Goal: Task Accomplishment & Management: Manage account settings

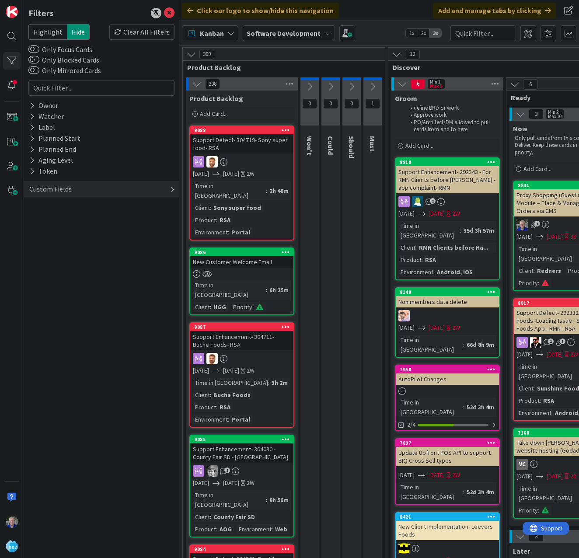
click at [252, 256] on div "New Customer Welcome Email" at bounding box center [241, 261] width 103 height 11
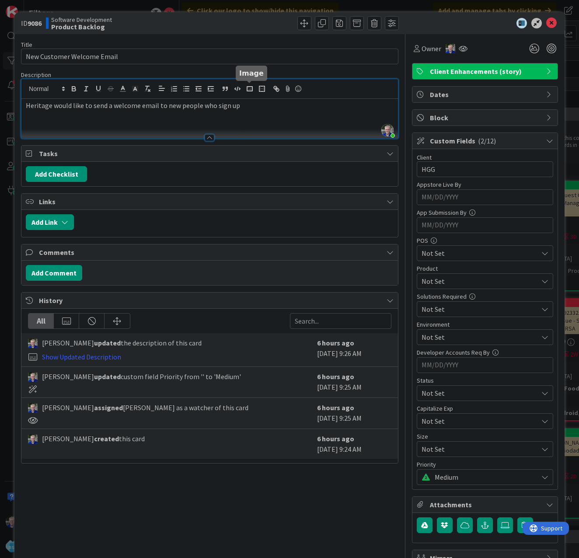
click at [250, 92] on div "[PERSON_NAME] just joined Heritage would like to send a welcome email to new pe…" at bounding box center [209, 108] width 376 height 59
click at [248, 108] on p "Heritage would like to send a welcome email to new people who sign up" at bounding box center [210, 106] width 368 height 10
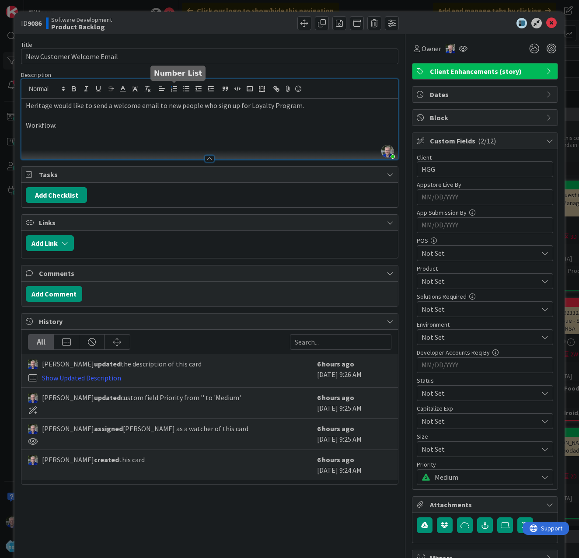
click at [177, 87] on icon "button" at bounding box center [174, 89] width 8 height 8
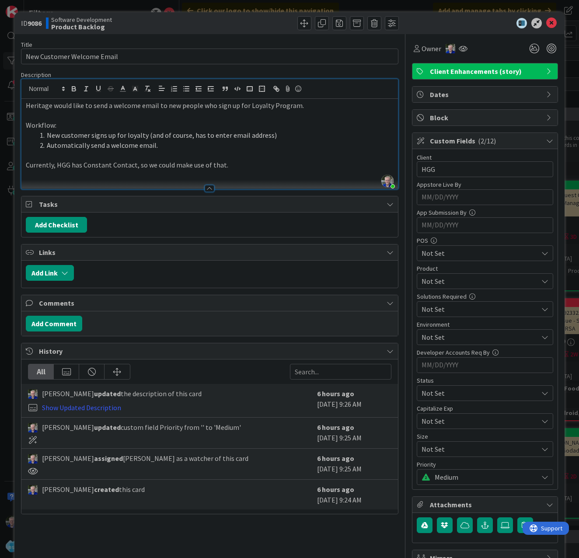
click at [228, 163] on p "Currently, HGG has Constant Contact, so we could make use of that." at bounding box center [210, 165] width 368 height 10
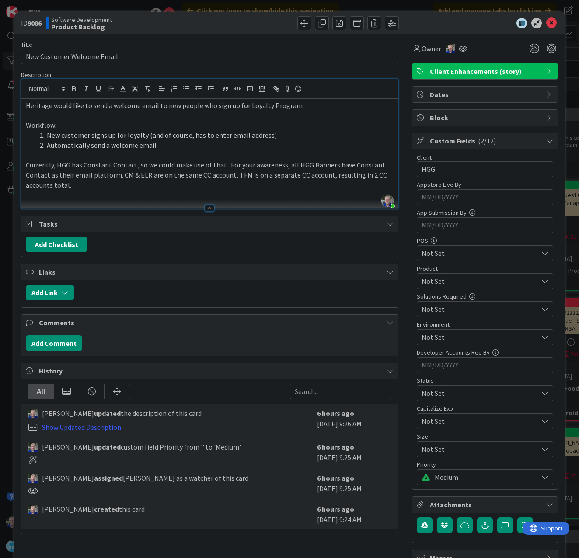
click at [223, 163] on p "Currently, HGG has Constant Contact, so we could make use of that. For your awa…" at bounding box center [210, 175] width 368 height 30
click at [111, 187] on p "Currently, HGG has Constant Contact, so we could make use of that. For your awa…" at bounding box center [210, 175] width 368 height 30
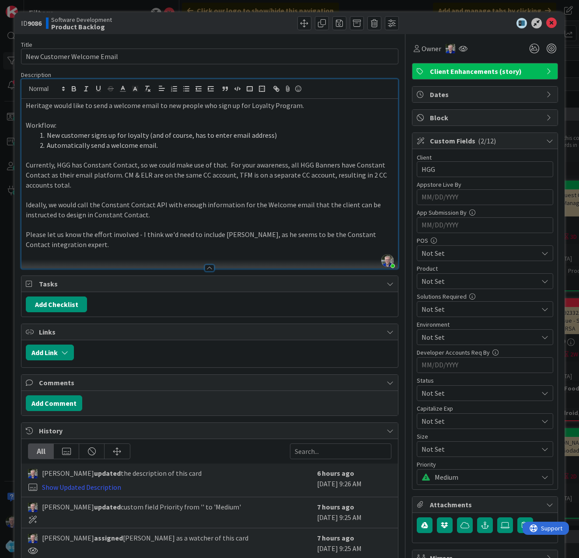
click at [27, 236] on p "Please let us know the effort involved - I think we'd need to include [PERSON_N…" at bounding box center [210, 240] width 368 height 20
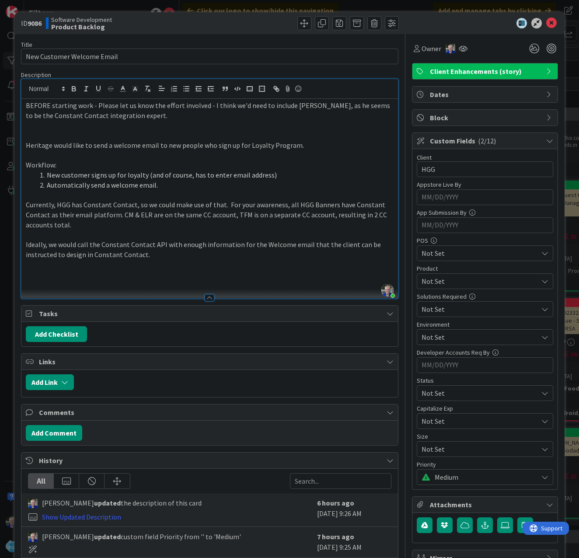
click at [29, 138] on p at bounding box center [210, 135] width 368 height 10
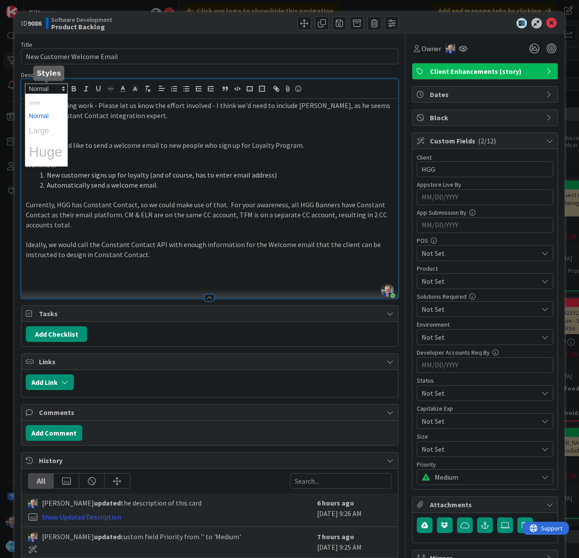
click at [51, 91] on span at bounding box center [46, 89] width 43 height 10
click at [46, 132] on span at bounding box center [46, 131] width 35 height 16
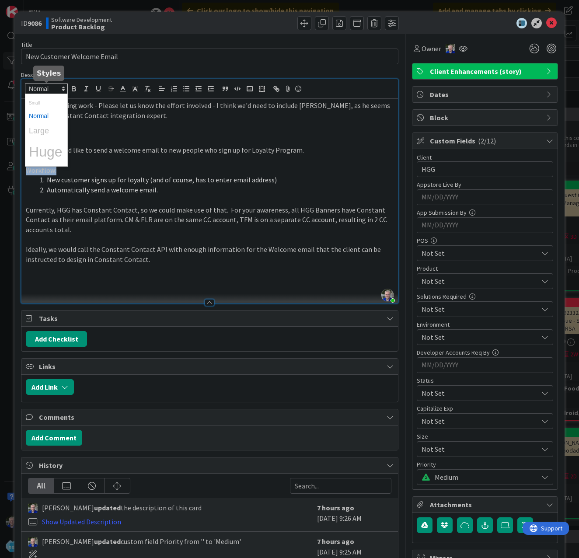
click at [52, 88] on span at bounding box center [46, 89] width 43 height 10
click at [40, 127] on span at bounding box center [46, 131] width 35 height 16
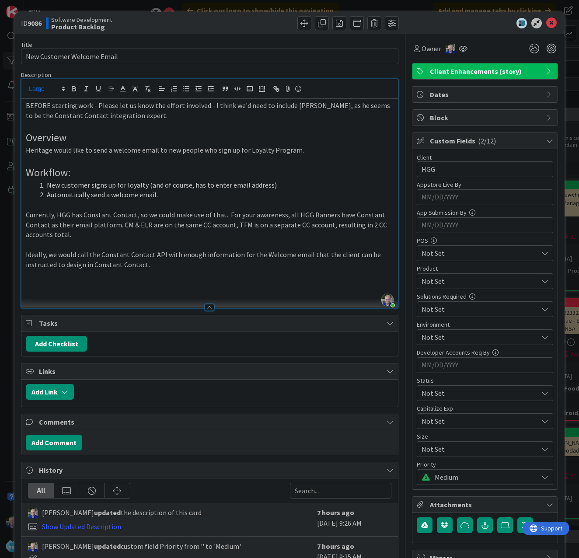
click at [35, 206] on p at bounding box center [210, 205] width 368 height 10
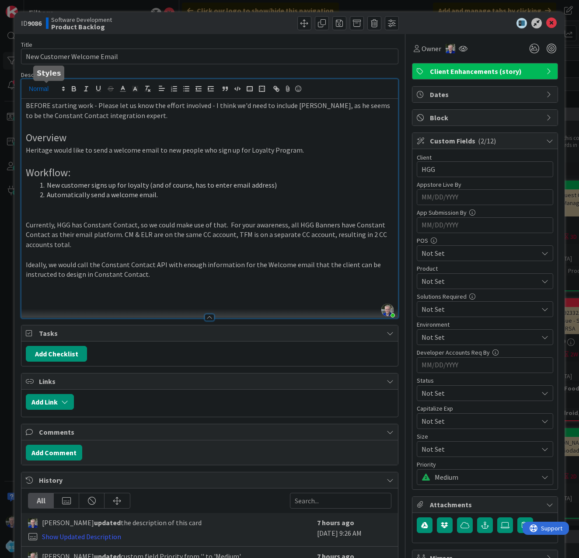
click at [44, 91] on span at bounding box center [46, 89] width 43 height 10
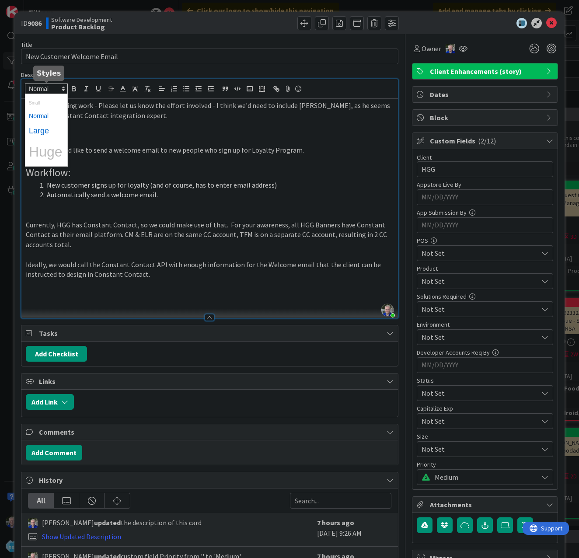
click at [39, 129] on span at bounding box center [46, 131] width 35 height 16
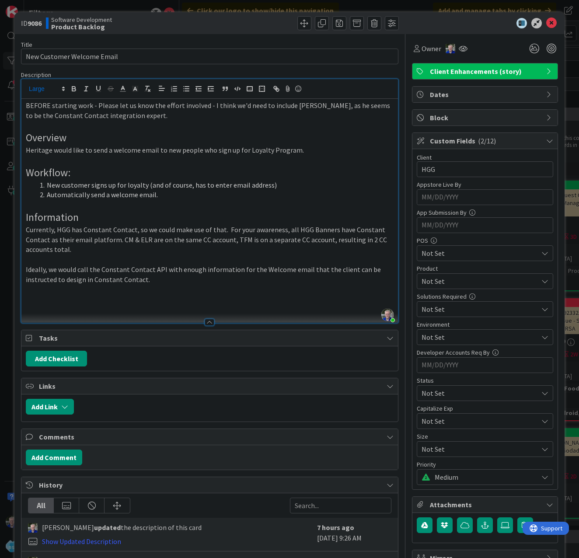
click at [165, 195] on li "Automatically send a welcome email." at bounding box center [214, 195] width 357 height 10
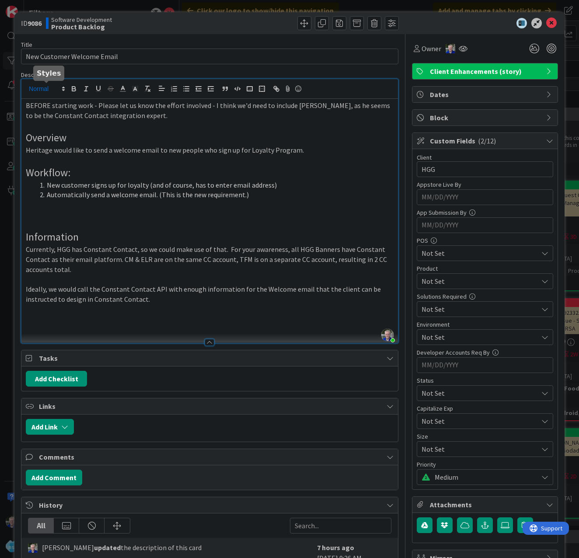
click at [44, 87] on span at bounding box center [46, 89] width 43 height 10
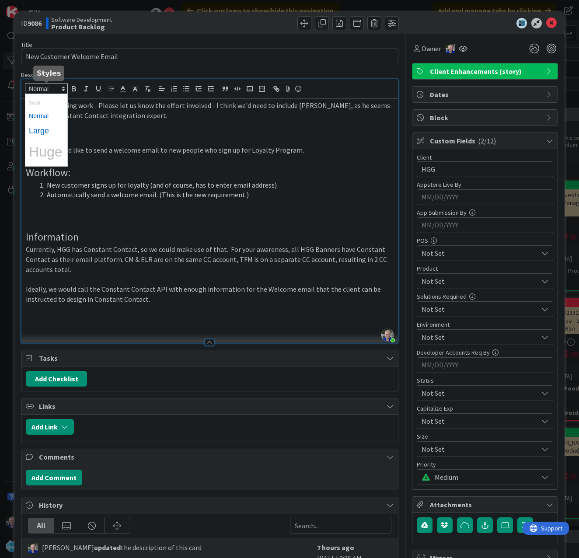
click at [41, 129] on span at bounding box center [46, 131] width 35 height 16
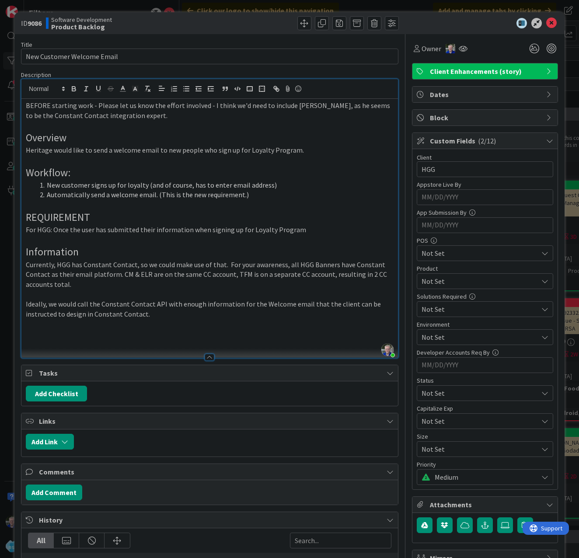
click at [197, 229] on p "For HGG: Once the user has submitted their information when signing up for Loya…" at bounding box center [210, 230] width 368 height 10
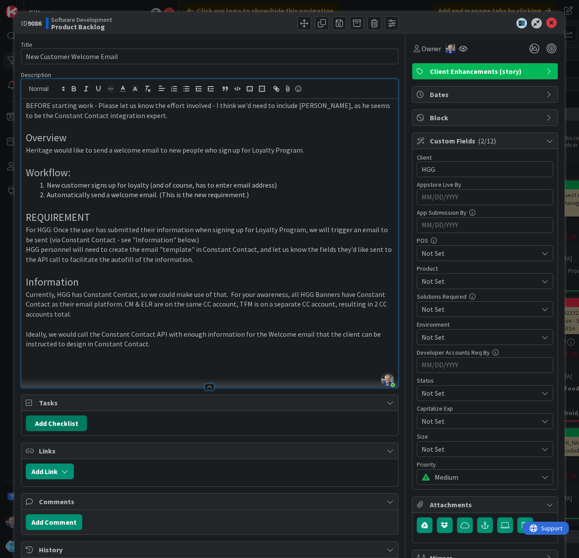
click at [61, 419] on button "Add Checklist" at bounding box center [56, 423] width 61 height 16
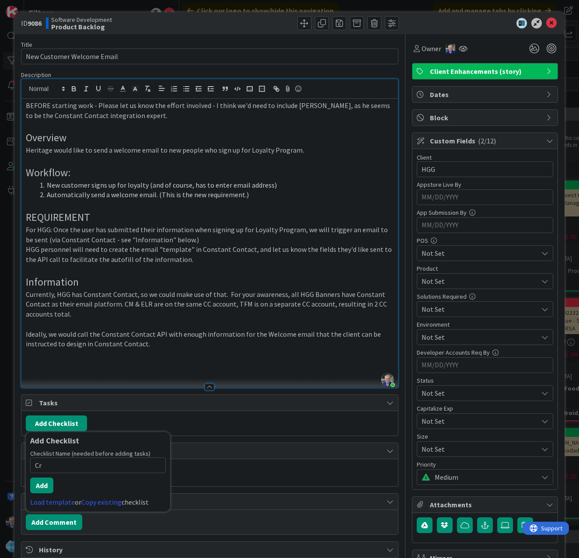
type input "C"
type input "Requirements"
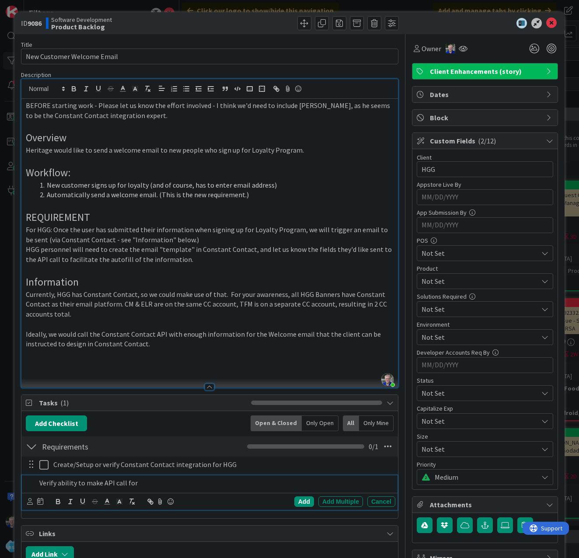
click at [142, 485] on p "Verify ability to make API call for" at bounding box center [215, 483] width 352 height 10
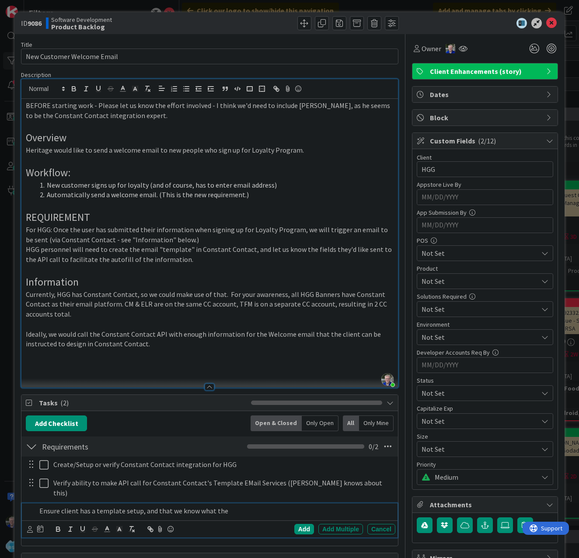
click at [254, 319] on p at bounding box center [210, 324] width 368 height 10
click at [226, 506] on p "Ensure client has a template setup, and that we know what the" at bounding box center [215, 511] width 352 height 10
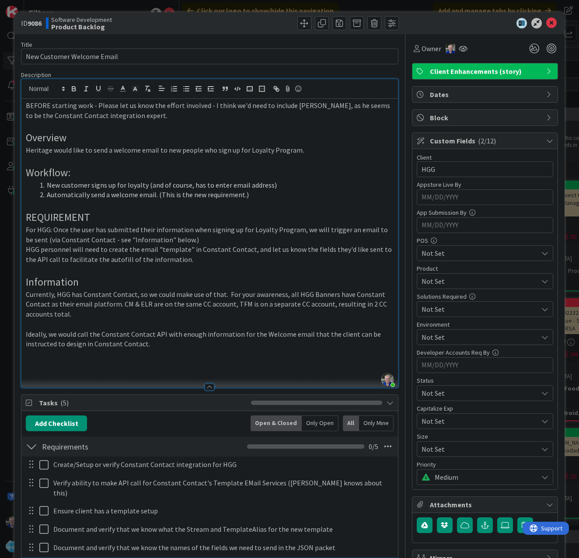
scroll to position [3, 0]
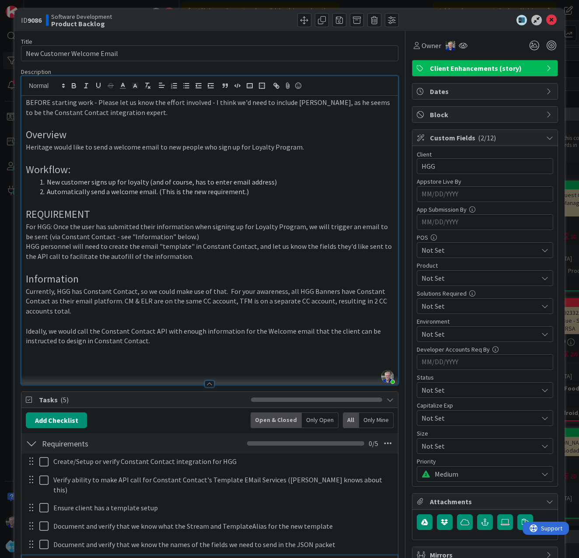
click at [202, 203] on p at bounding box center [210, 202] width 368 height 10
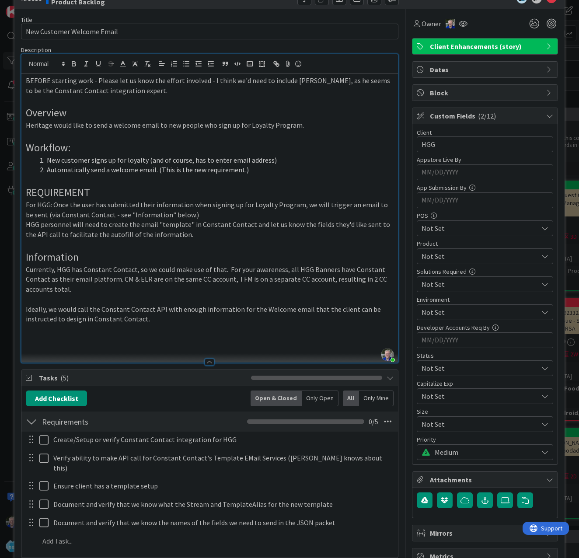
scroll to position [0, 0]
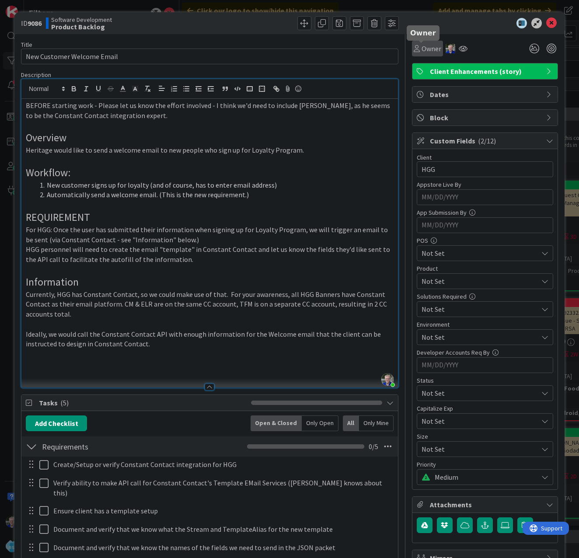
click at [426, 50] on span "Owner" at bounding box center [431, 48] width 20 height 10
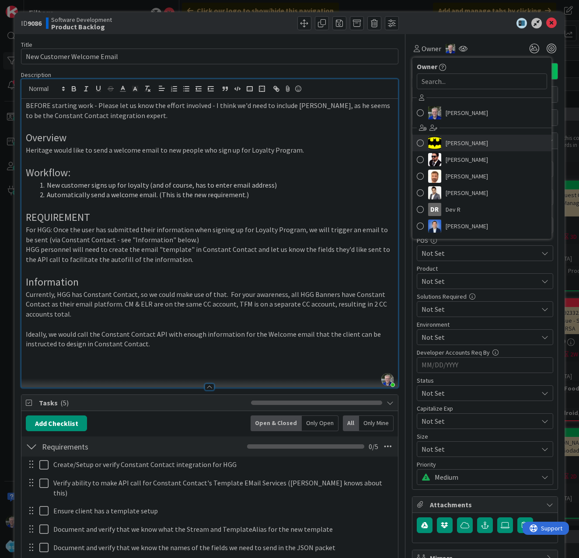
click at [417, 141] on span at bounding box center [420, 142] width 7 height 13
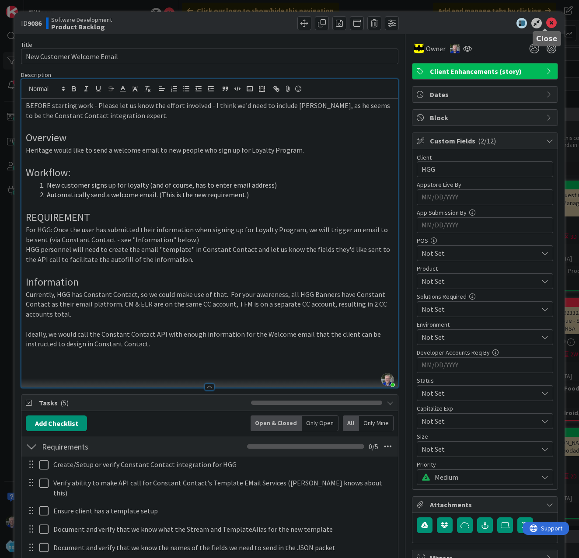
click at [546, 20] on icon at bounding box center [551, 23] width 10 height 10
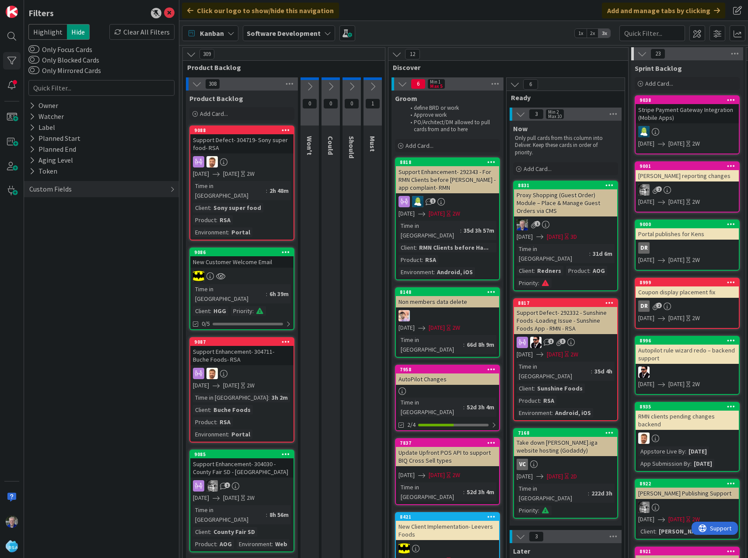
click at [69, 320] on div "Filters Highlight Hide Clear All Filters Only Focus Cards Only Blocked Cards On…" at bounding box center [101, 279] width 155 height 558
drag, startPoint x: 221, startPoint y: 240, endPoint x: 226, endPoint y: 228, distance: 12.7
click at [221, 249] on div "9086" at bounding box center [243, 252] width 99 height 6
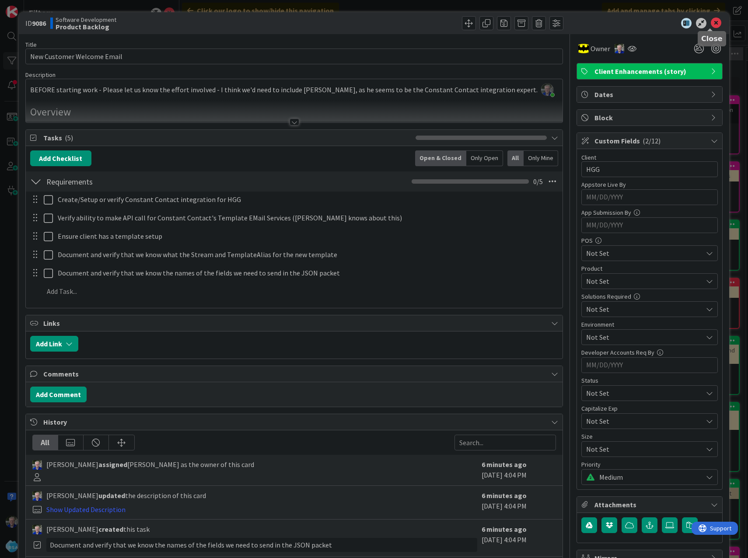
drag, startPoint x: 708, startPoint y: 23, endPoint x: 563, endPoint y: 45, distance: 147.3
click at [578, 23] on icon at bounding box center [715, 23] width 10 height 10
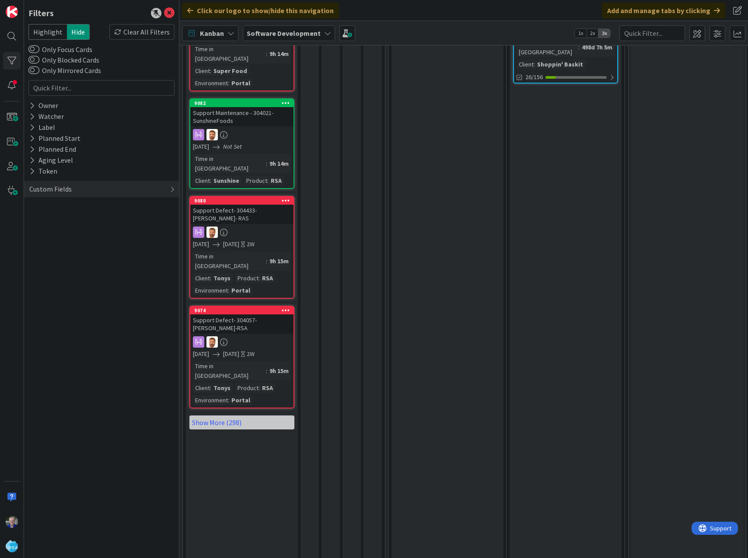
scroll to position [874, 0]
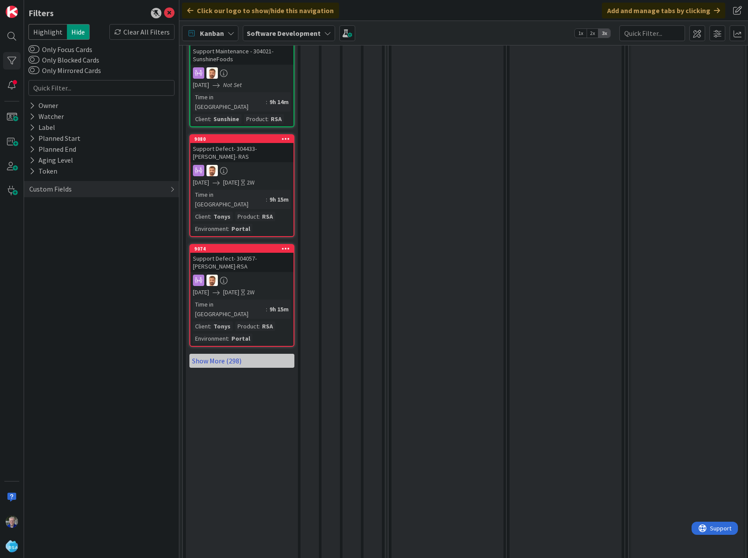
click at [229, 354] on link "Show More (298)" at bounding box center [241, 361] width 105 height 14
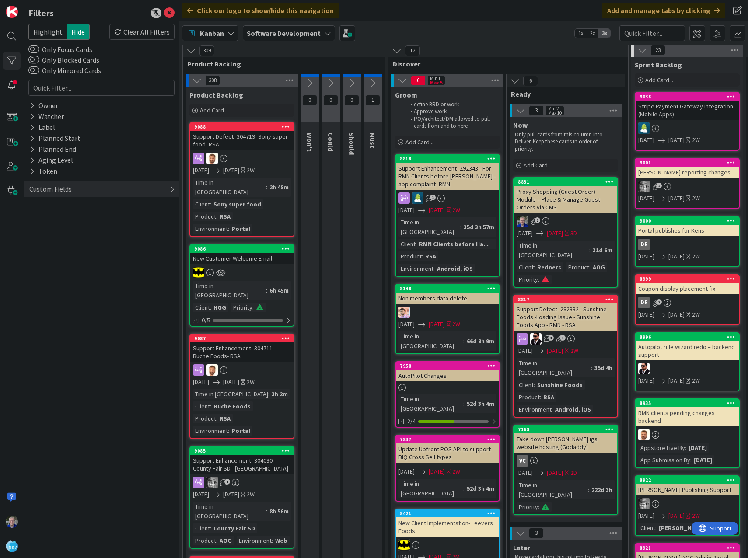
scroll to position [0, 0]
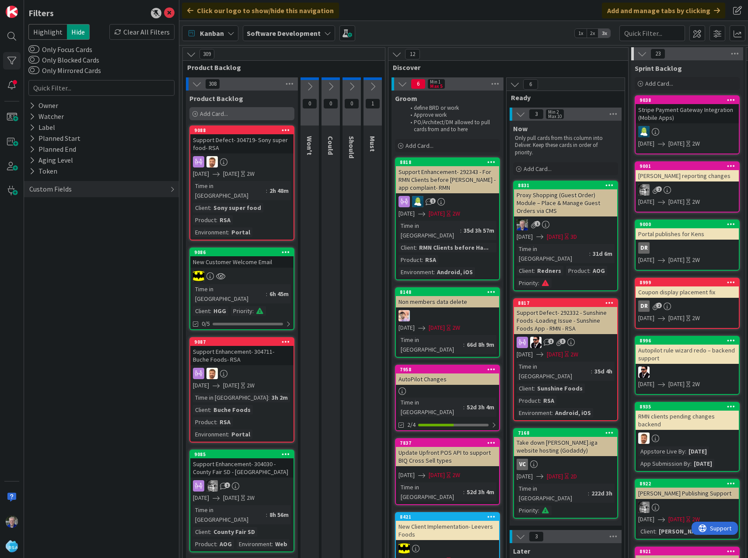
click at [220, 114] on span "Add Card..." at bounding box center [214, 114] width 28 height 8
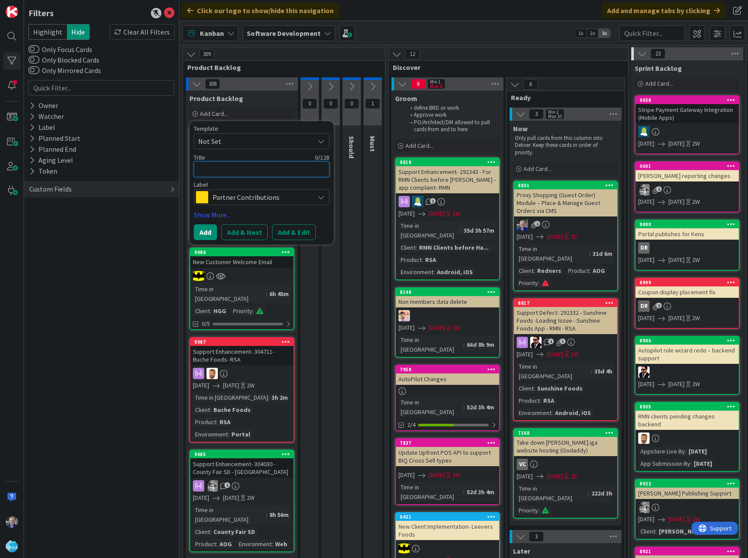
click at [220, 167] on textarea at bounding box center [262, 169] width 136 height 16
click at [241, 200] on span "Partner Contributions" at bounding box center [260, 197] width 97 height 12
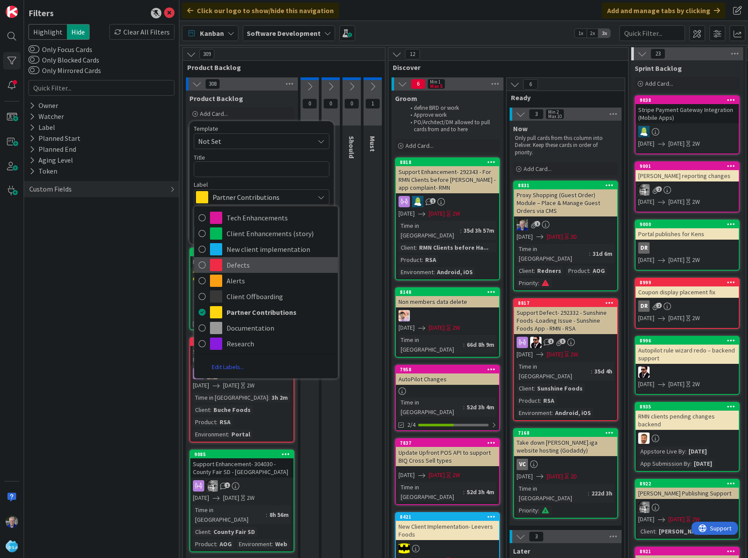
click at [211, 263] on span at bounding box center [216, 265] width 12 height 12
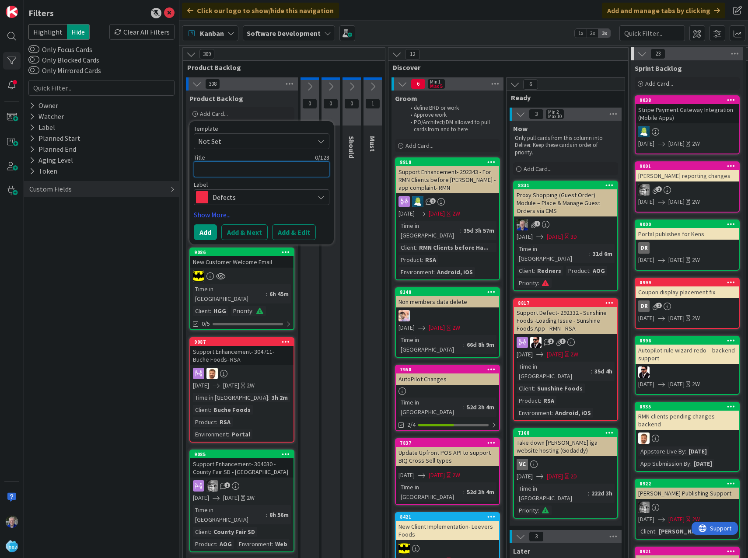
click at [236, 170] on textarea at bounding box center [262, 169] width 136 height 16
type textarea "x"
type textarea "H"
type textarea "x"
type textarea "HG"
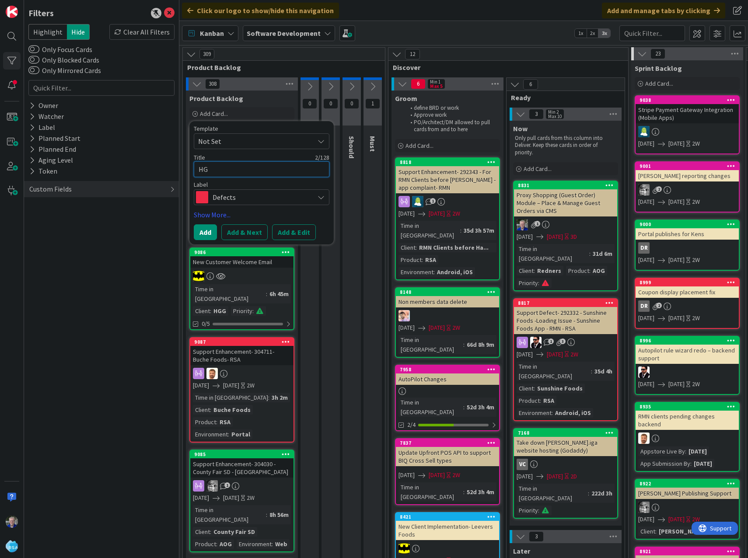
type textarea "x"
type textarea "HGG"
type textarea "x"
type textarea "HG"
type textarea "x"
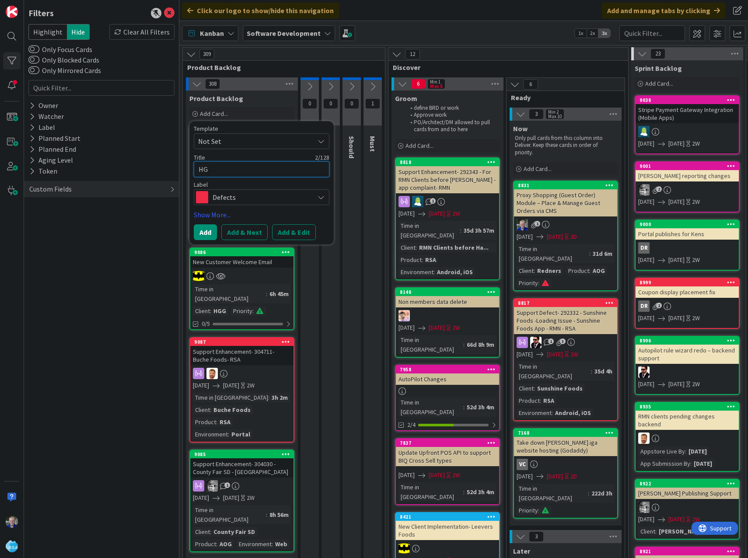
type textarea "H"
click at [217, 171] on textarea at bounding box center [262, 169] width 136 height 16
type textarea "x"
type textarea "E"
type textarea "x"
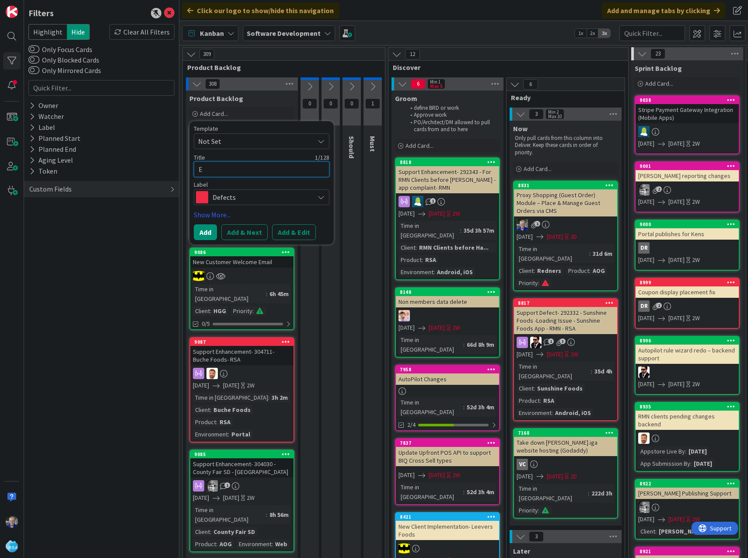
type textarea "Ev"
type textarea "x"
type textarea "Eve"
type textarea "x"
type textarea "Even"
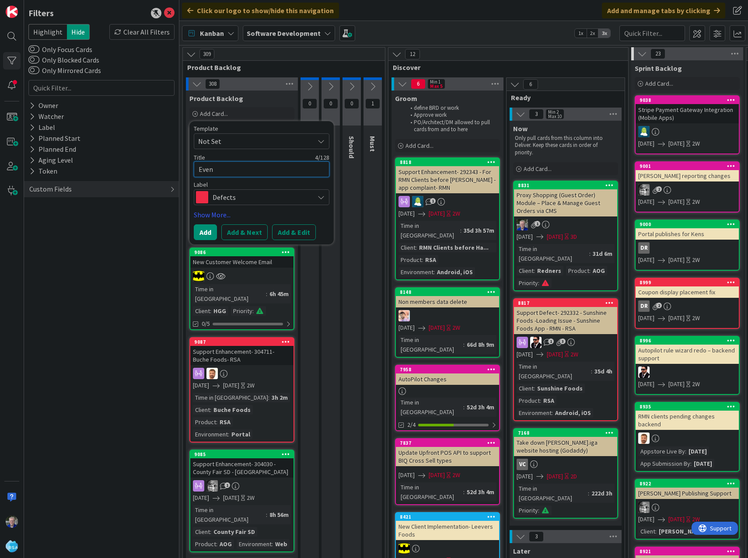
type textarea "x"
type textarea "Event"
type textarea "x"
type textarea "Events"
type textarea "x"
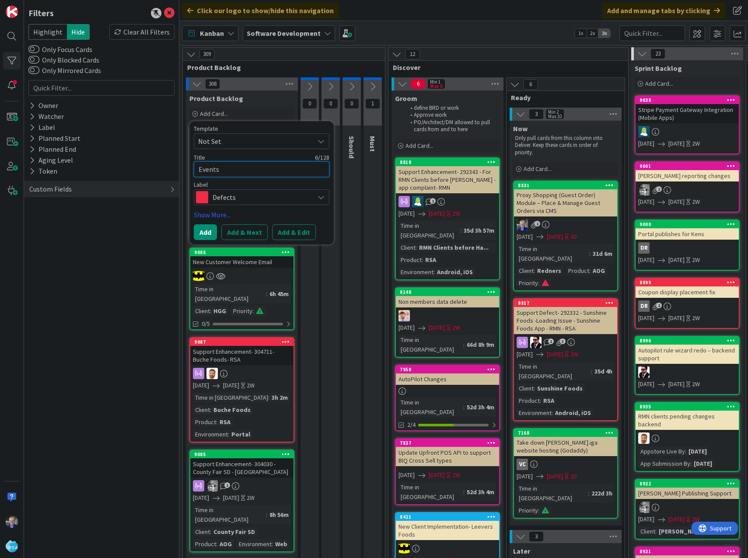
type textarea "Events"
type textarea "x"
type textarea "Events -"
type textarea "x"
type textarea "Events - S"
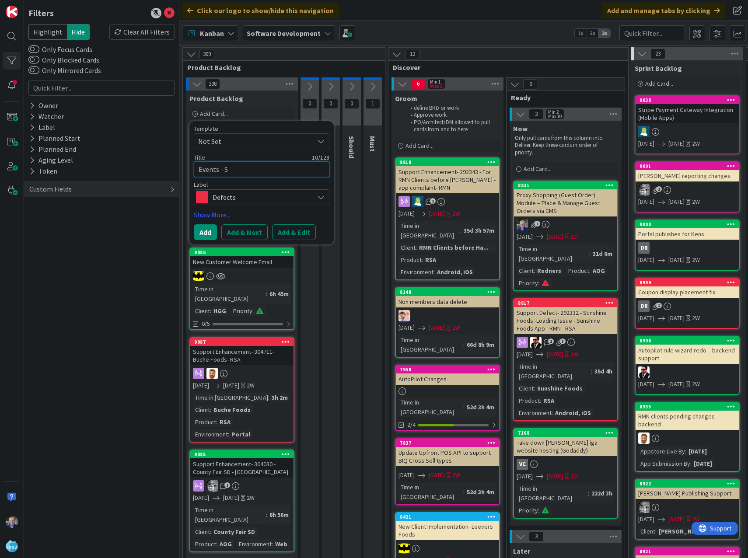
type textarea "x"
type textarea "Events - Sw"
type textarea "x"
type textarea "Events - Swe"
type textarea "x"
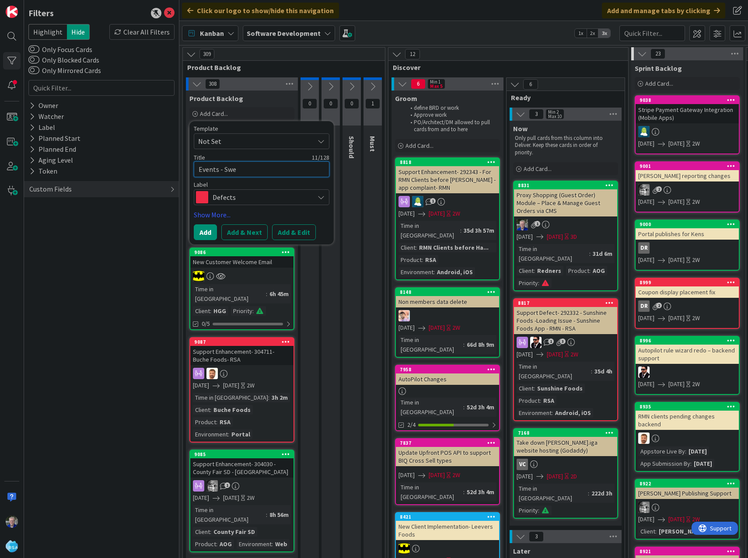
type textarea "Events - Swee"
type textarea "x"
type textarea "Events - Sweep"
type textarea "x"
type textarea "Events - Sweeps"
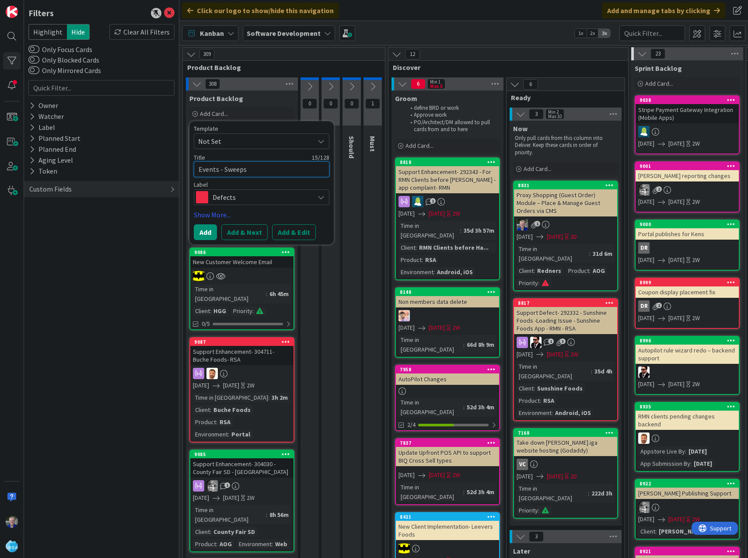
type textarea "x"
type textarea "Events - Sweepst"
type textarea "x"
type textarea "Events - Sweepsta"
type textarea "x"
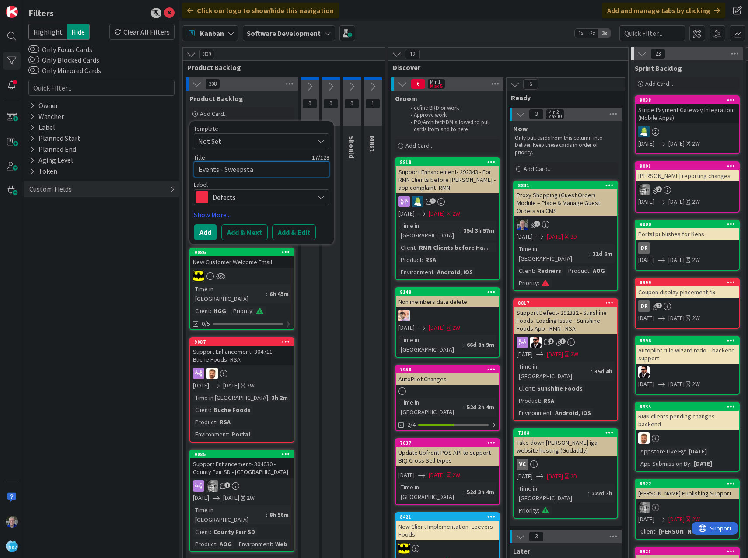
type textarea "Events - Sweepstak"
type textarea "x"
type textarea "Events - Sweepstake"
type textarea "x"
type textarea "Events - Sweepstakes"
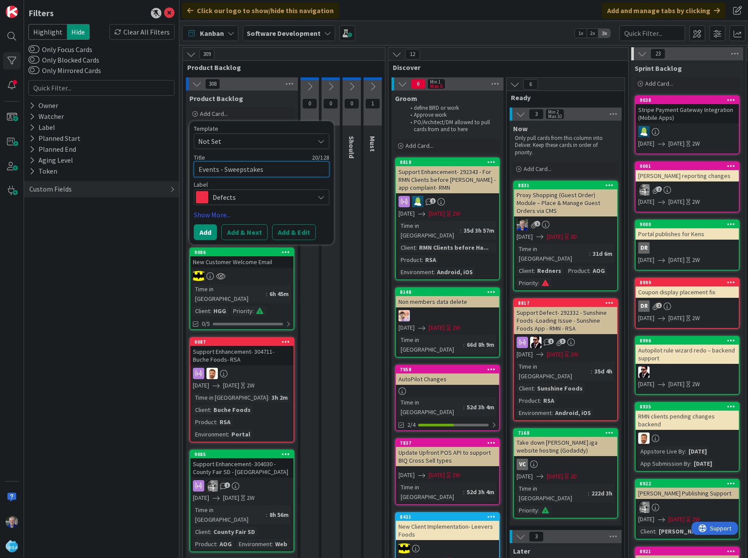
type textarea "x"
type textarea "Events - Sweepstakes"
type textarea "x"
type textarea "Events - Sweepstakes -"
type textarea "x"
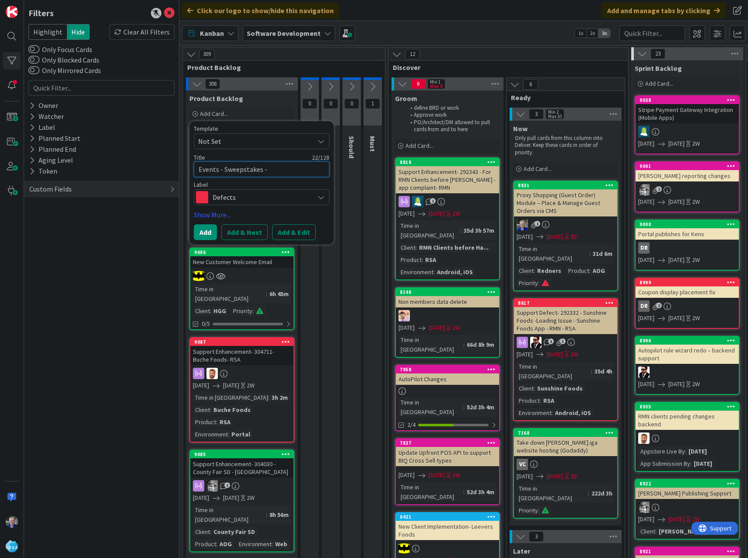
type textarea "Events - Sweepstakes -"
type textarea "x"
type textarea "Events - Sweepstakes - H"
type textarea "x"
type textarea "Events - Sweepstakes - HG"
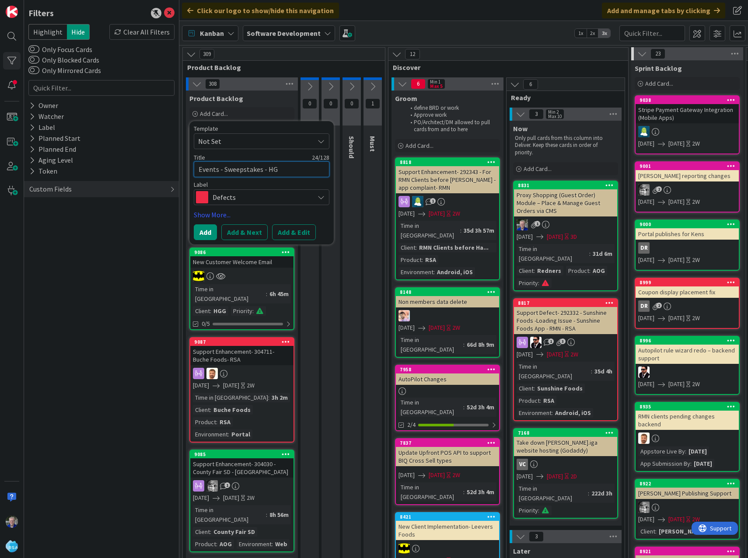
type textarea "x"
type textarea "Events - Sweepstakes - HGG"
type textarea "x"
type textarea "Events - Sweepstakes - HGG"
type textarea "x"
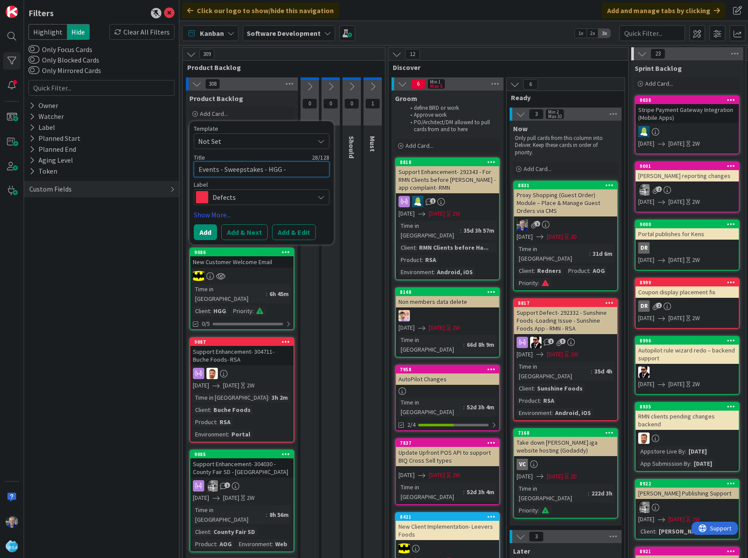
type textarea "Events - Sweepstakes - HGG -"
type textarea "x"
type textarea "Events - Sweepstakes - HGG - RS"
type textarea "x"
type textarea "Events - Sweepstakes - HGG - RSA"
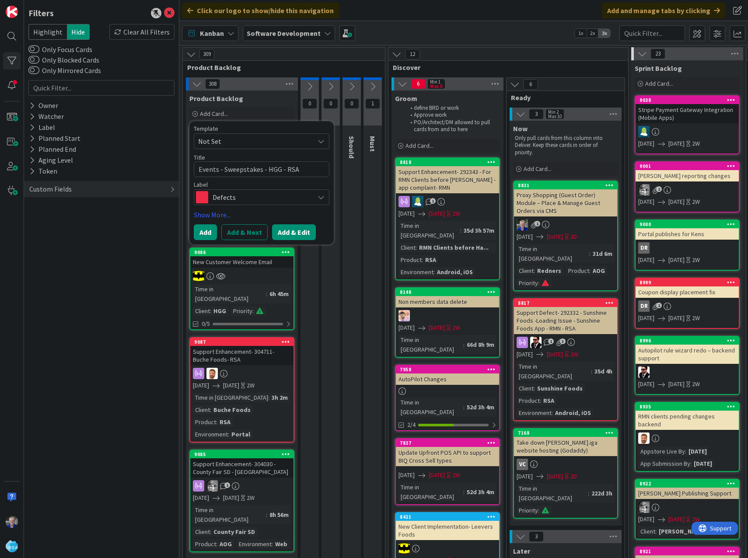
click at [296, 231] on button "Add & Edit" at bounding box center [294, 232] width 44 height 16
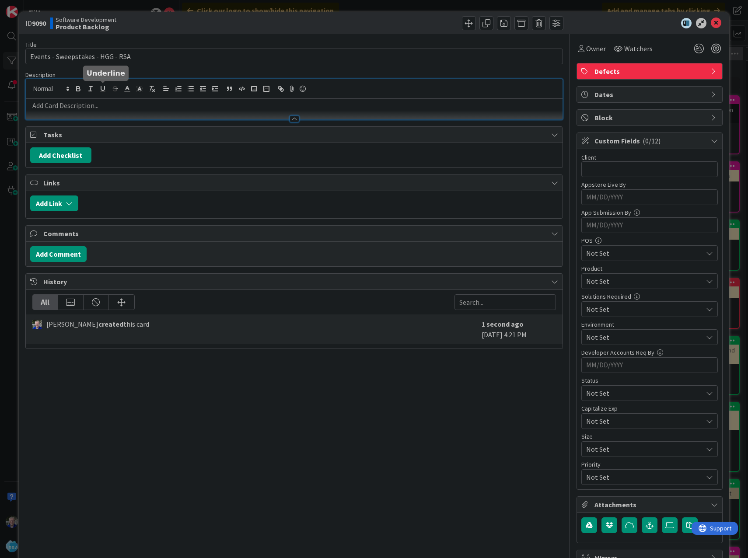
click at [98, 88] on div at bounding box center [294, 99] width 537 height 40
click at [80, 106] on p at bounding box center [294, 106] width 528 height 10
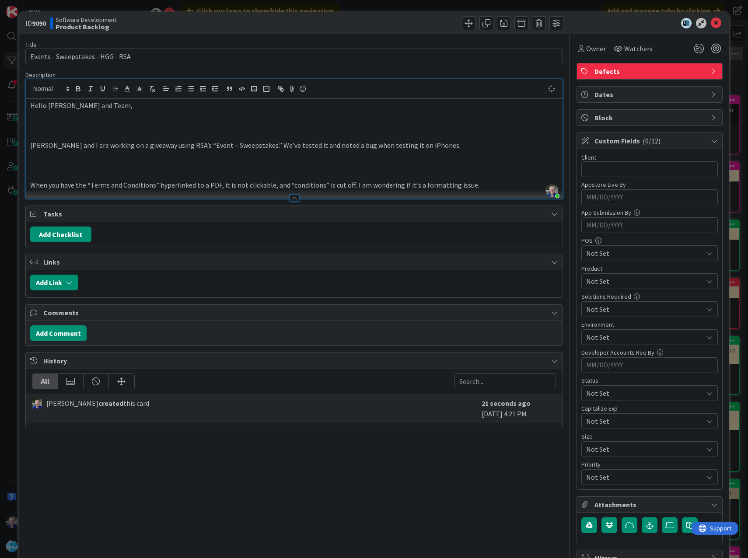
click at [79, 122] on p at bounding box center [294, 125] width 528 height 10
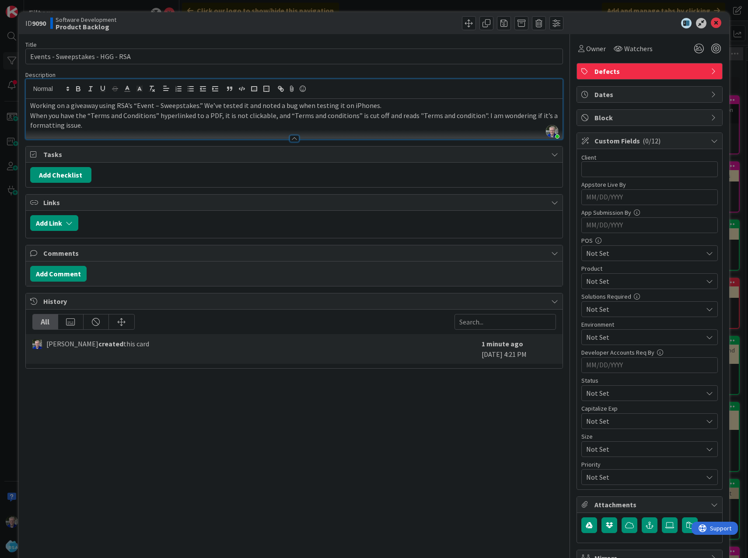
click at [88, 125] on p "When you have the “Terms and Conditions” hyperlinked to a PDF, it is not clicka…" at bounding box center [294, 121] width 528 height 20
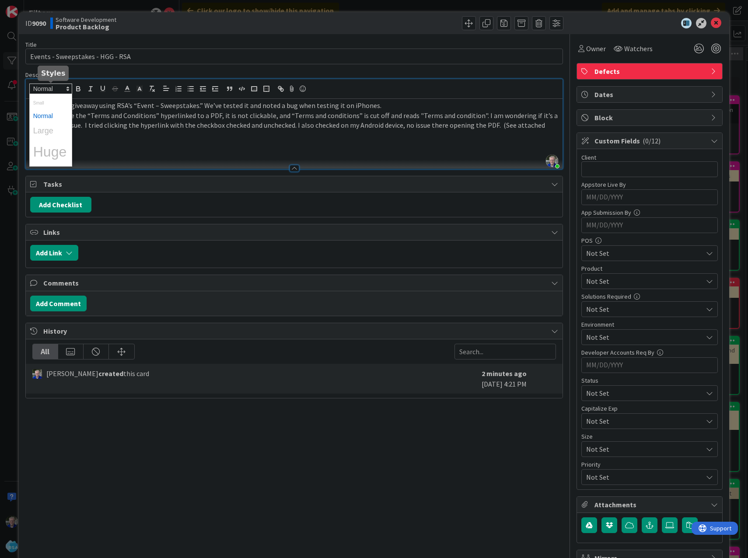
click at [59, 86] on span at bounding box center [50, 89] width 43 height 10
click at [49, 132] on span at bounding box center [50, 131] width 35 height 16
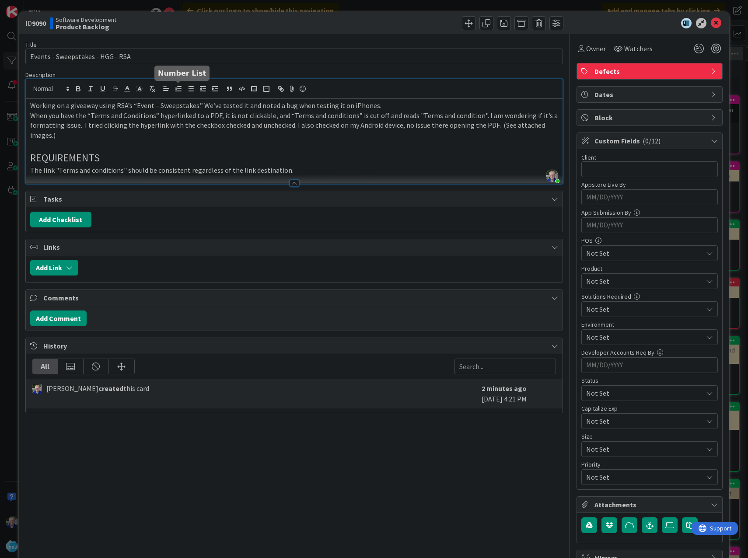
click at [178, 89] on line "button" at bounding box center [179, 89] width 3 height 0
click at [308, 171] on li "The link "Terms and conditions" should be consistent regardless of the link des…" at bounding box center [300, 170] width 518 height 10
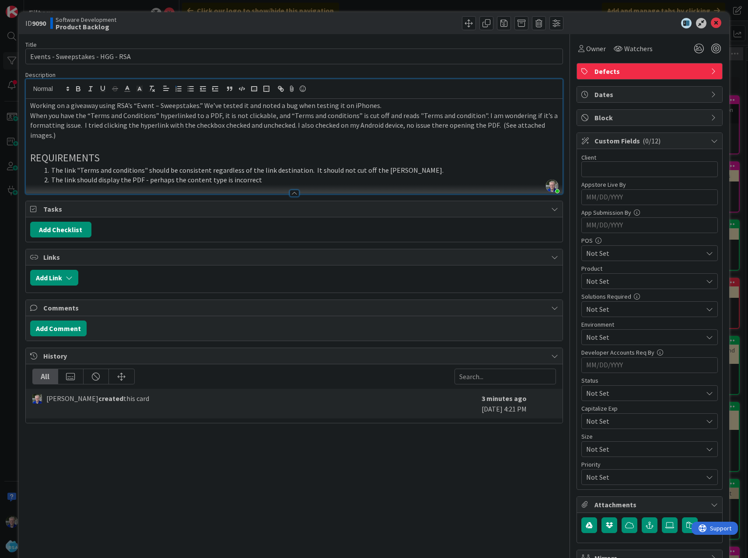
click at [147, 181] on li "The link should display the PDF - perhaps the content type is incorrect" at bounding box center [300, 180] width 518 height 10
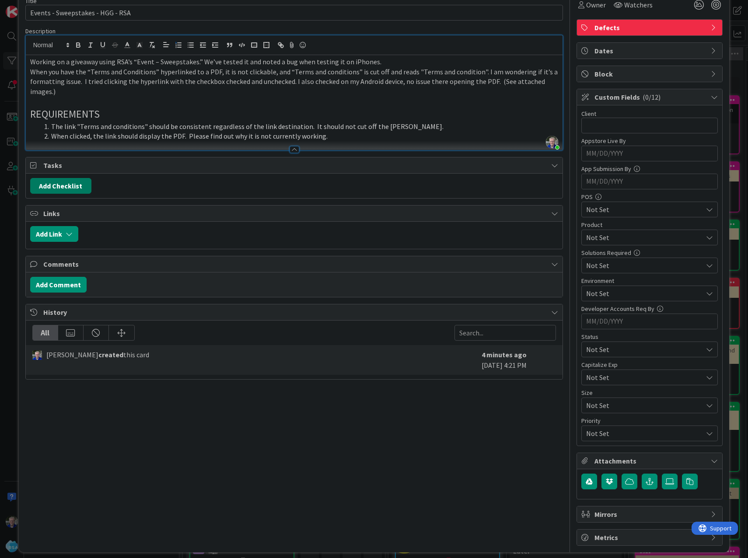
click at [66, 184] on button "Add Checklist" at bounding box center [60, 186] width 61 height 16
type input "Requirements"
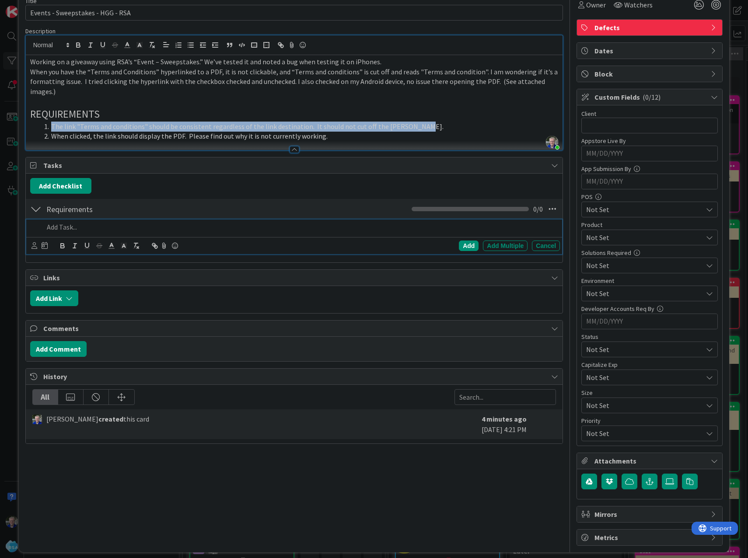
drag, startPoint x: 51, startPoint y: 126, endPoint x: 414, endPoint y: 124, distance: 362.9
click at [414, 124] on li "The link "Terms and conditions" should be consistent regardless of the link des…" at bounding box center [300, 127] width 518 height 10
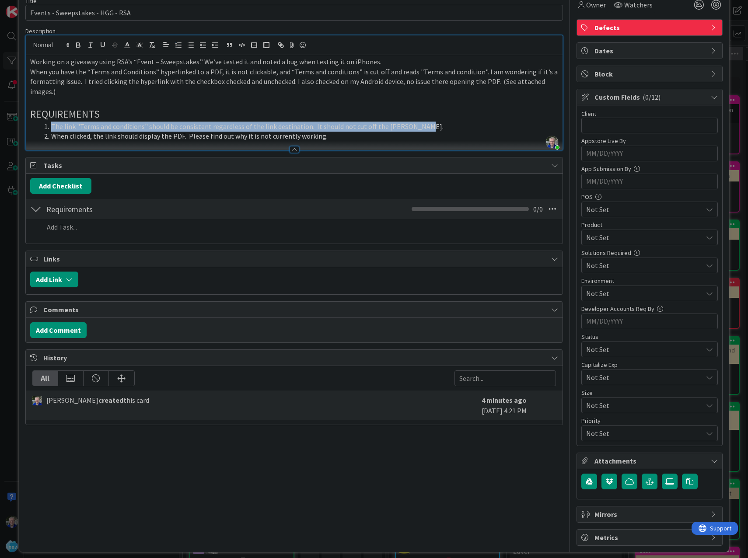
copy li "The link "Terms and conditions" should be consistent regardless of the link des…"
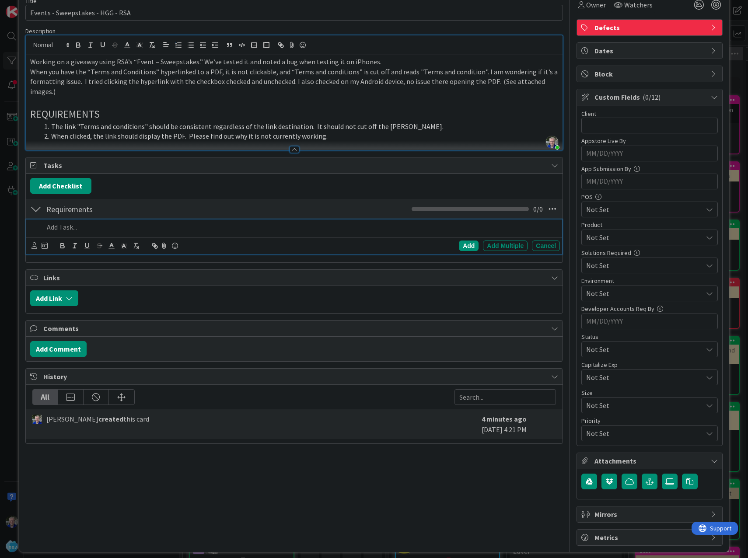
click at [76, 225] on p at bounding box center [300, 227] width 513 height 10
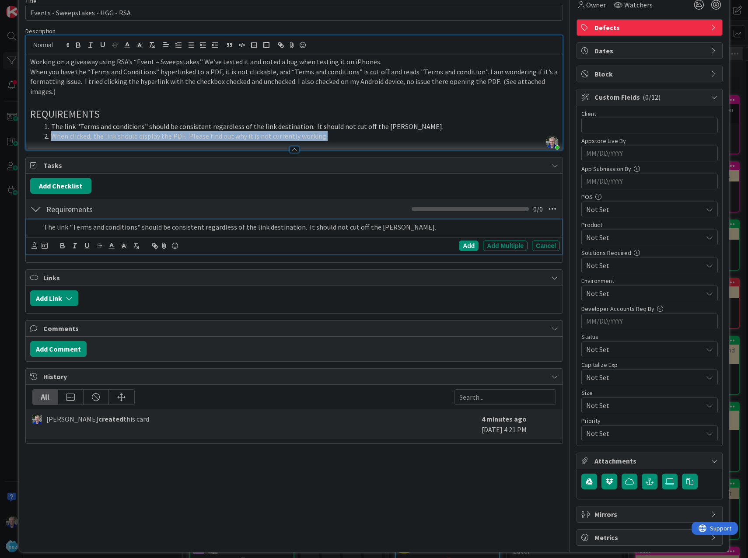
drag, startPoint x: 51, startPoint y: 136, endPoint x: 345, endPoint y: 133, distance: 293.4
click at [345, 133] on li "When clicked, the link should display the PDF. Please find out why it is not cu…" at bounding box center [300, 136] width 518 height 10
copy li "When clicked, the link should display the PDF. Please find out why it is not cu…"
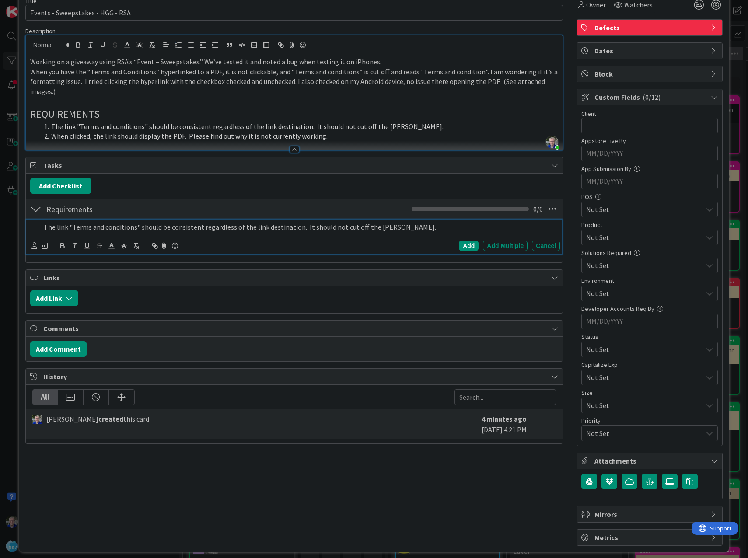
click at [405, 230] on p "The link "Terms and conditions" should be consistent regardless of the link des…" at bounding box center [300, 227] width 513 height 10
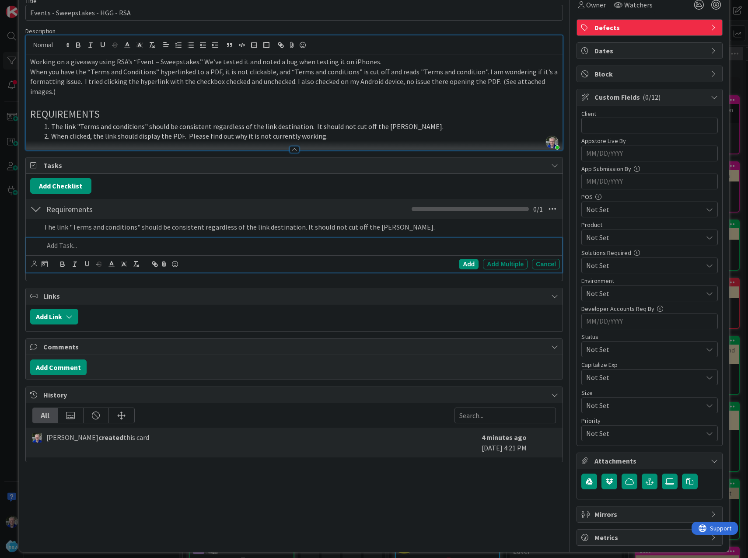
scroll to position [50, 0]
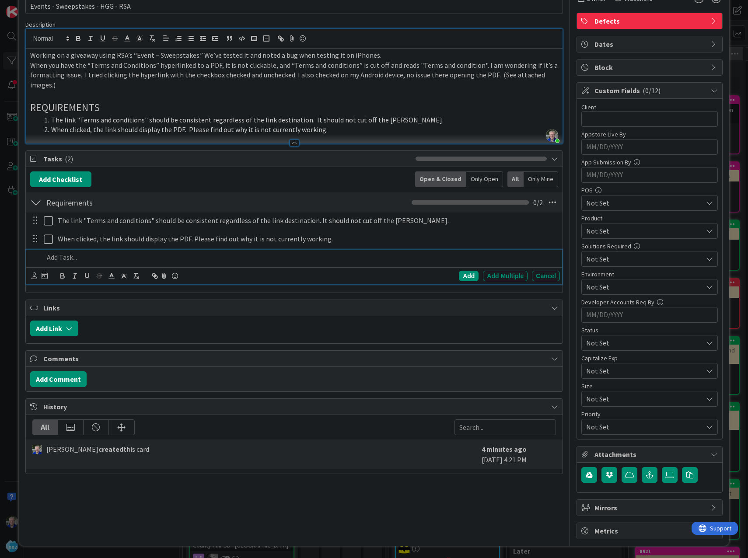
click at [421, 95] on p at bounding box center [294, 95] width 528 height 10
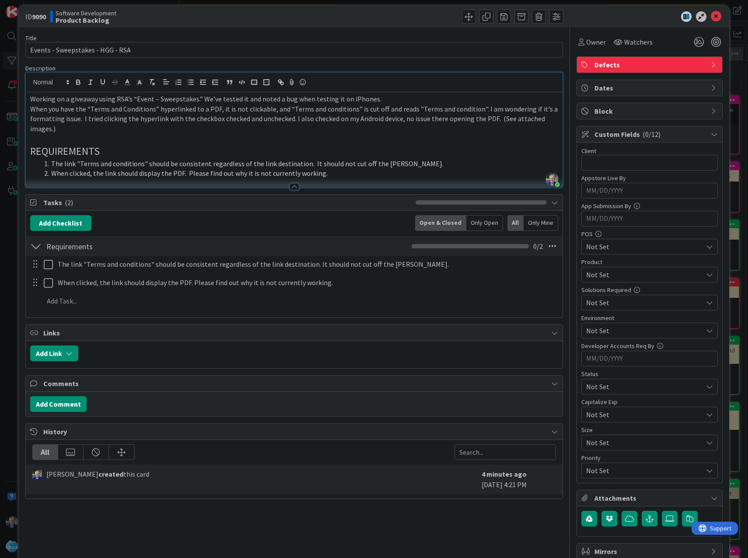
scroll to position [0, 0]
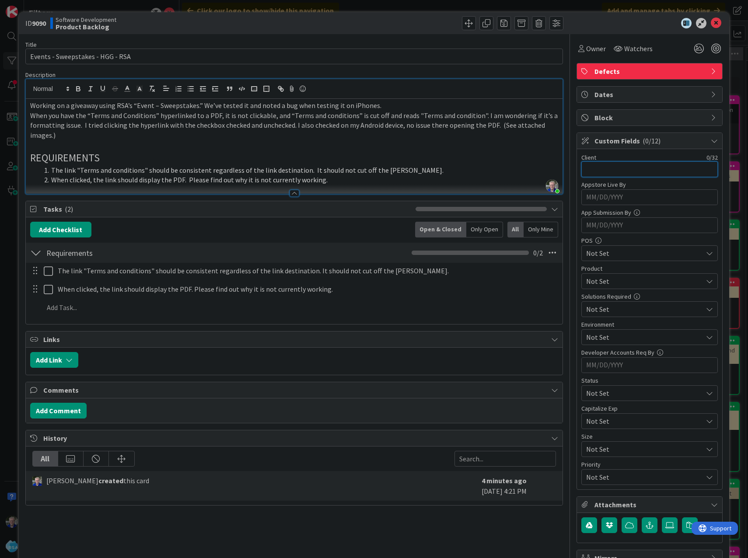
click at [578, 166] on input "text" at bounding box center [649, 169] width 136 height 16
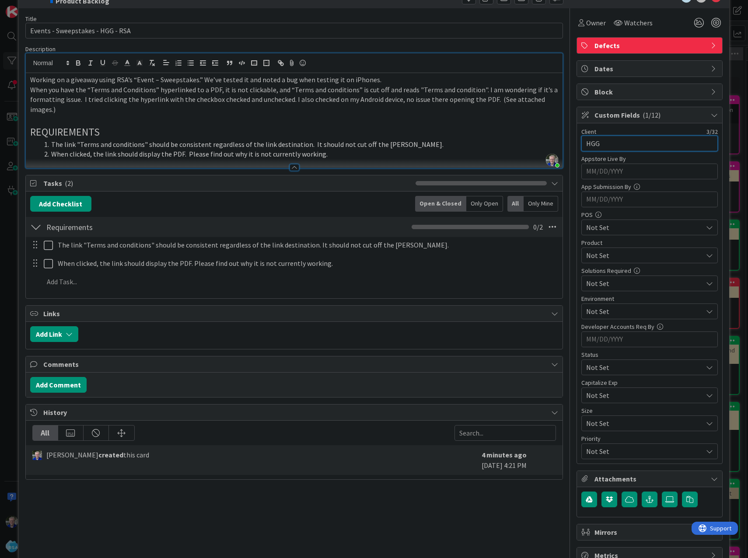
scroll to position [50, 0]
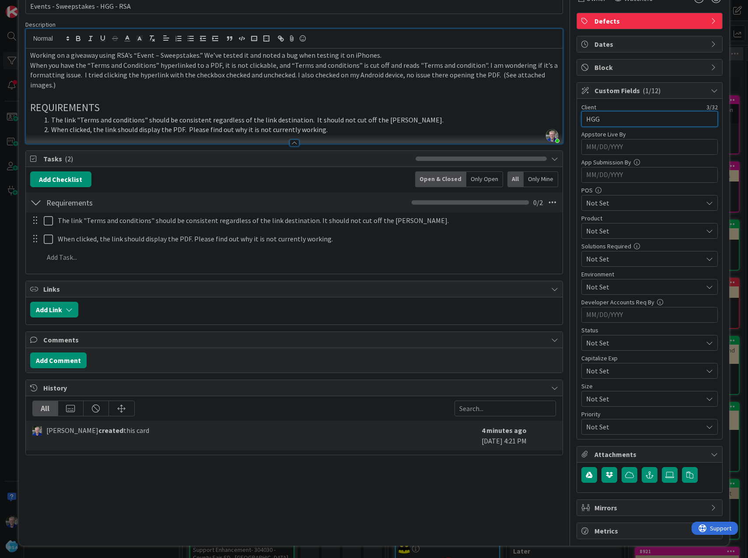
type input "HGG"
click at [578, 349] on span "Not Set" at bounding box center [642, 343] width 112 height 12
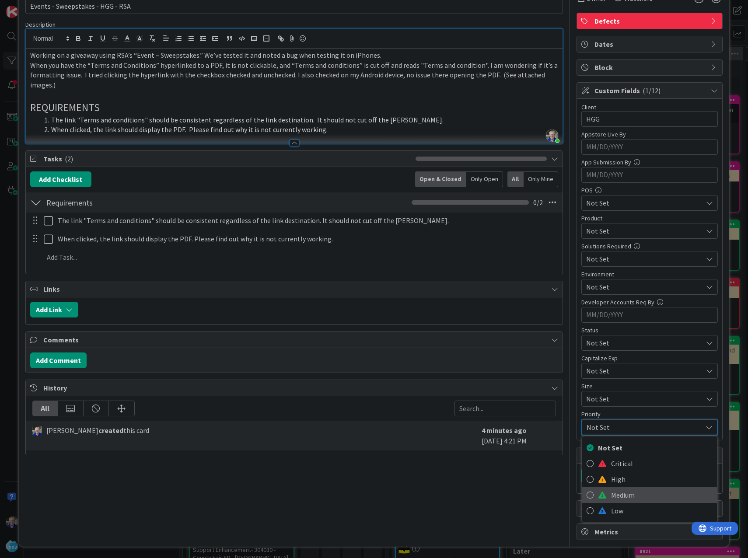
click at [578, 496] on icon at bounding box center [589, 494] width 7 height 13
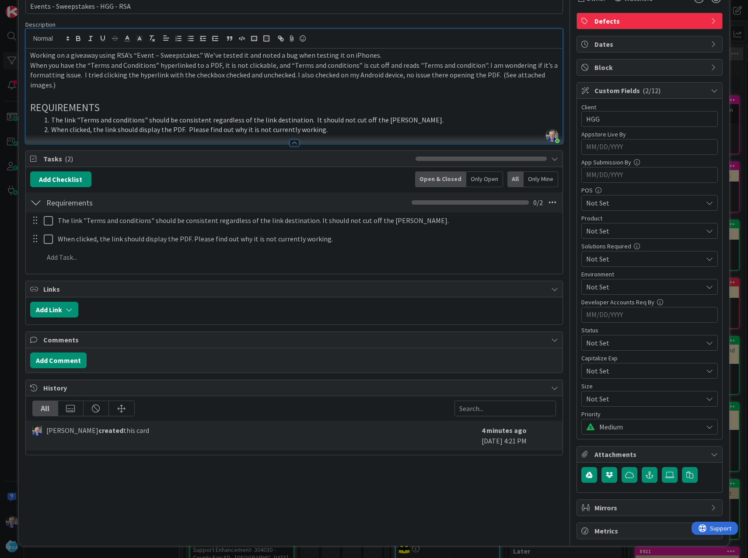
click at [578, 227] on span "Not Set" at bounding box center [644, 231] width 116 height 10
click at [578, 248] on icon at bounding box center [585, 251] width 7 height 13
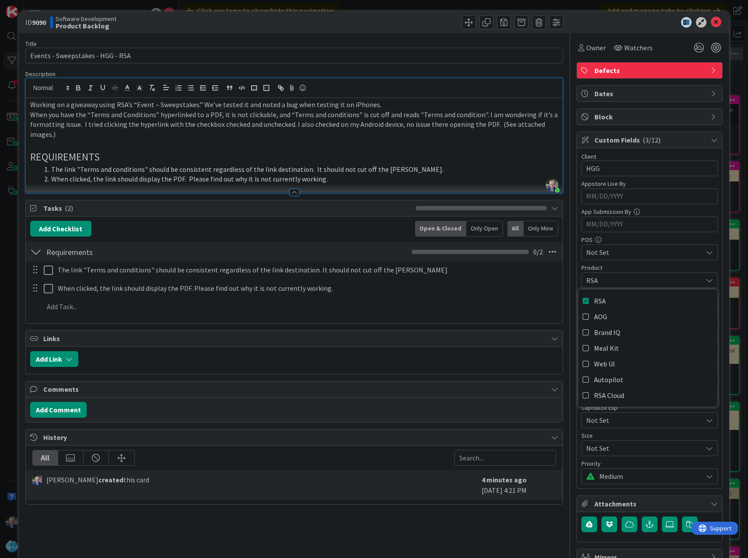
scroll to position [0, 0]
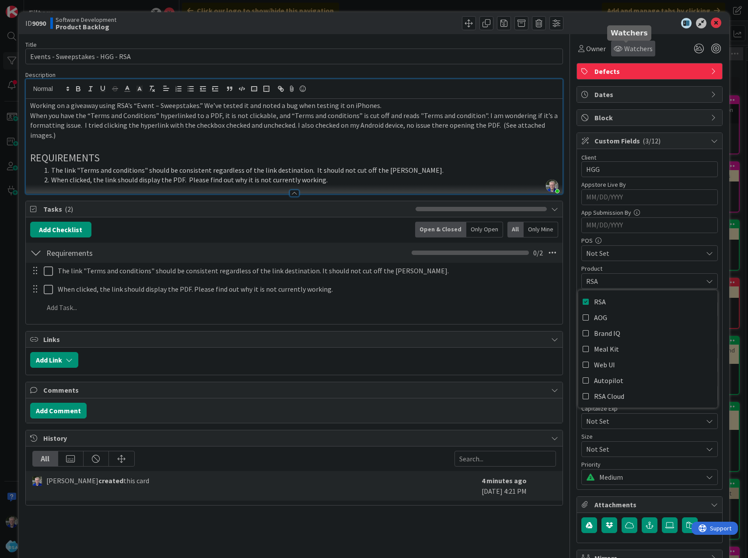
click at [578, 48] on span "Watchers" at bounding box center [638, 48] width 28 height 10
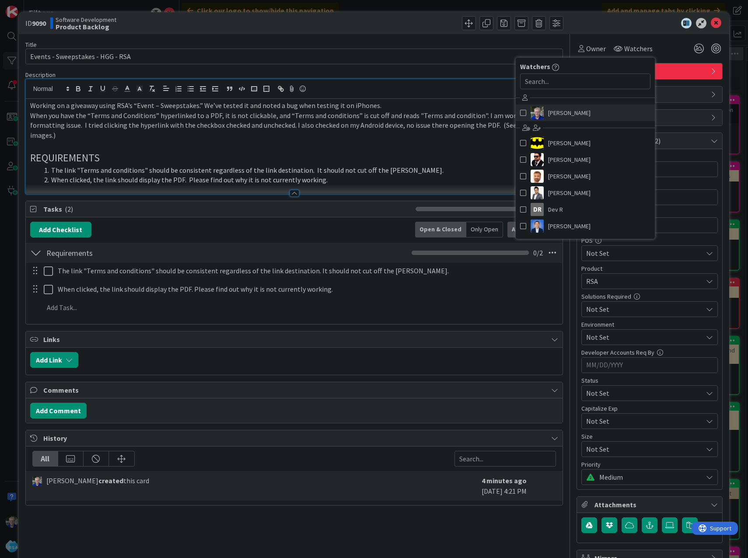
click at [520, 110] on span at bounding box center [523, 112] width 6 height 13
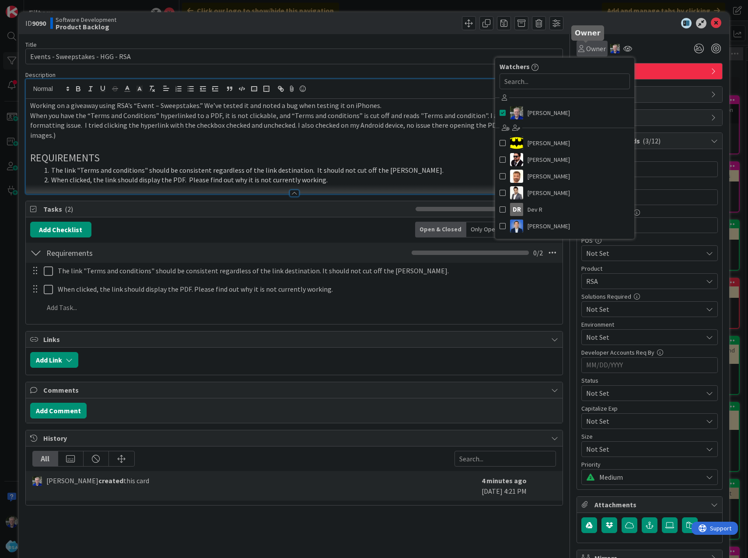
click at [578, 46] on span "Owner" at bounding box center [596, 48] width 20 height 10
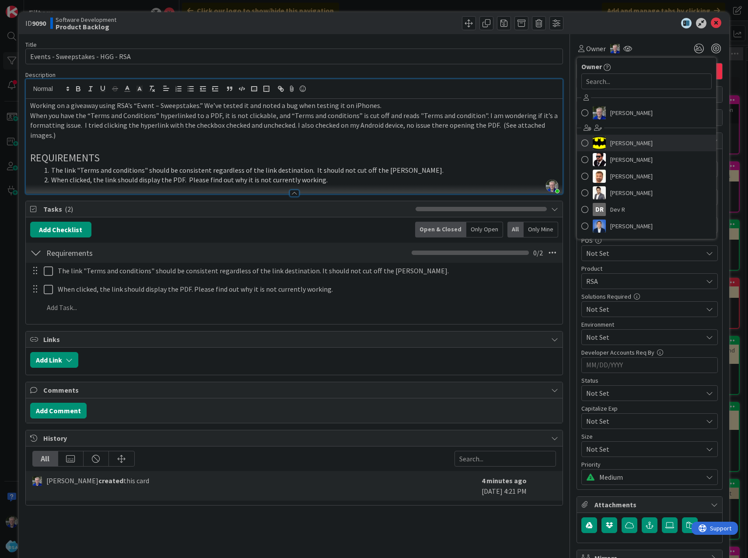
drag, startPoint x: 580, startPoint y: 143, endPoint x: 602, endPoint y: 126, distance: 28.1
click at [578, 143] on span at bounding box center [584, 142] width 7 height 13
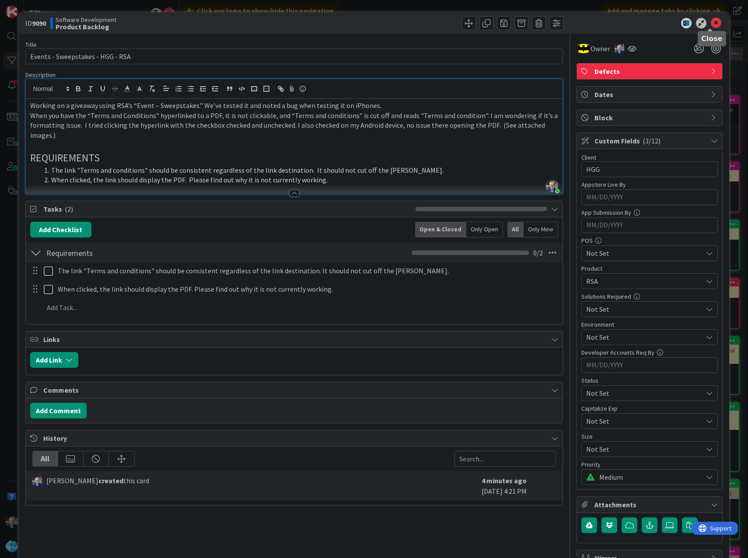
click at [578, 22] on icon at bounding box center [715, 23] width 10 height 10
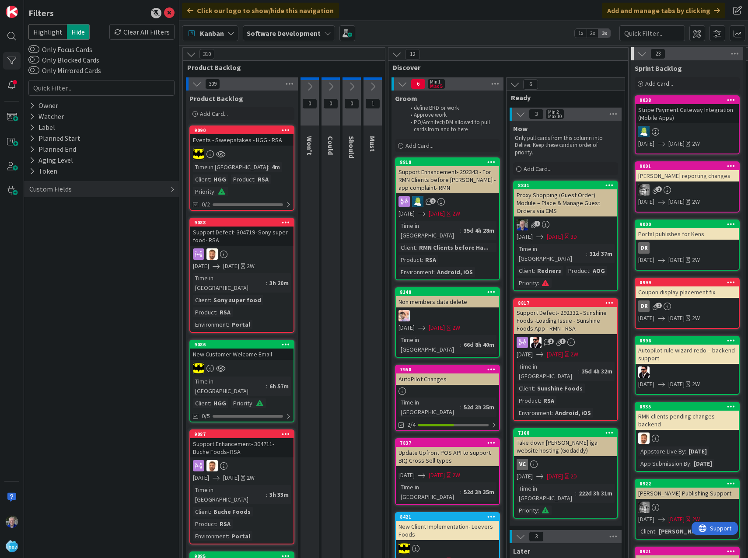
click at [578, 22] on div "Kanban Software Development 1x 2x 3x" at bounding box center [463, 33] width 568 height 24
click at [202, 114] on span "Add Card..." at bounding box center [214, 114] width 28 height 8
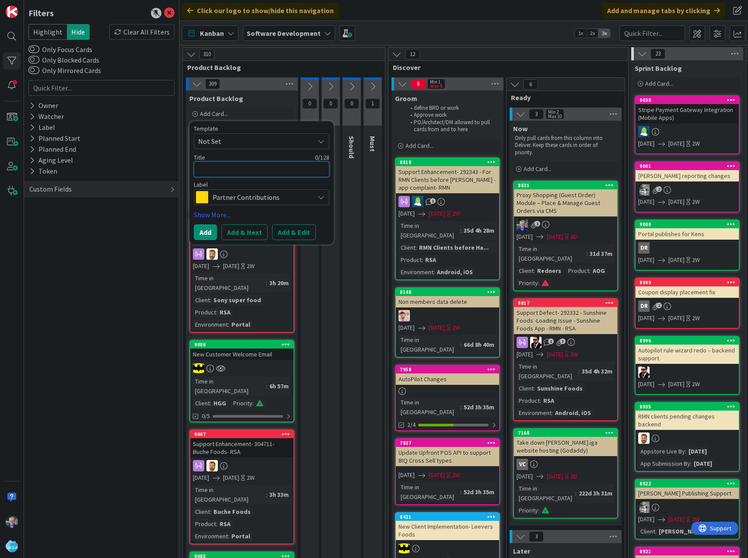
type textarea "x"
type textarea "H"
type textarea "x"
type textarea "HG"
type textarea "x"
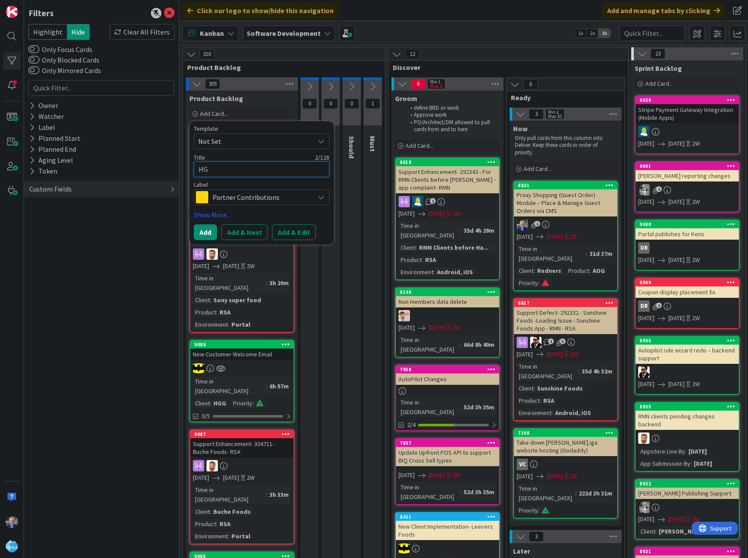
type textarea "HGG"
type textarea "x"
type textarea "V"
type textarea "x"
type textarea "Vi"
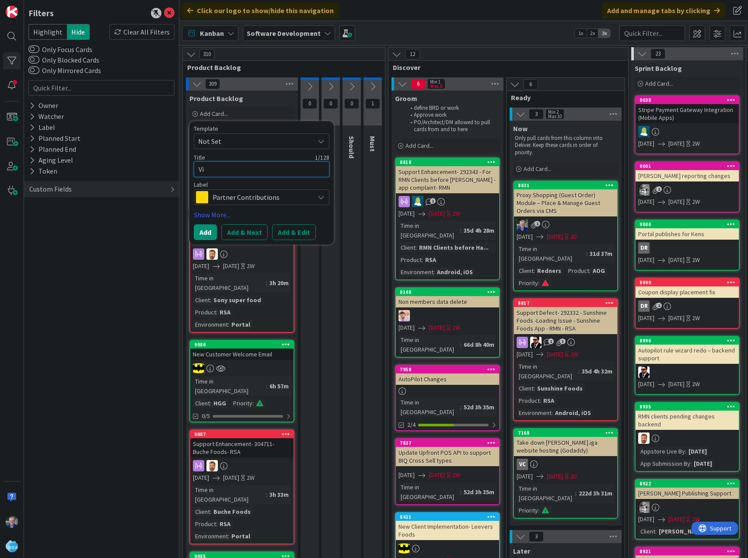
type textarea "x"
type textarea "Vie"
type textarea "x"
type textarea "View"
type textarea "x"
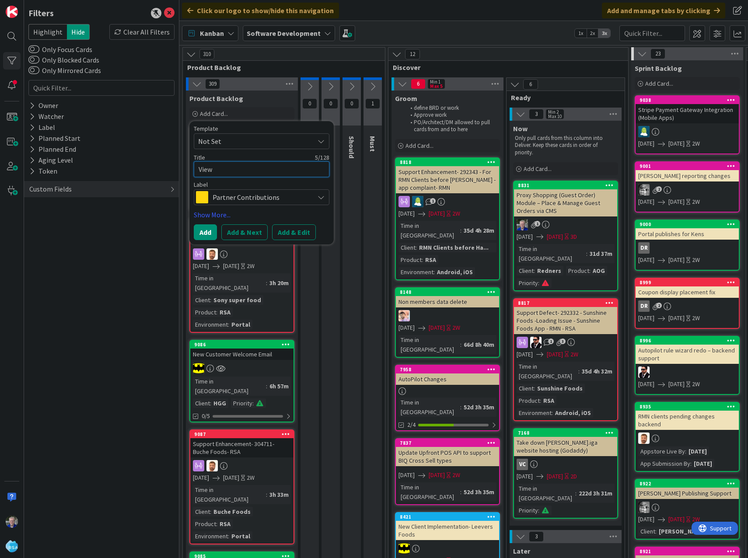
type textarea "View o"
type textarea "x"
type textarea "View or"
type textarea "x"
type textarea "View or E"
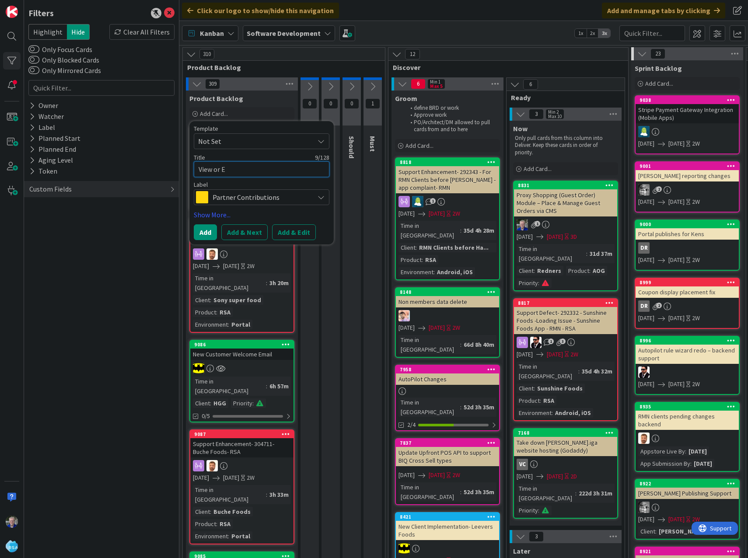
type textarea "x"
type textarea "View or Ex"
type textarea "x"
type textarea "View or Exi"
type textarea "x"
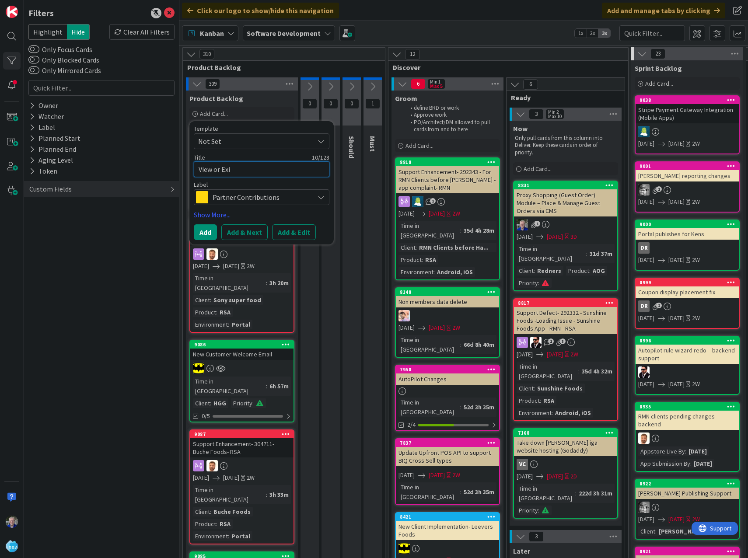
type textarea "View or Exit"
type textarea "x"
type textarea "View or Exi"
type textarea "x"
type textarea "View or Ex"
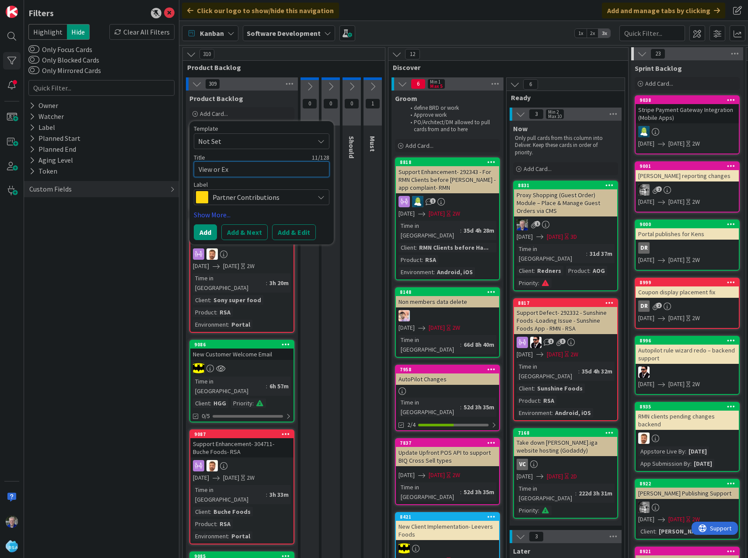
type textarea "x"
type textarea "View or E"
type textarea "x"
type textarea "View or Ed"
type textarea "x"
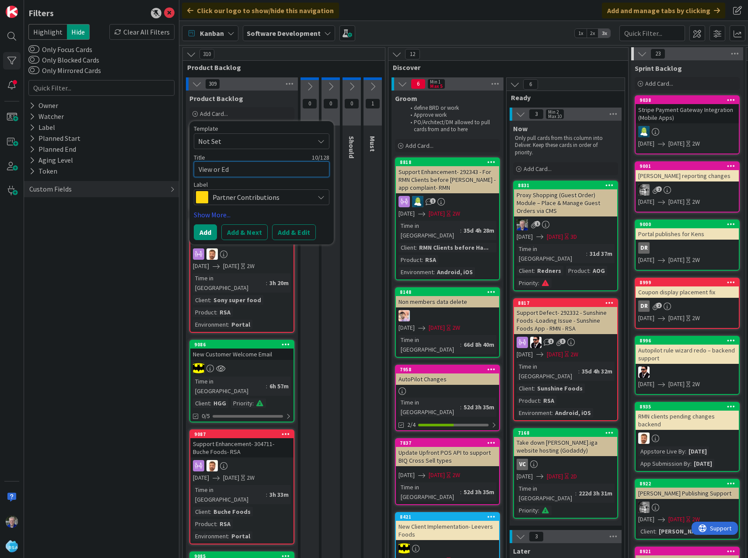
type textarea "View or Edi"
type textarea "x"
type textarea "View or Edit"
type textarea "x"
type textarea "View or Edit"
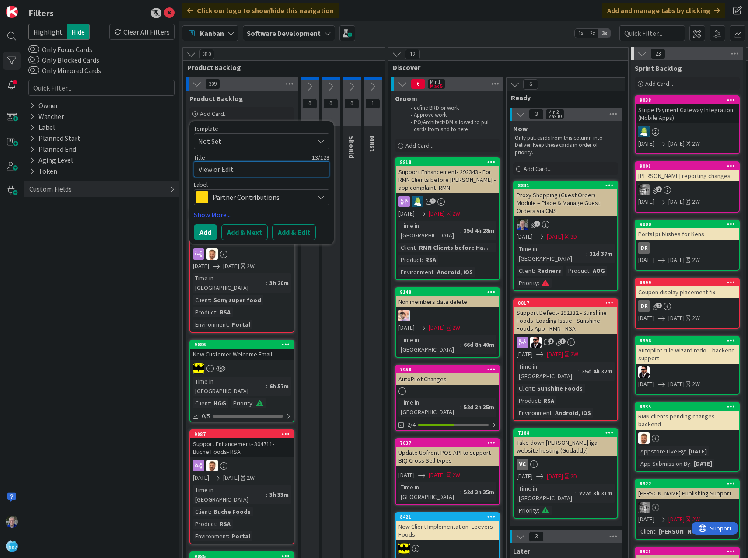
type textarea "x"
type textarea "View or Edit m"
type textarea "x"
type textarea "View or Edit me"
type textarea "x"
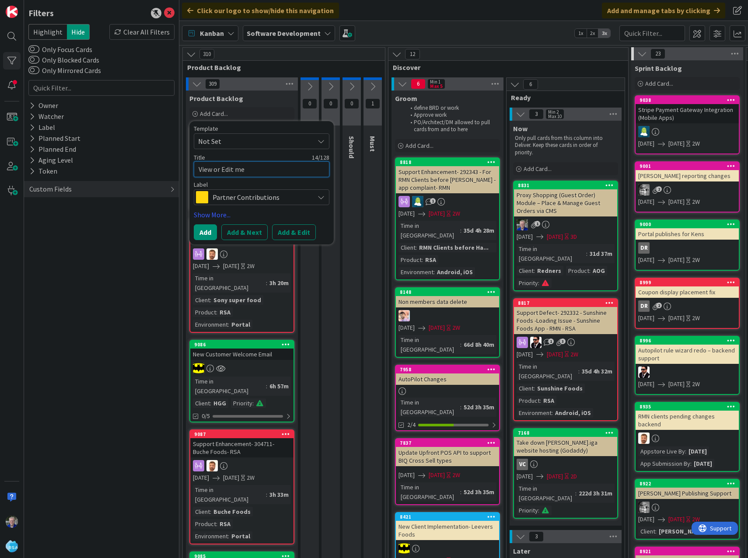
type textarea "View or Edit mem"
type textarea "x"
type textarea "View or Edit membe"
type textarea "x"
type textarea "View or Edit member"
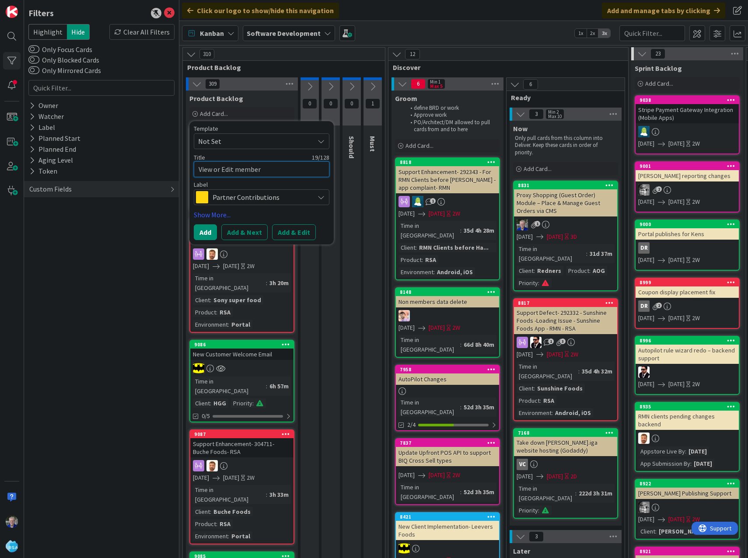
type textarea "x"
type textarea "View or Edit members"
type textarea "x"
type textarea "View or Edit members"
type textarea "x"
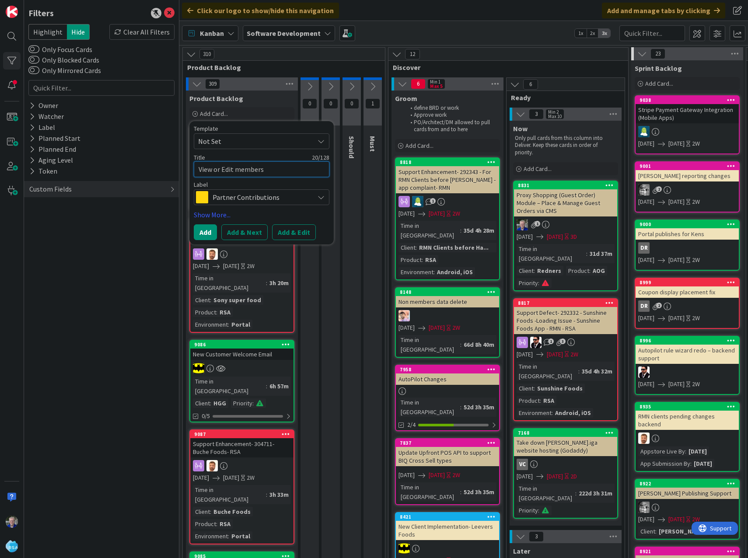
type textarea "View or Edit members o"
type textarea "x"
type textarea "View or Edit members of"
type textarea "x"
type textarea "View or Edit members of"
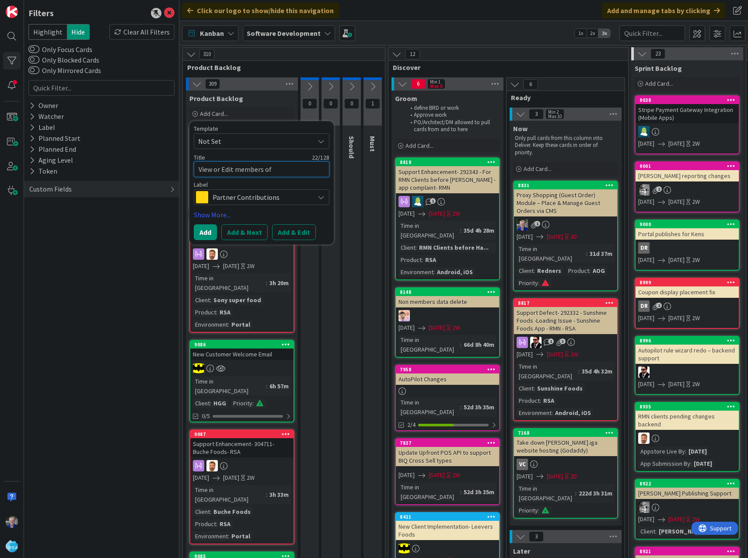
type textarea "x"
type textarea "View or Edit members of a"
type textarea "x"
type textarea "View or Edit members of a"
type textarea "x"
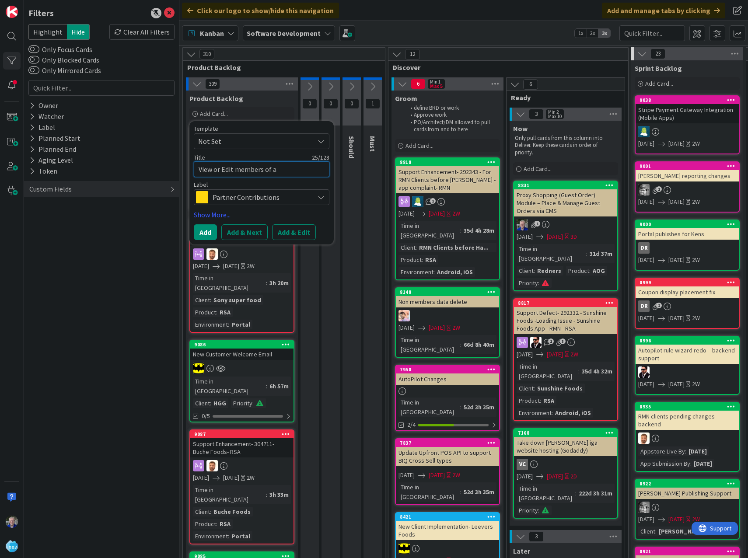
type textarea "View or Edit members of a g"
type textarea "x"
type textarea "View or Edit members of a gr"
type textarea "x"
type textarea "View or Edit members of a gro"
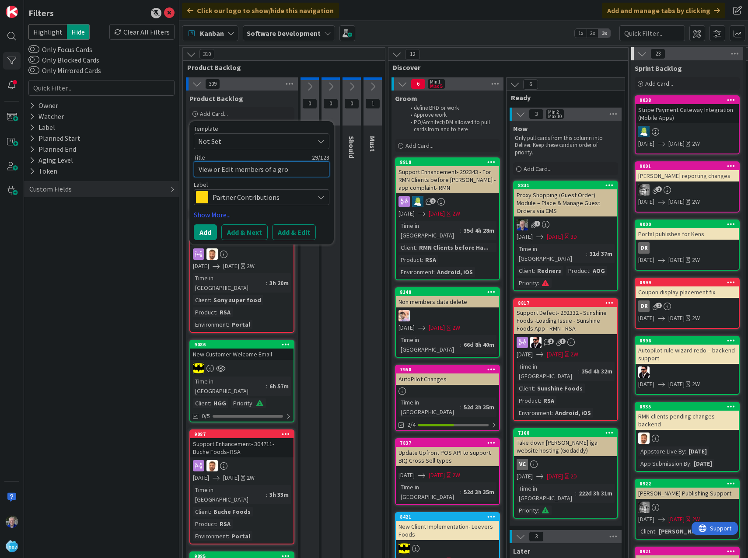
type textarea "x"
type textarea "View or Edit members of a grou"
type textarea "x"
type textarea "View or Edit members of a group"
type textarea "x"
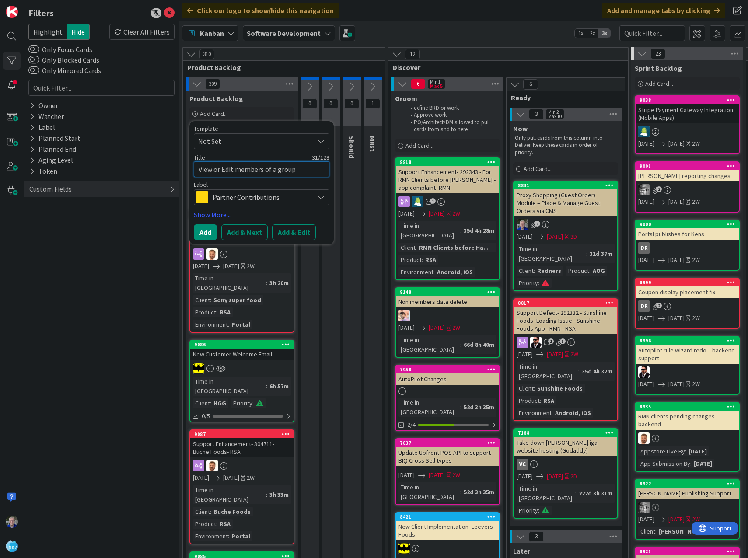
type textarea "View or Edit members of a group"
type textarea "x"
type textarea "View or Edit members of a group -"
type textarea "x"
type textarea "View or Edit members of a group -"
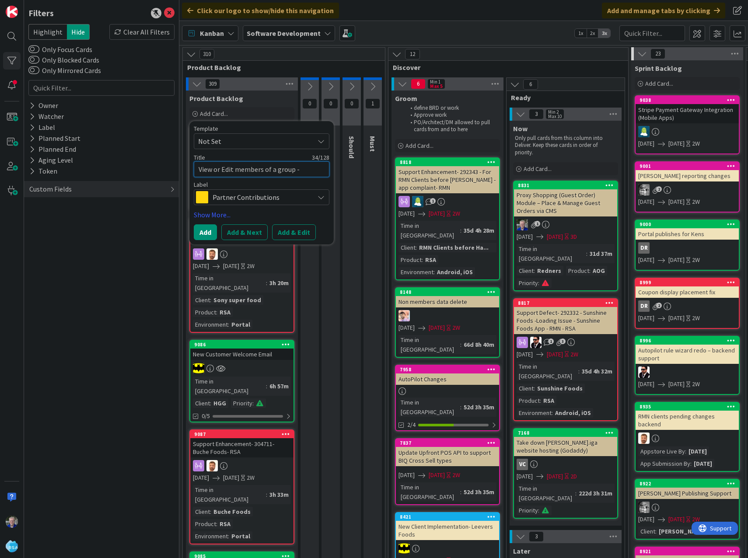
type textarea "x"
type textarea "View or Edit members of a group - H"
type textarea "x"
type textarea "View or Edit members of a group - HG"
type textarea "x"
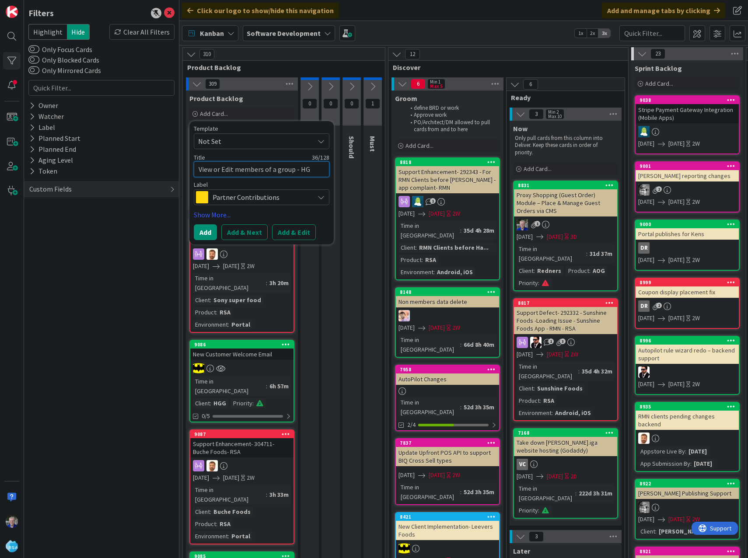
type textarea "View or Edit members of a group - HGG"
type textarea "x"
type textarea "View or Edit members of a group - HGG"
type textarea "x"
type textarea "View or Edit members of a group - HGG -"
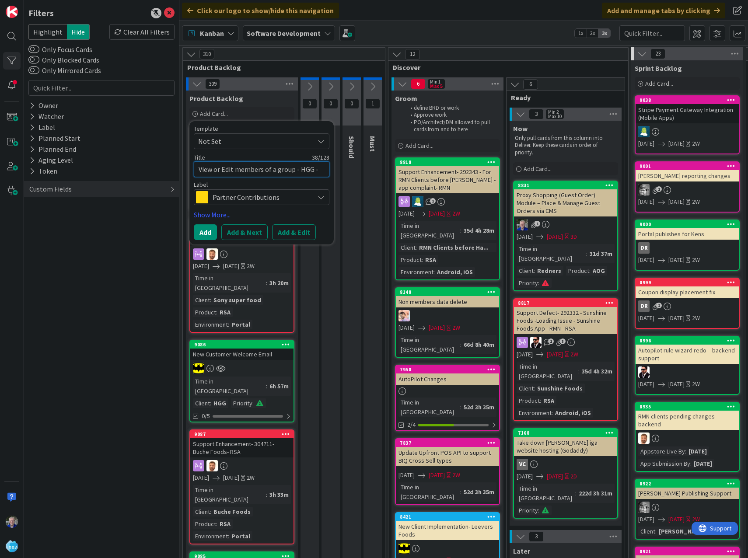
type textarea "x"
type textarea "View or Edit members of a group - HGG -"
type textarea "x"
type textarea "View or Edit members of a group - HGG - R"
type textarea "x"
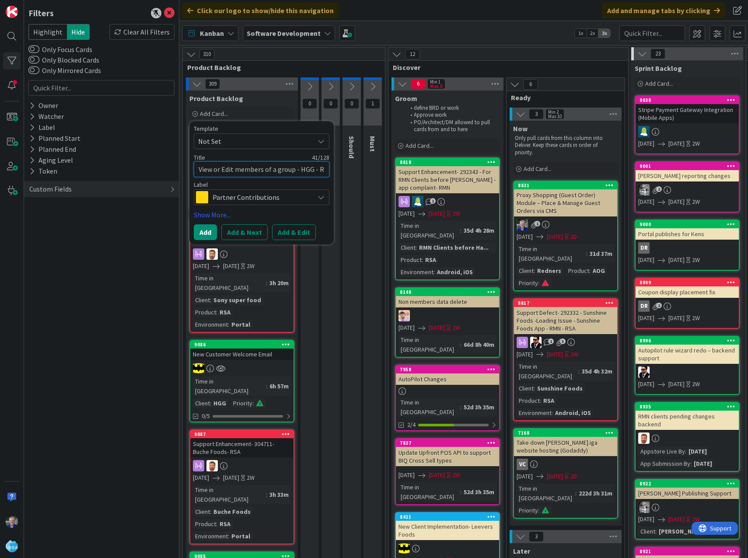
type textarea "View or Edit members of a group - HGG - RS"
type textarea "x"
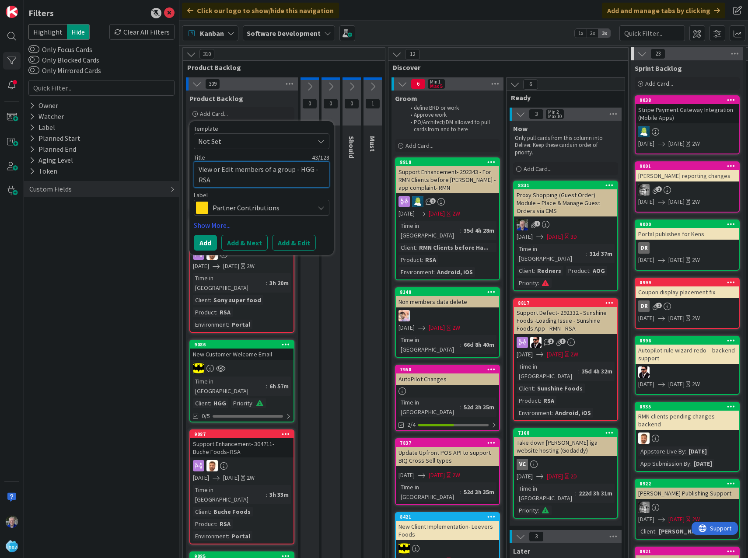
type textarea "View or Edit members of a group - HGG - RSA"
click at [237, 212] on span "Partner Contributions" at bounding box center [260, 208] width 97 height 12
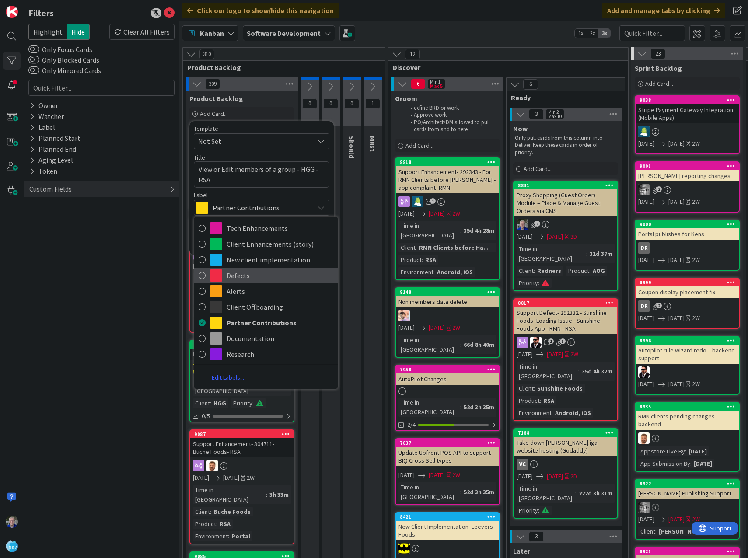
click at [200, 275] on icon at bounding box center [202, 275] width 7 height 13
type textarea "x"
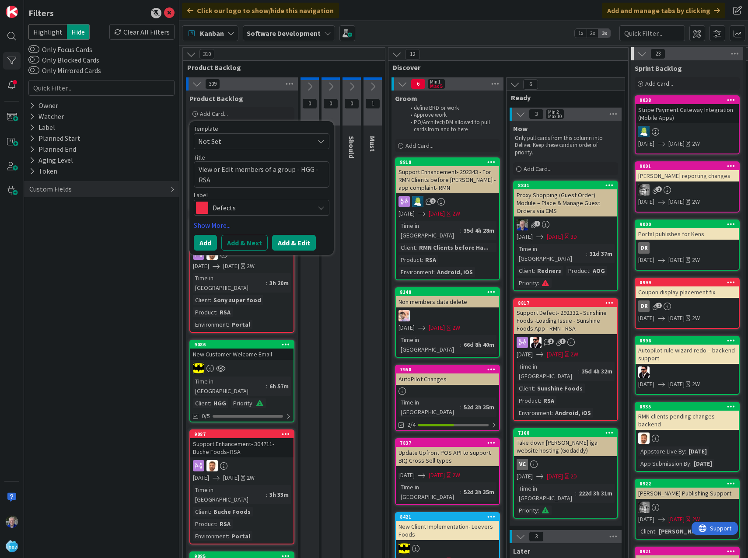
click at [286, 242] on button "Add & Edit" at bounding box center [294, 243] width 44 height 16
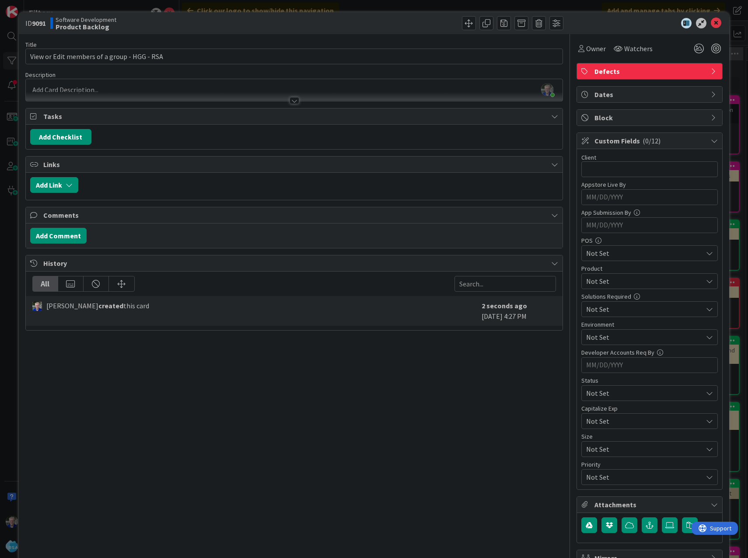
scroll to position [50, 0]
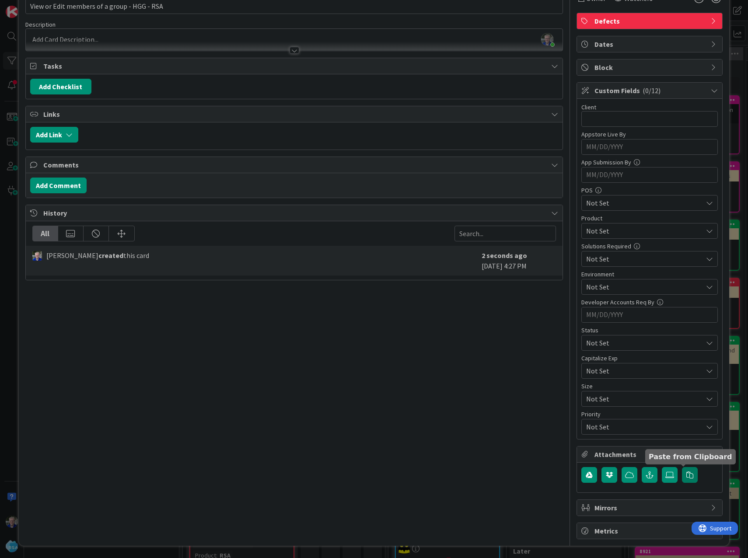
click at [578, 473] on icon "button" at bounding box center [689, 474] width 7 height 7
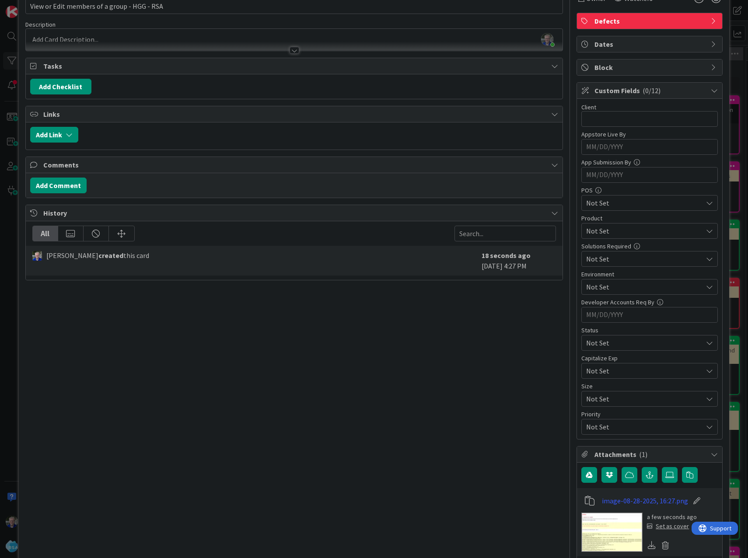
click at [578, 349] on span "Not Set" at bounding box center [642, 343] width 112 height 12
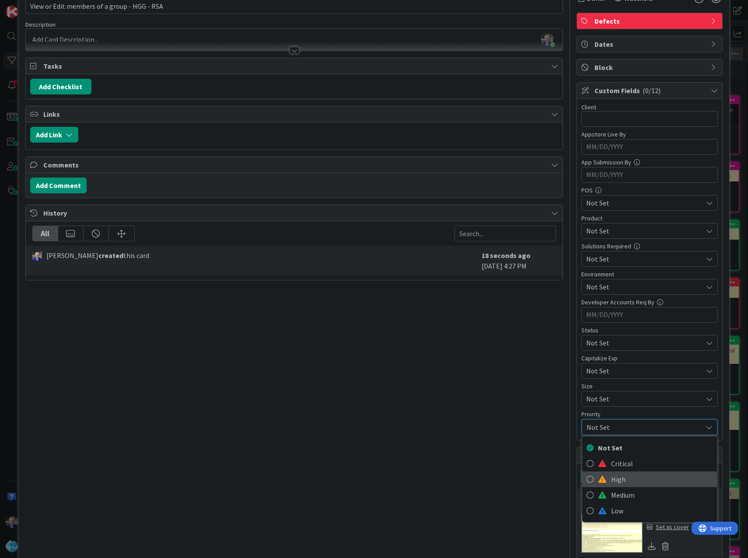
click at [578, 481] on icon at bounding box center [589, 479] width 7 height 13
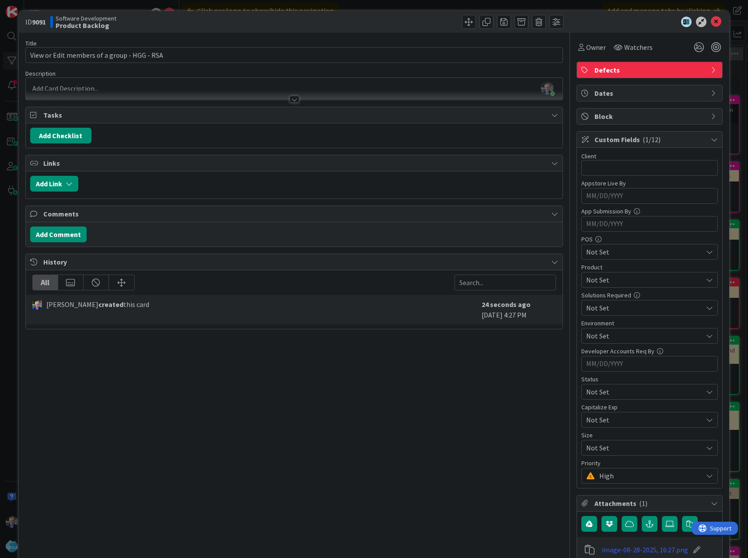
scroll to position [0, 0]
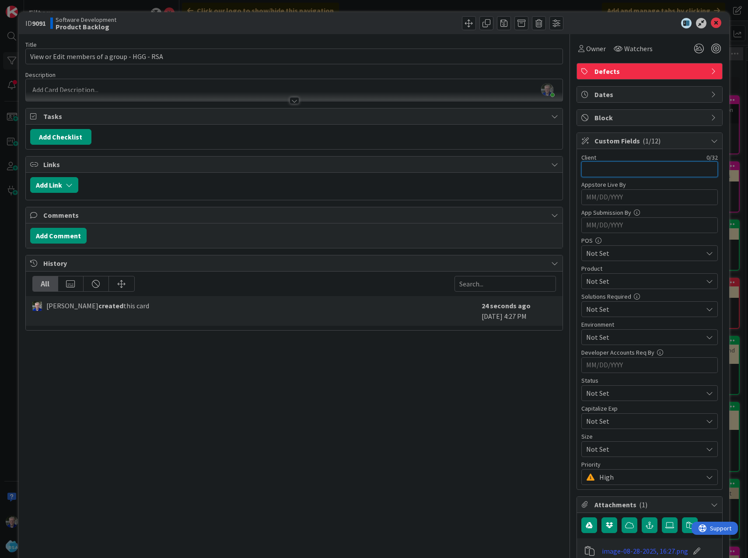
click at [578, 168] on input "text" at bounding box center [649, 169] width 136 height 16
type input "HGG"
click at [578, 276] on span "Not Set" at bounding box center [644, 281] width 116 height 10
click at [578, 301] on icon at bounding box center [585, 301] width 7 height 13
click at [112, 86] on div "[PERSON_NAME] just joined" at bounding box center [294, 90] width 537 height 22
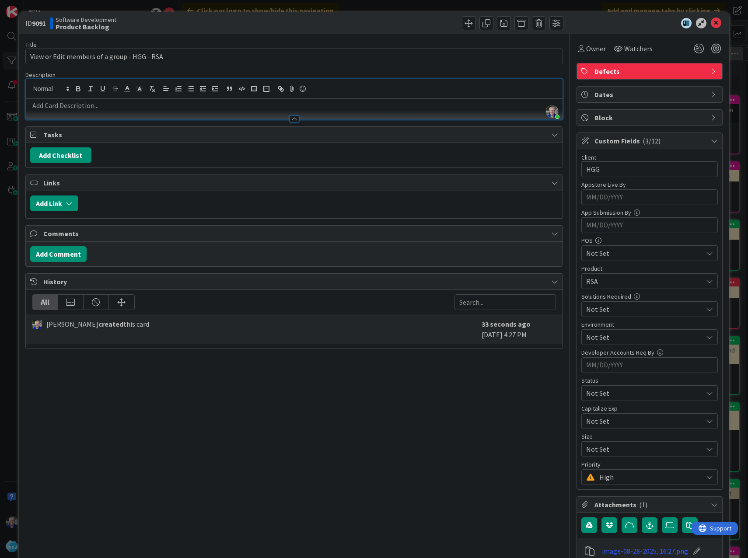
click at [77, 105] on p at bounding box center [294, 106] width 528 height 10
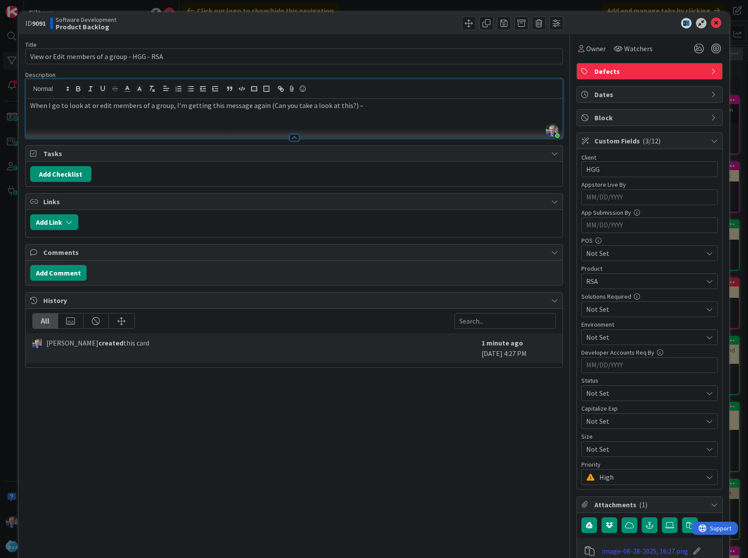
click at [48, 107] on p "When I go to look at or edit members of a group, I’m getting this message again…" at bounding box center [294, 106] width 528 height 10
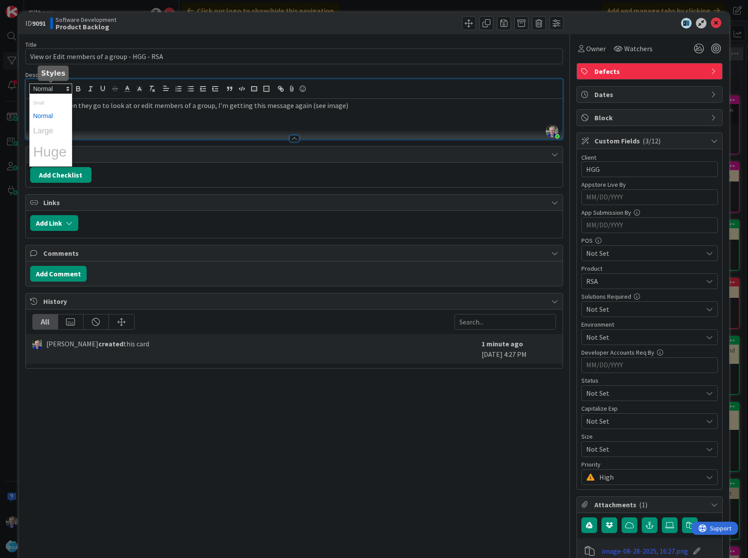
click at [37, 91] on span at bounding box center [50, 89] width 43 height 10
click at [41, 132] on span at bounding box center [50, 131] width 35 height 16
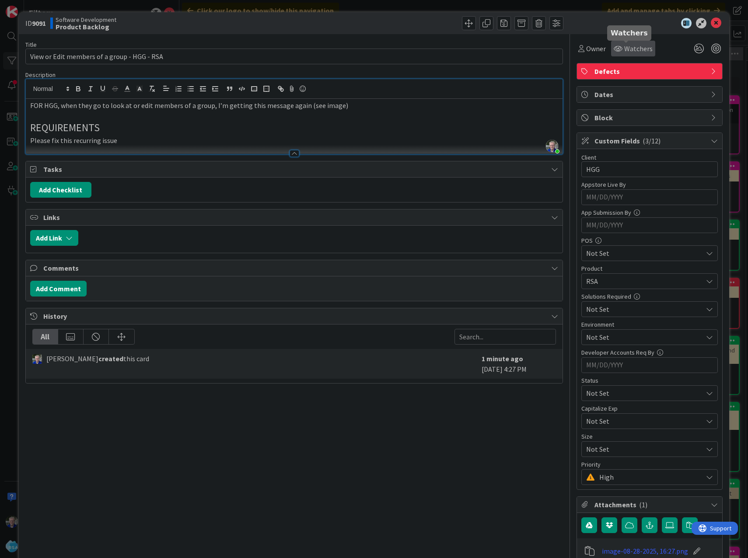
click at [578, 46] on span "Watchers" at bounding box center [638, 48] width 28 height 10
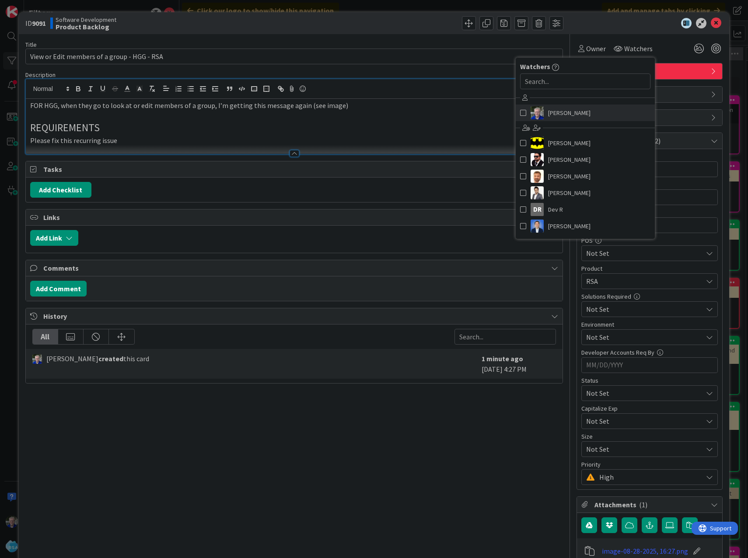
click at [520, 111] on span at bounding box center [523, 112] width 6 height 13
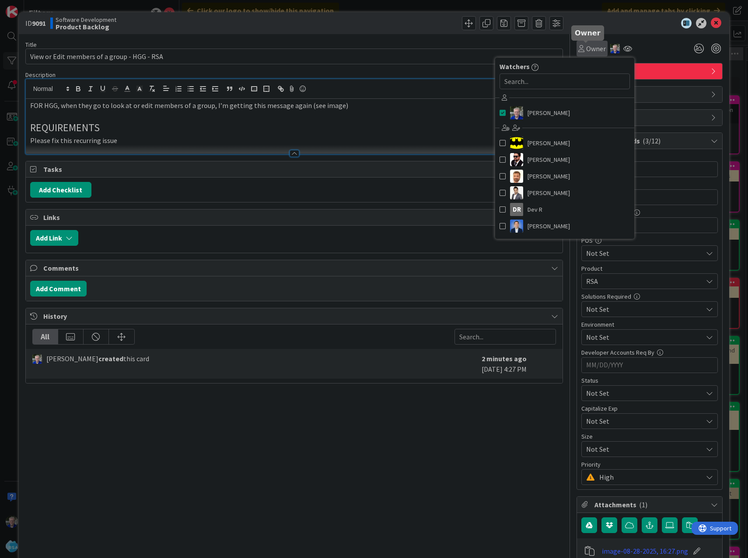
click at [578, 49] on icon at bounding box center [581, 48] width 6 height 7
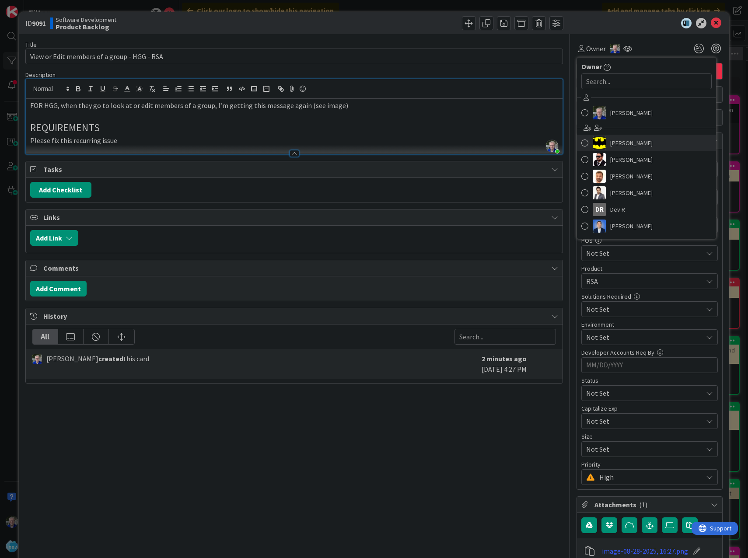
click at [578, 142] on span at bounding box center [584, 142] width 7 height 13
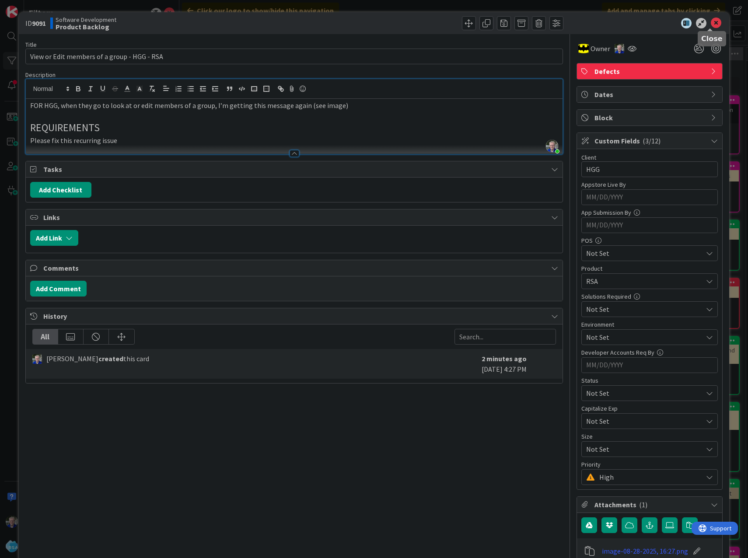
click at [578, 22] on icon at bounding box center [715, 23] width 10 height 10
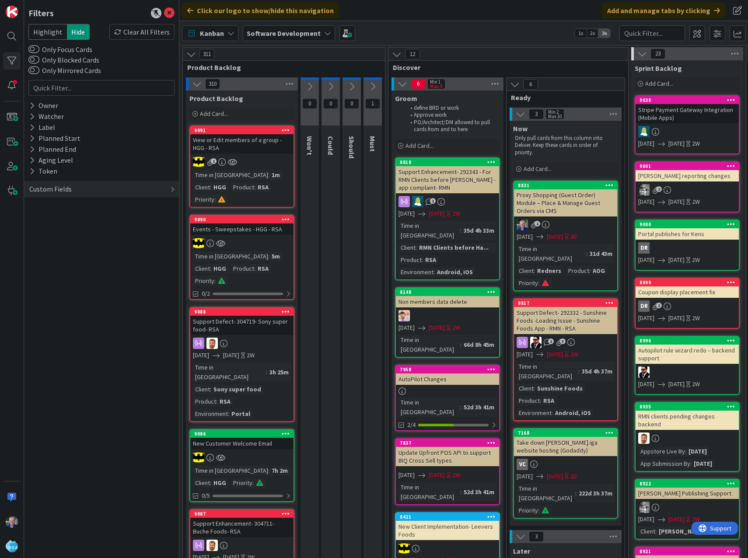
click at [231, 224] on link "9090 Events - Sweepstakes - HGG - RSA Time in Column : 5m Client : HGG Product …" at bounding box center [241, 257] width 105 height 85
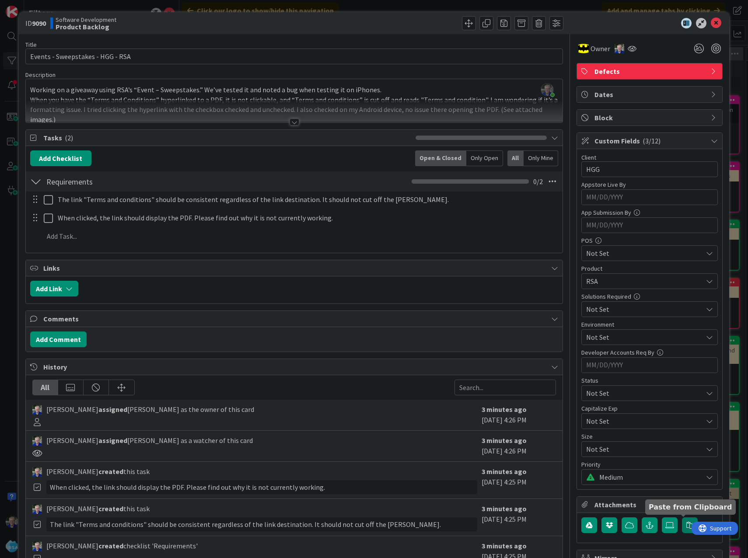
click at [578, 524] on icon "button" at bounding box center [689, 525] width 7 height 7
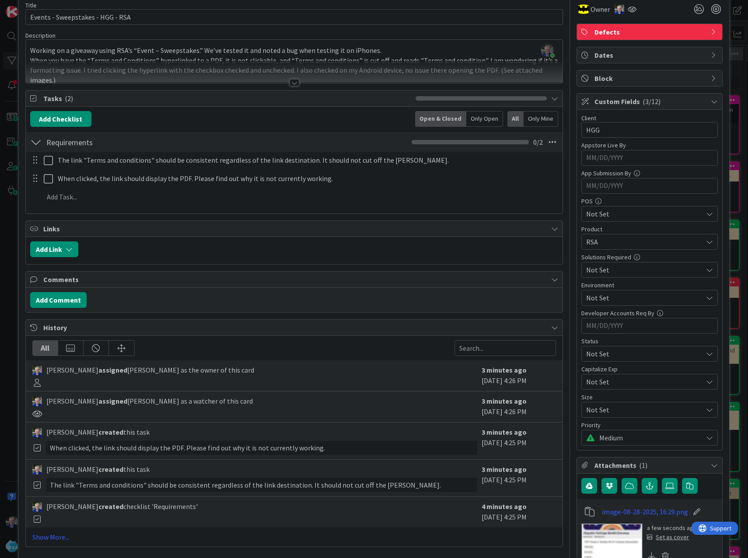
scroll to position [118, 0]
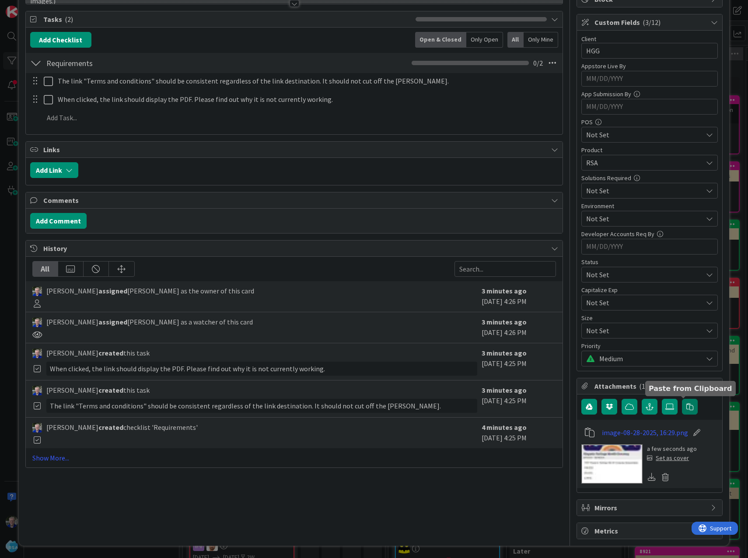
click at [578, 407] on icon "button" at bounding box center [689, 406] width 7 height 7
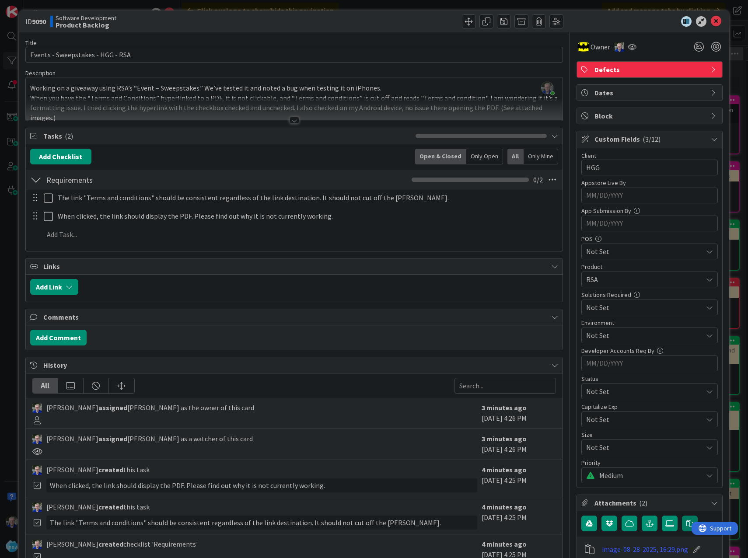
scroll to position [0, 0]
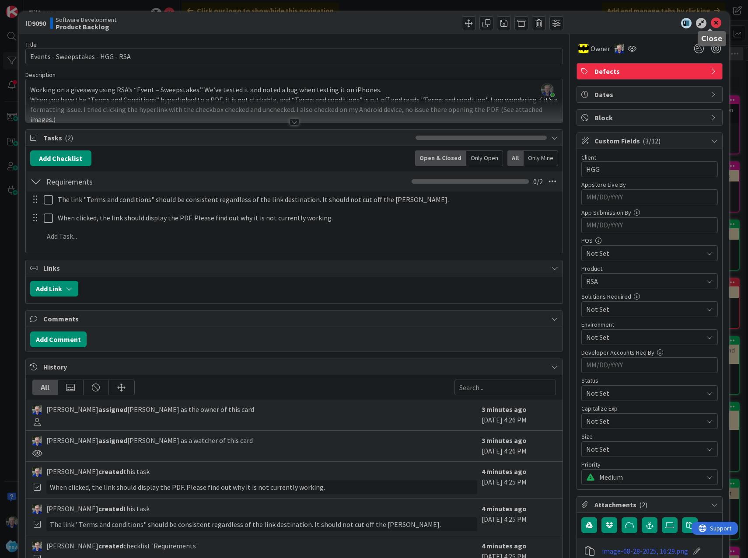
click at [578, 24] on icon at bounding box center [715, 23] width 10 height 10
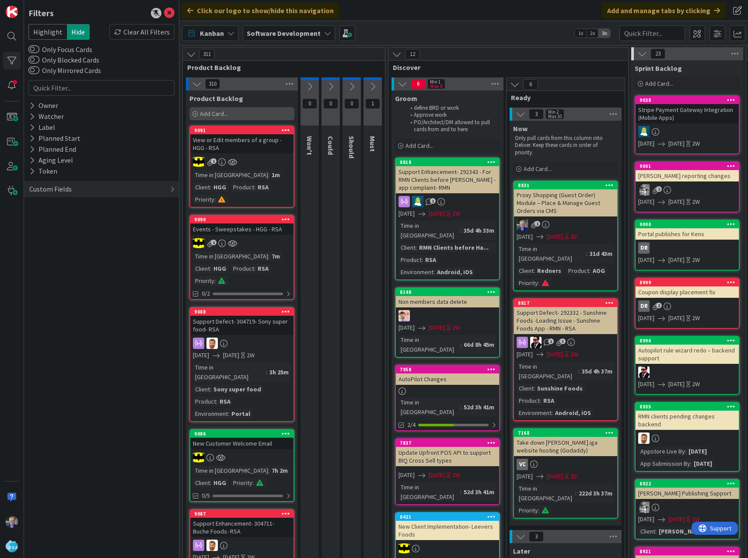
click at [237, 112] on div "Add Card..." at bounding box center [241, 113] width 105 height 13
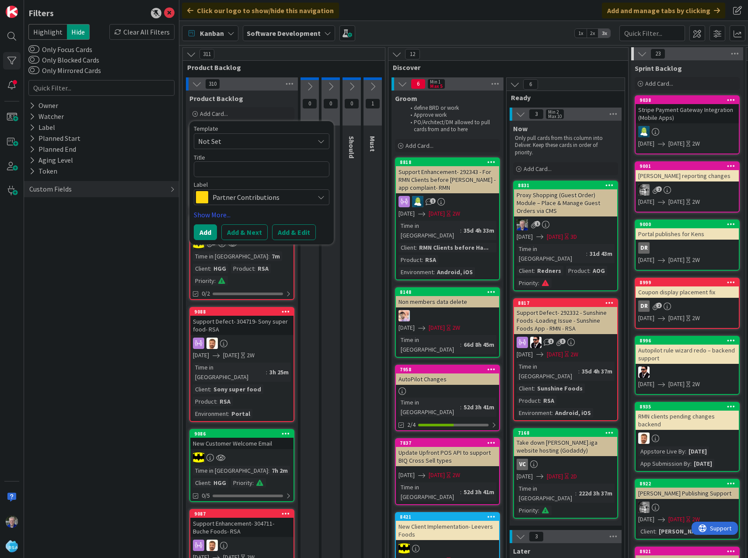
click at [251, 193] on span "Partner Contributions" at bounding box center [260, 197] width 97 height 12
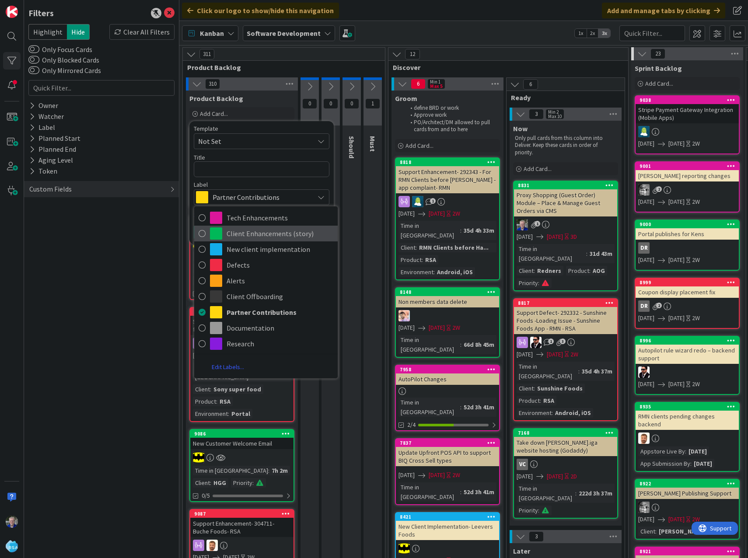
click at [202, 233] on icon at bounding box center [202, 233] width 7 height 13
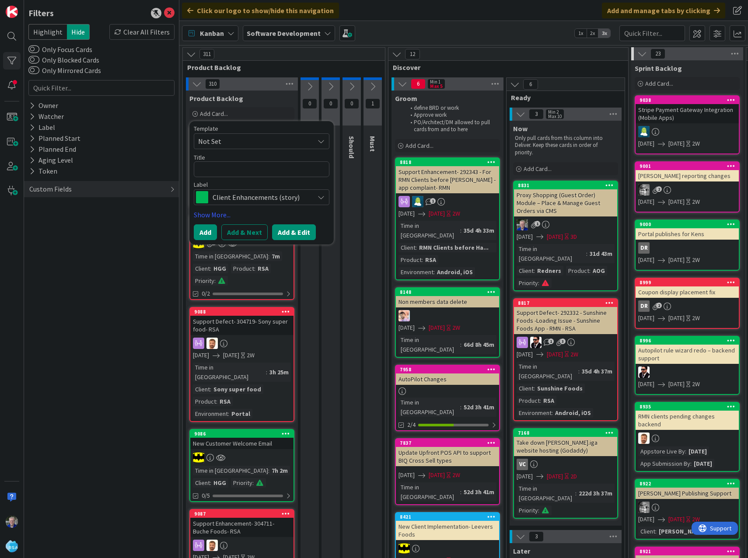
click at [296, 231] on button "Add & Edit" at bounding box center [294, 232] width 44 height 16
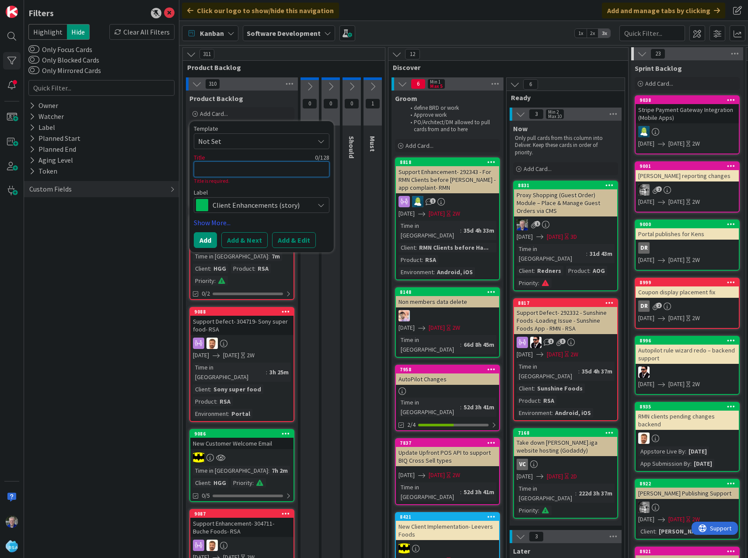
click at [229, 169] on textarea at bounding box center [262, 169] width 136 height 16
type textarea "x"
type textarea "E"
type textarea "x"
type textarea "Ev"
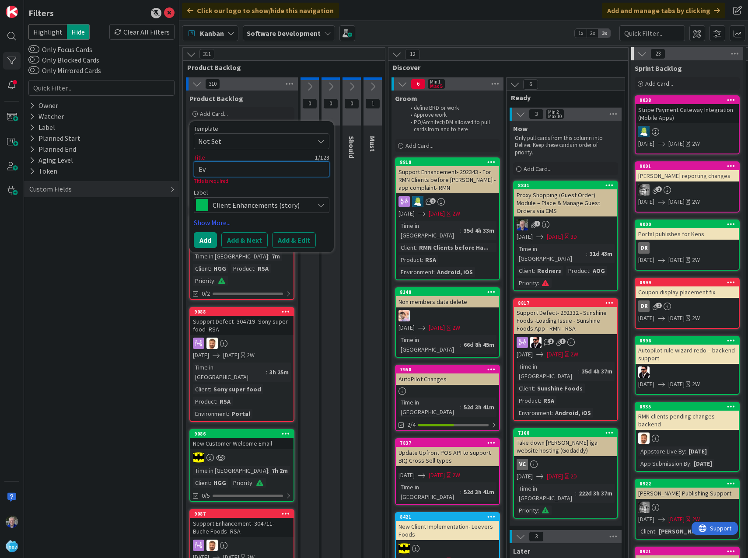
type textarea "x"
type textarea "Eve"
type textarea "x"
type textarea "Even"
type textarea "x"
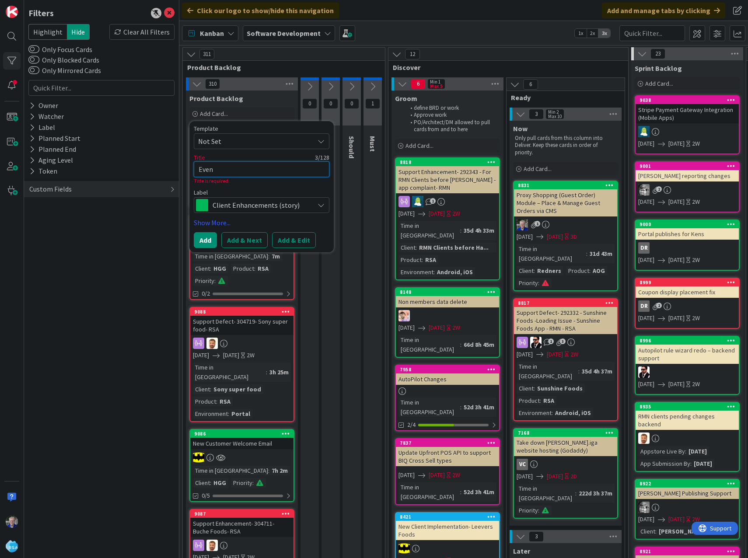
type textarea "Event"
type textarea "x"
type textarea "EventC"
type textarea "x"
type textarea "EventCl"
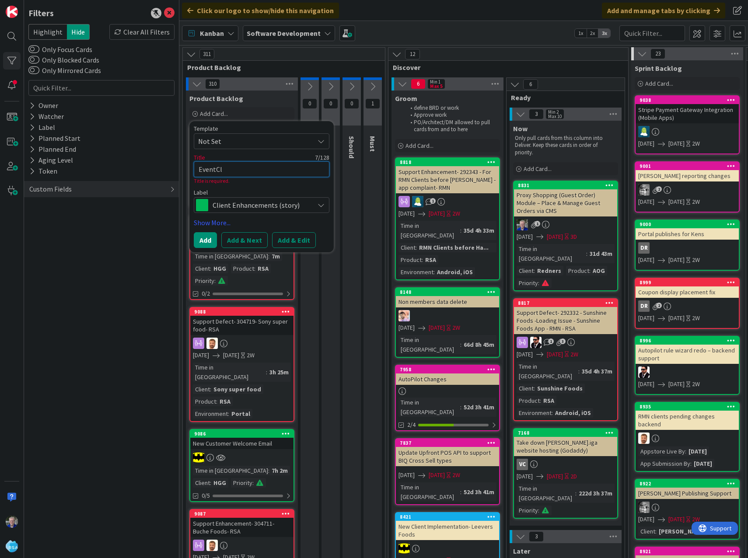
type textarea "x"
type textarea "EventCli"
type textarea "x"
type textarea "EventClip"
type textarea "x"
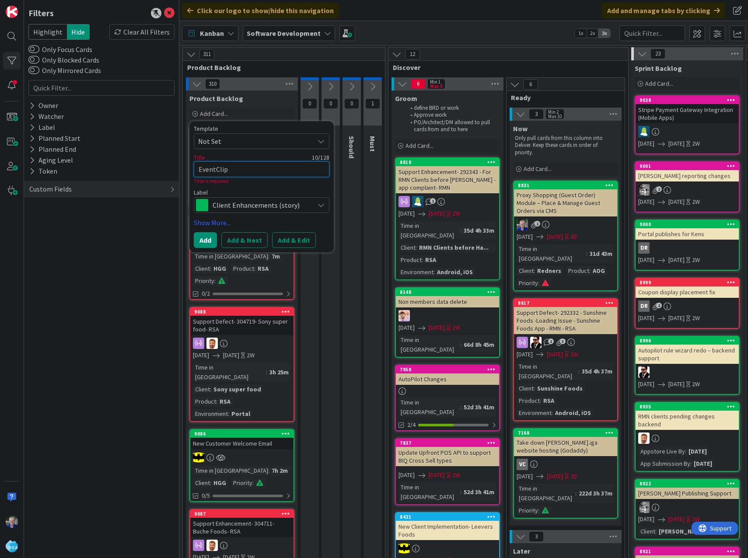
type textarea "EventClips"
type textarea "x"
type textarea "EventClips_"
type textarea "x"
click at [288, 241] on button "Add & Edit" at bounding box center [294, 240] width 44 height 16
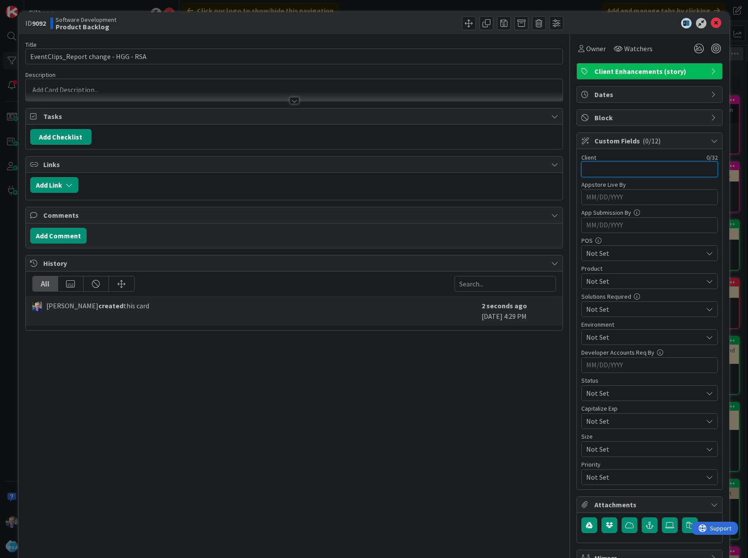
click at [578, 167] on input "text" at bounding box center [649, 169] width 136 height 16
click at [578, 254] on span "Not Set" at bounding box center [644, 253] width 116 height 10
click at [578, 205] on input "MM/DD/YYYY" at bounding box center [649, 197] width 127 height 15
drag, startPoint x: 430, startPoint y: 406, endPoint x: 493, endPoint y: 368, distance: 73.2
click at [432, 403] on div "Title 36 / 128 EventClips_Report change - HGG - RSA Description [PERSON_NAME] j…" at bounding box center [294, 311] width 538 height 555
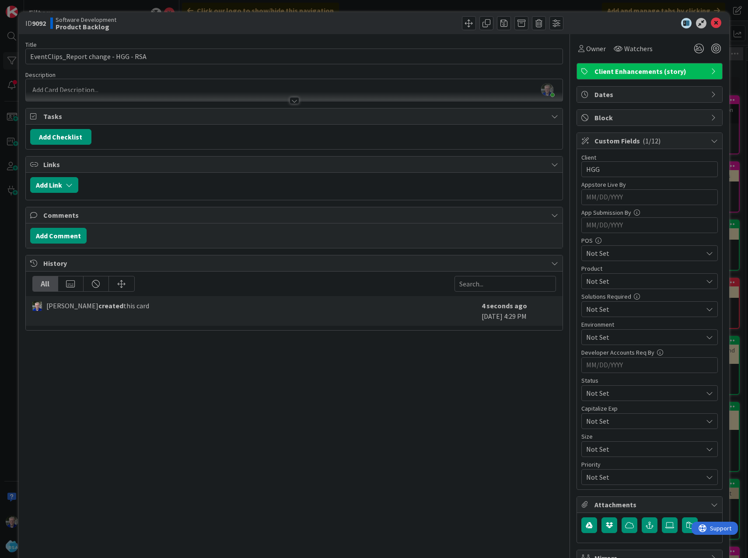
click at [578, 282] on span "Not Set" at bounding box center [644, 281] width 116 height 10
click at [504, 351] on div "Title 36 / 128 EventClips_Report change - HGG - RSA Description [PERSON_NAME] j…" at bounding box center [294, 311] width 538 height 555
click at [141, 59] on input "EventClips_Report change - HGG - RSA" at bounding box center [294, 57] width 538 height 16
drag, startPoint x: 124, startPoint y: 58, endPoint x: 173, endPoint y: 56, distance: 48.5
click at [173, 56] on input "EventClips_Report change - HGG - RSA?AOG?" at bounding box center [294, 57] width 538 height 16
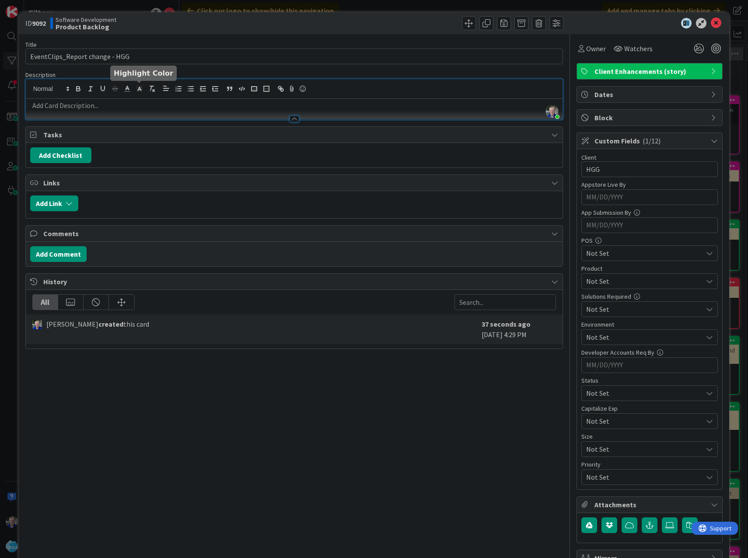
click at [138, 85] on div "[PERSON_NAME] just joined" at bounding box center [294, 99] width 537 height 40
click at [130, 58] on input "EventClips_Report change - HGG" at bounding box center [294, 57] width 538 height 16
click at [578, 277] on span "Not Set" at bounding box center [644, 281] width 116 height 10
click at [578, 299] on icon at bounding box center [585, 301] width 7 height 13
click at [100, 106] on p at bounding box center [294, 106] width 528 height 10
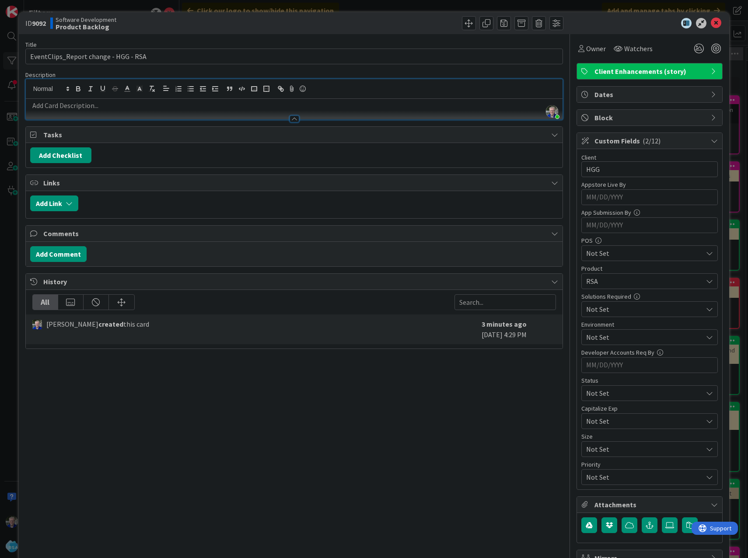
click at [91, 103] on p at bounding box center [294, 106] width 528 height 10
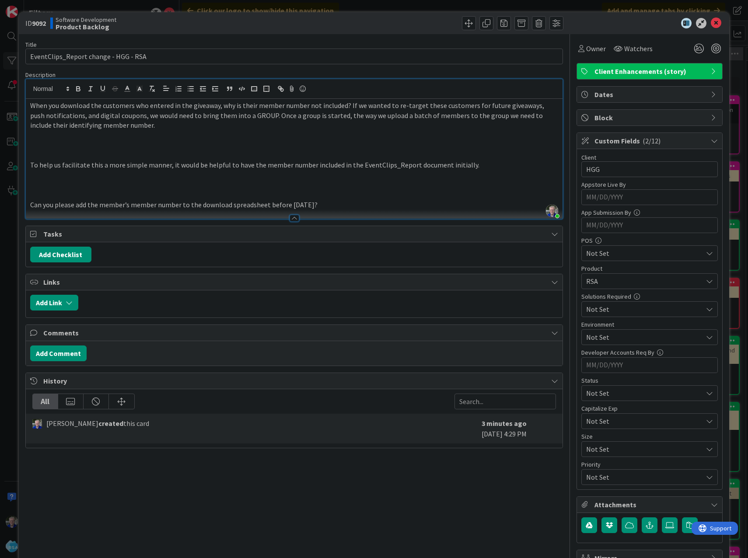
click at [113, 111] on p "When you download the customers who entered in the giveaway, why is their membe…" at bounding box center [294, 116] width 528 height 30
click at [219, 106] on p "When you download the customers who entered in the giveaway, why is their membe…" at bounding box center [294, 116] width 528 height 30
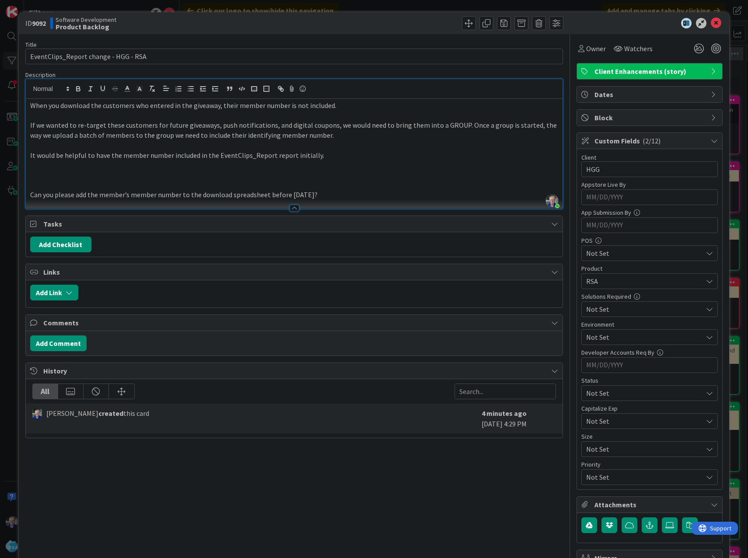
click at [287, 156] on p "It would be helpful to have the member number included in the EventClips_Report…" at bounding box center [294, 155] width 528 height 10
click at [290, 154] on p "It would be helpful to have the member number included in the EventClips_Report…" at bounding box center [294, 155] width 528 height 10
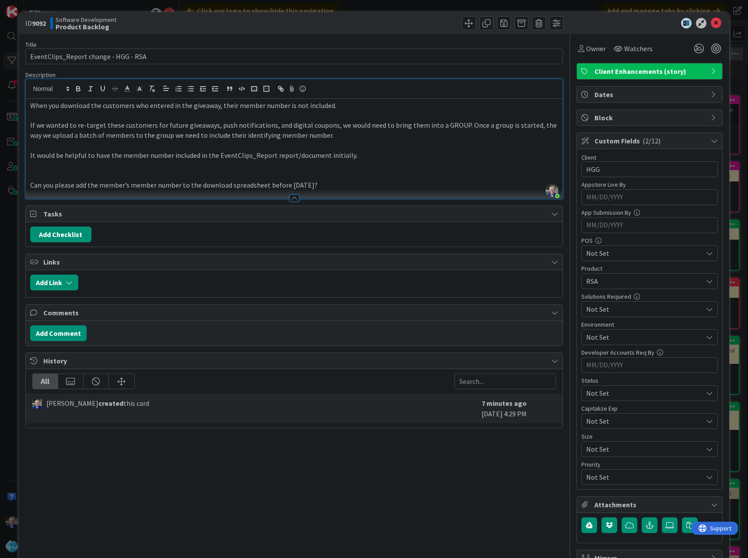
click at [181, 106] on p "When you download the customers who entered in the giveaway, their member numbe…" at bounding box center [294, 106] width 528 height 10
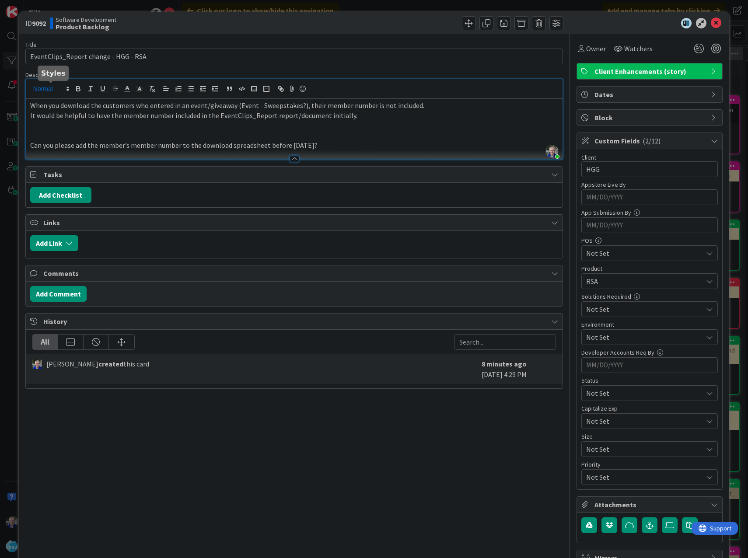
click at [46, 89] on span at bounding box center [50, 89] width 43 height 10
click at [53, 133] on span at bounding box center [50, 131] width 35 height 16
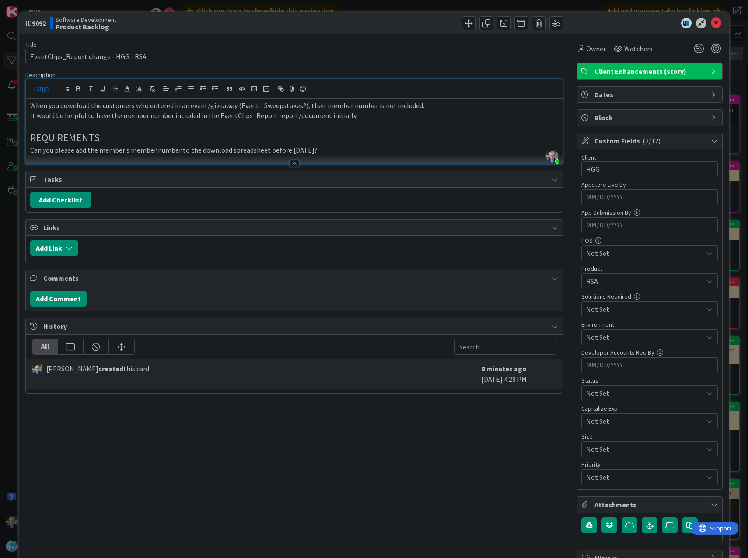
drag, startPoint x: 265, startPoint y: 150, endPoint x: 329, endPoint y: 148, distance: 63.4
click at [329, 148] on p "Can you please add the member’s member number to the download spreadsheet befor…" at bounding box center [294, 150] width 528 height 10
click at [156, 148] on p "Please add the member’s member number to the download spreadsheet." at bounding box center [294, 150] width 528 height 10
click at [578, 399] on span "Not Set" at bounding box center [642, 393] width 112 height 12
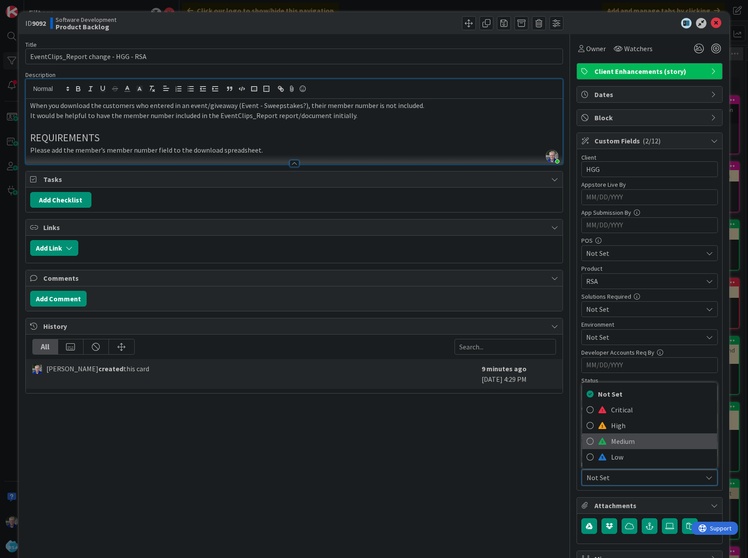
click at [578, 440] on icon at bounding box center [589, 441] width 7 height 13
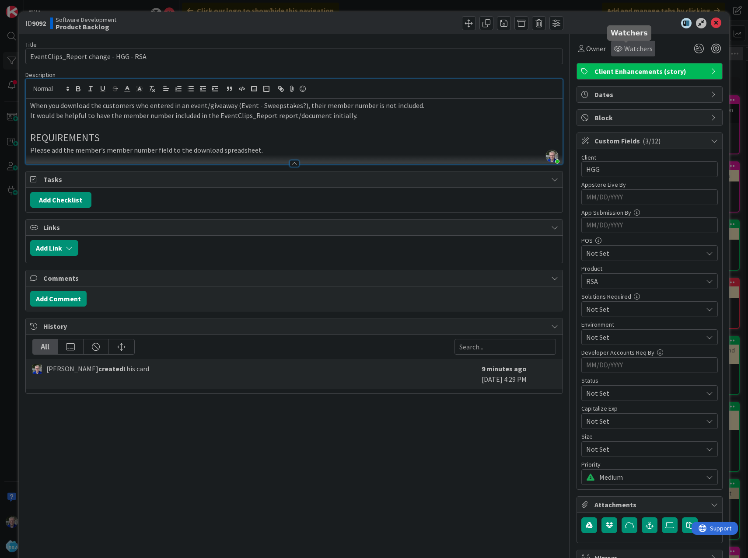
click at [578, 51] on span "Watchers" at bounding box center [638, 48] width 28 height 10
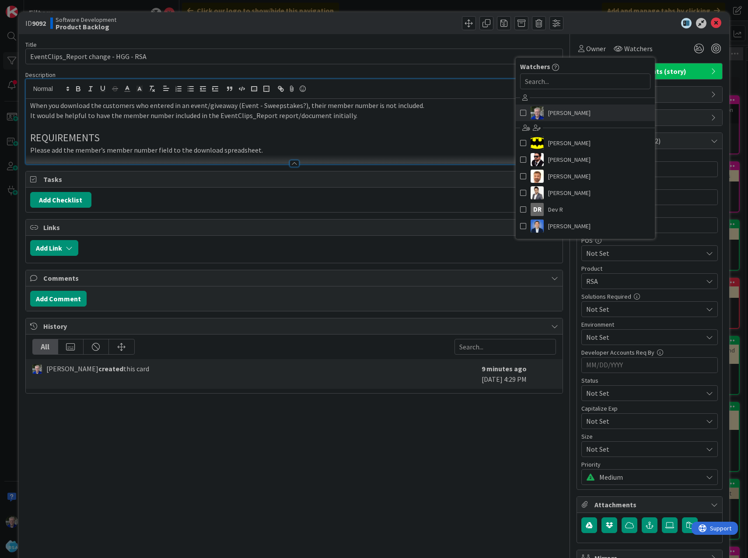
click at [520, 111] on span at bounding box center [523, 112] width 6 height 13
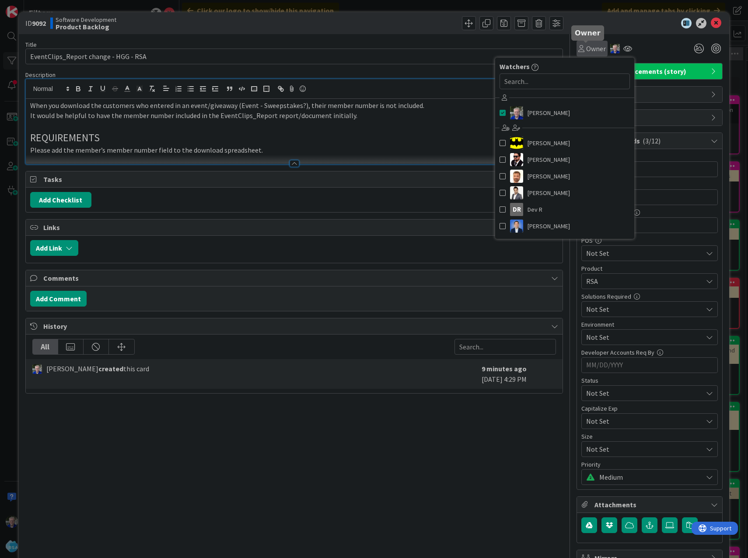
click at [578, 46] on span "Owner" at bounding box center [596, 48] width 20 height 10
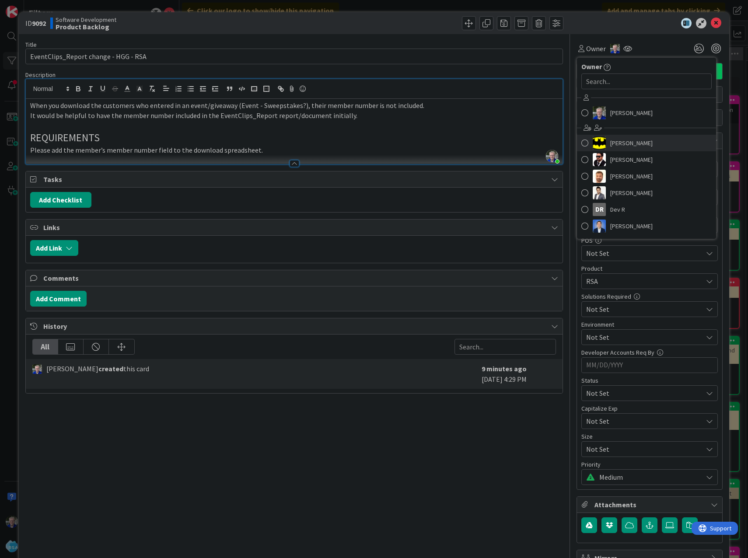
click at [578, 140] on span at bounding box center [584, 142] width 7 height 13
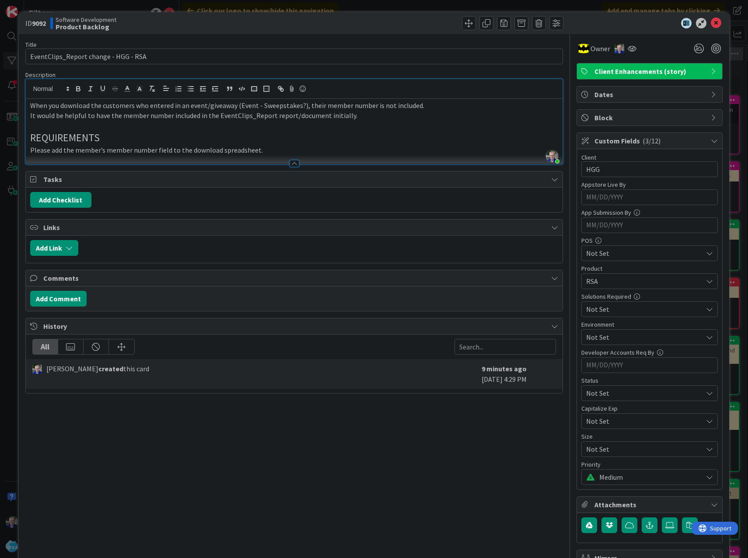
click at [578, 93] on span "Dates" at bounding box center [650, 94] width 112 height 10
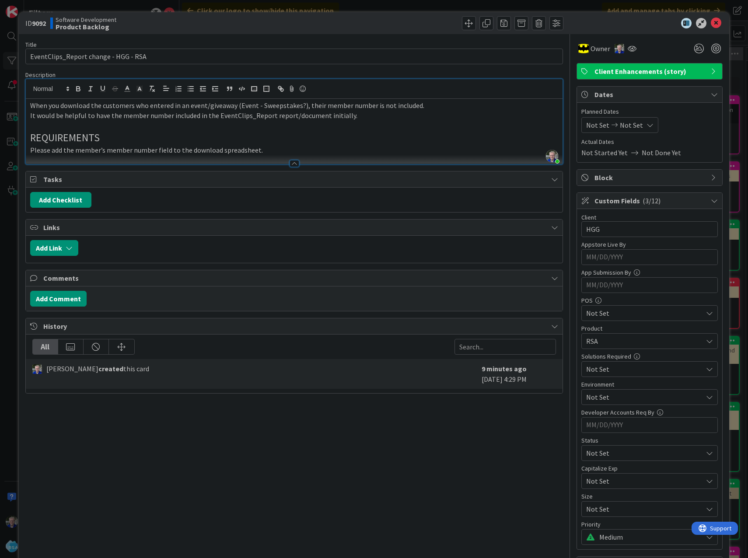
click at [578, 124] on span "Not Set" at bounding box center [631, 125] width 23 height 10
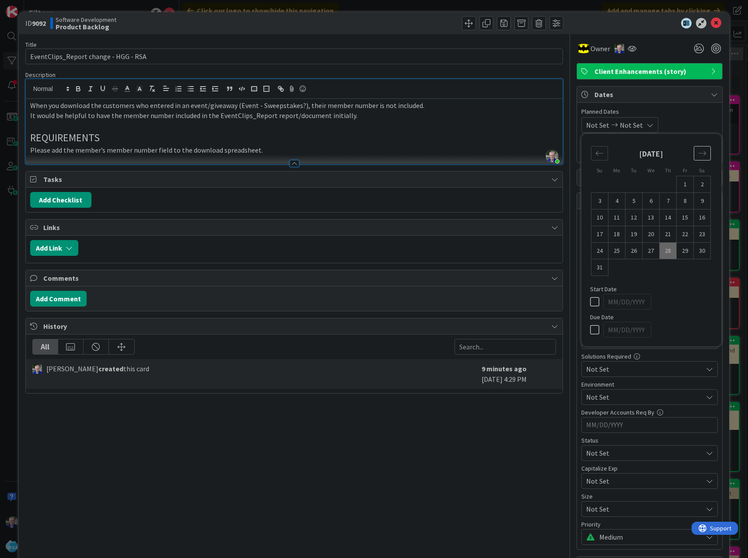
click at [578, 150] on icon "Move forward to switch to the next month." at bounding box center [702, 153] width 8 height 8
click at [578, 214] on td "15" at bounding box center [616, 217] width 17 height 17
click at [578, 313] on icon at bounding box center [596, 313] width 13 height 10
click at [578, 217] on td "15" at bounding box center [616, 217] width 17 height 17
click at [578, 283] on icon at bounding box center [596, 285] width 13 height 10
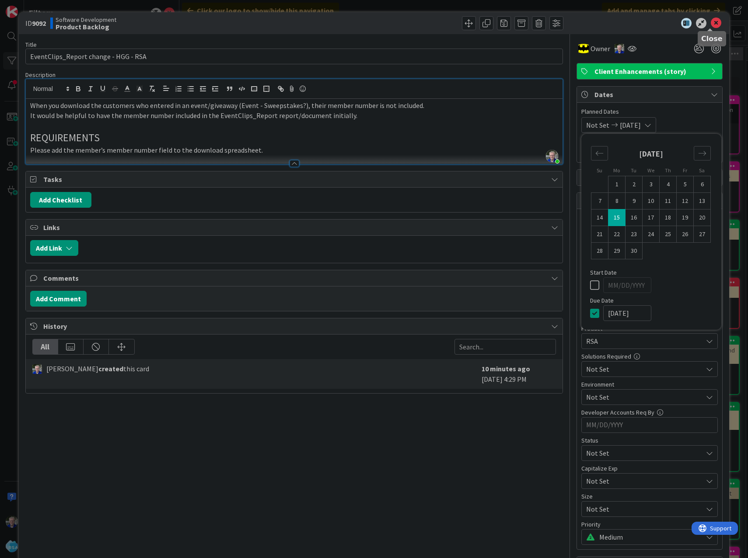
click at [578, 23] on icon at bounding box center [715, 23] width 10 height 10
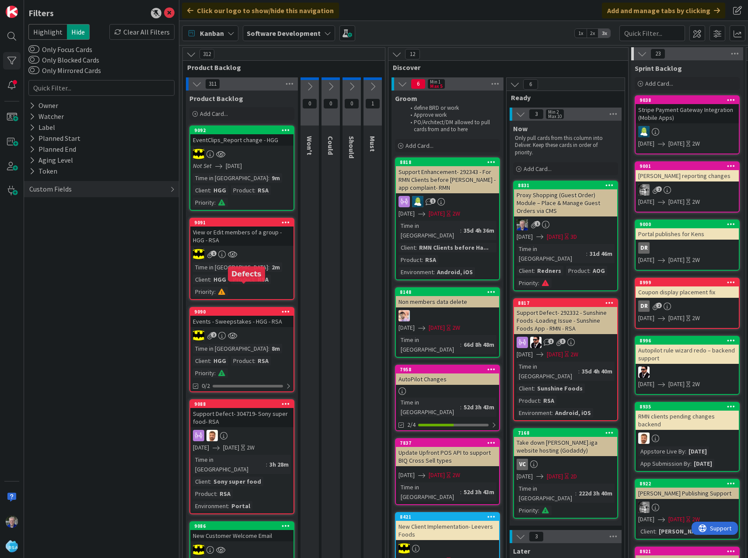
click at [237, 309] on div "9090" at bounding box center [243, 312] width 99 height 6
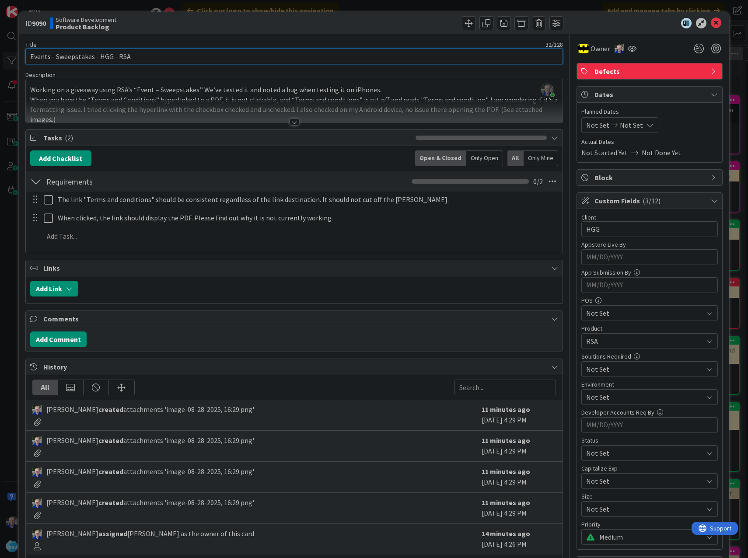
click at [92, 57] on input "Events - Sweepstakes - HGG - RSA" at bounding box center [294, 57] width 538 height 16
drag, startPoint x: 169, startPoint y: 56, endPoint x: 24, endPoint y: 59, distance: 145.2
click at [24, 59] on div "ID 9090 Software Development Product Backlog Title 43 / 128 Events - Sweepstake…" at bounding box center [374, 404] width 710 height 784
click at [539, 68] on div "Title 43 / 128 Events - Sweepstakes iPhone bug - HGG - RSA Description [PERSON_…" at bounding box center [294, 412] width 538 height 756
click at [578, 21] on icon at bounding box center [715, 23] width 10 height 10
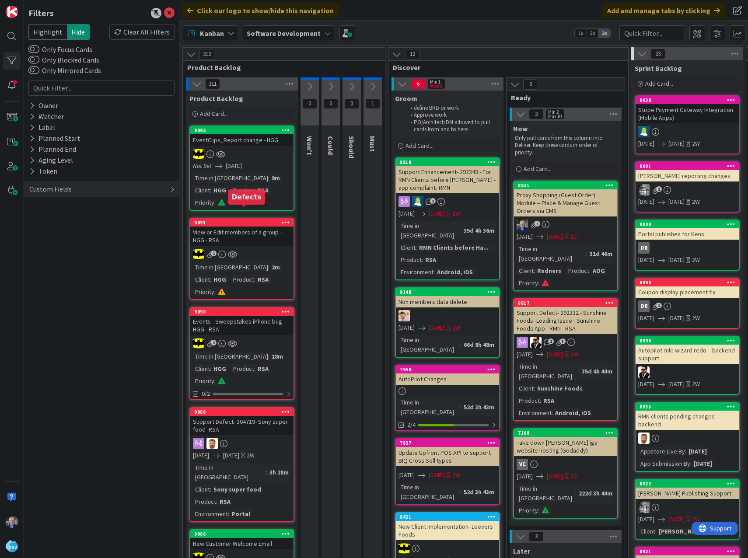
click at [244, 219] on div "9091" at bounding box center [243, 222] width 99 height 6
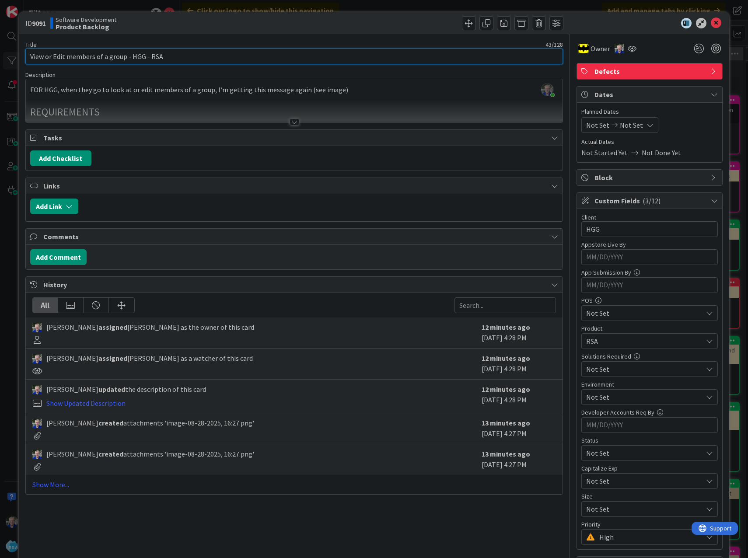
click at [125, 56] on input "View or Edit members of a group - HGG - RSA" at bounding box center [294, 57] width 538 height 16
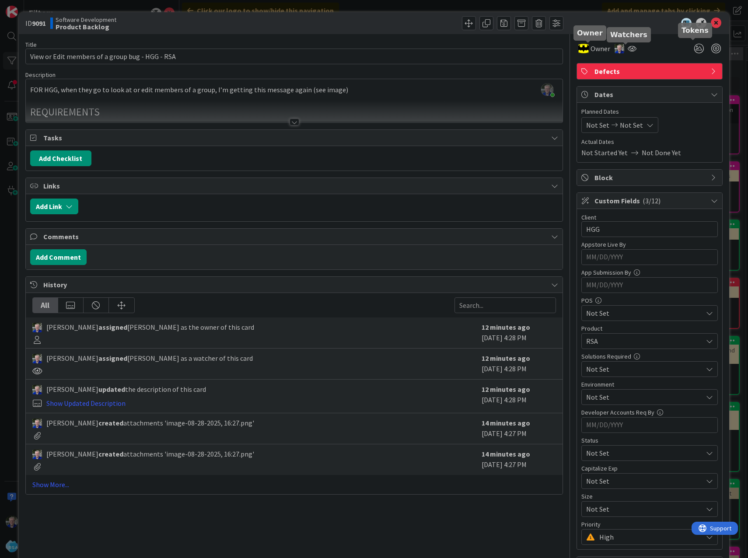
click at [448, 43] on div "Title 47 / 128" at bounding box center [294, 45] width 538 height 8
click at [578, 22] on icon at bounding box center [715, 23] width 10 height 10
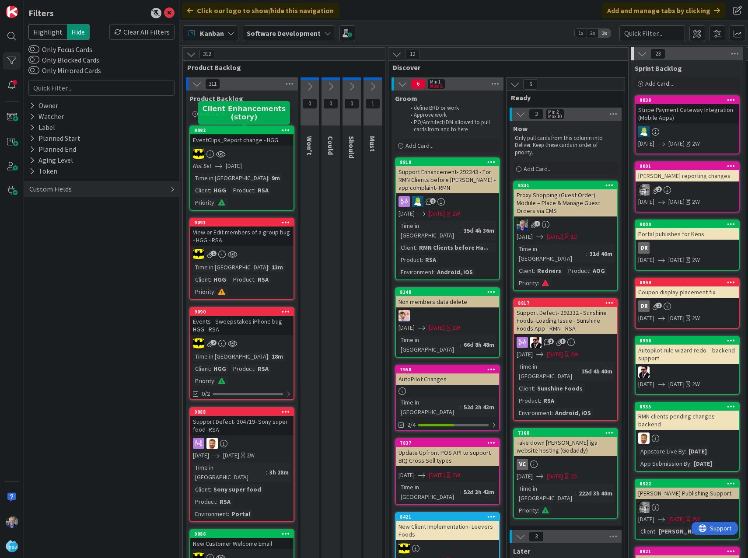
click at [246, 128] on div "9092" at bounding box center [243, 130] width 99 height 6
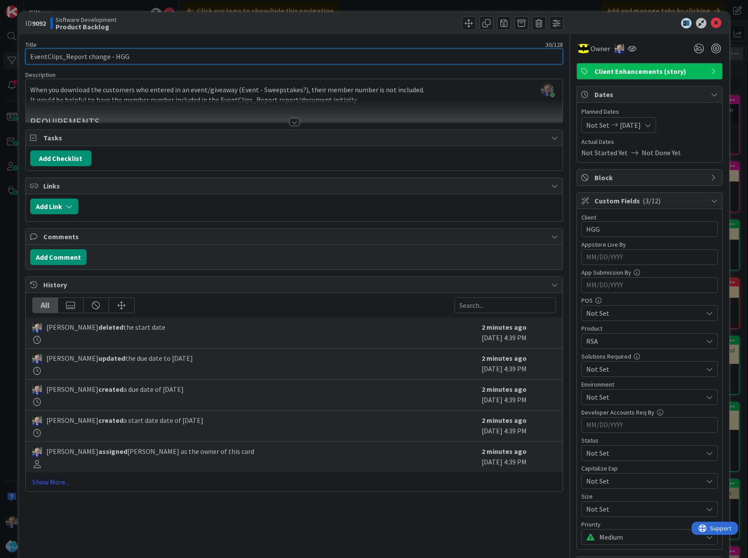
click at [146, 53] on input "EventClips_Report change - HGG" at bounding box center [294, 57] width 538 height 16
click at [136, 56] on input "EventClips_Report change - HGG" at bounding box center [294, 57] width 538 height 16
click at [578, 22] on icon at bounding box center [715, 23] width 10 height 10
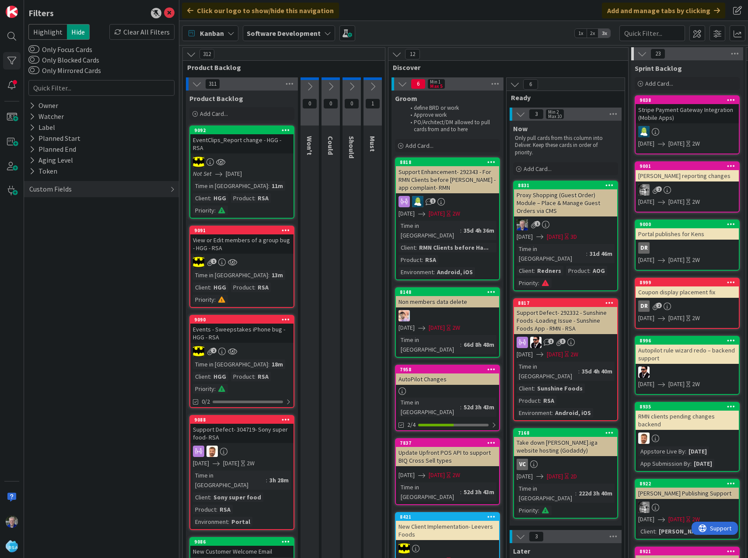
click at [62, 270] on div "Filters Highlight Hide Clear All Filters Only Focus Cards Only Blocked Cards On…" at bounding box center [101, 279] width 155 height 558
click at [80, 186] on div "Custom Fields" at bounding box center [101, 189] width 155 height 16
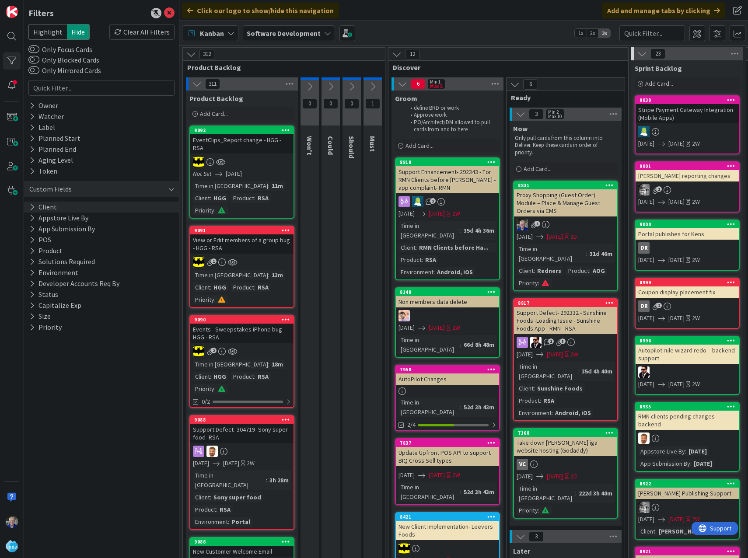
click at [63, 203] on div "Client" at bounding box center [101, 207] width 155 height 11
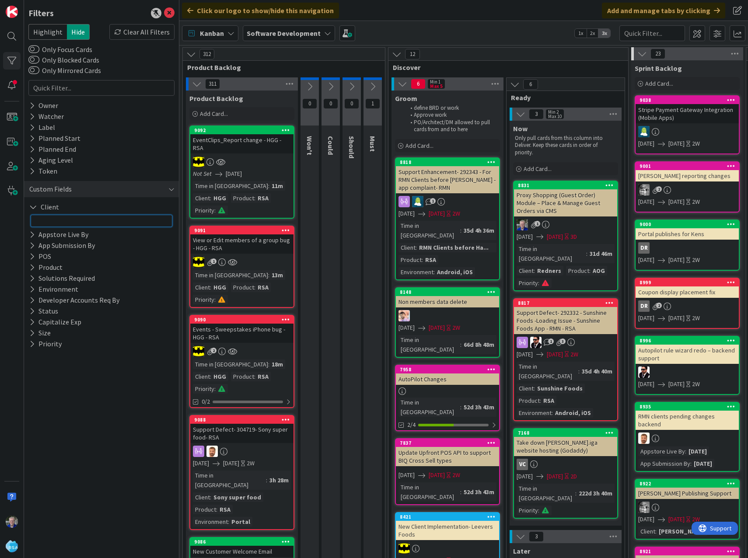
click at [76, 219] on input "text" at bounding box center [102, 221] width 142 height 12
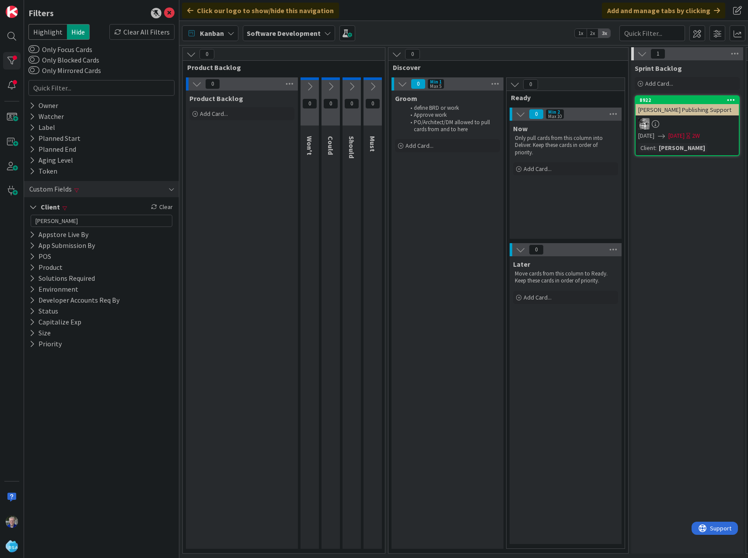
click at [578, 146] on div "[PERSON_NAME]" at bounding box center [681, 148] width 51 height 10
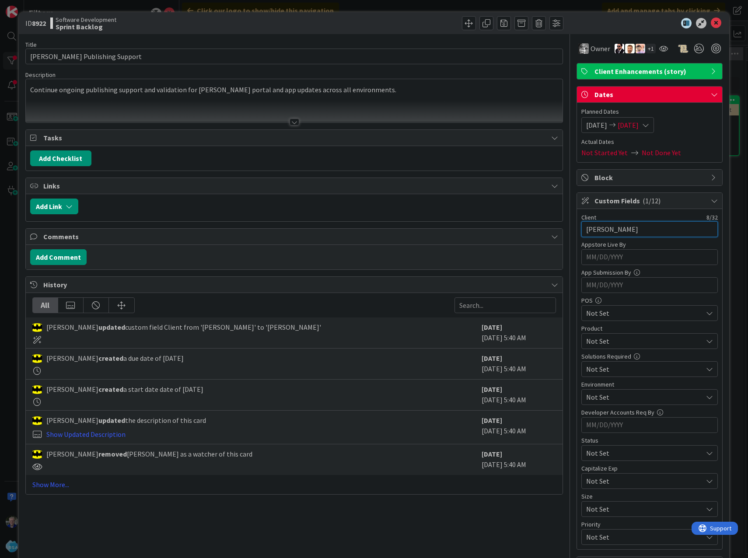
click at [578, 228] on input "[PERSON_NAME]" at bounding box center [649, 229] width 136 height 16
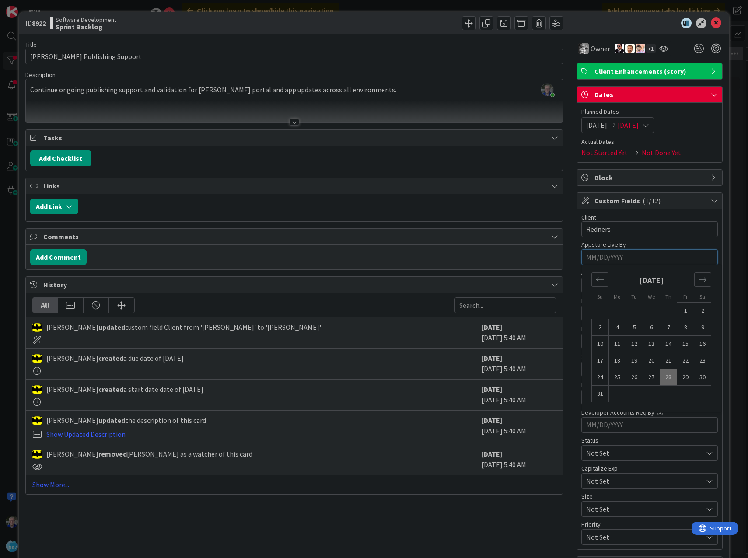
click at [578, 261] on input "MM/DD/YYYY" at bounding box center [649, 257] width 127 height 15
click at [578, 20] on icon at bounding box center [715, 23] width 10 height 10
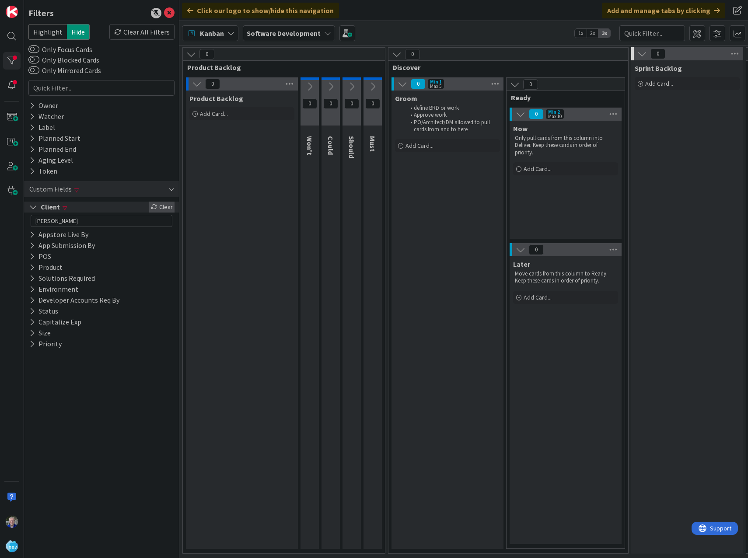
click at [163, 206] on div "Clear" at bounding box center [161, 207] width 25 height 11
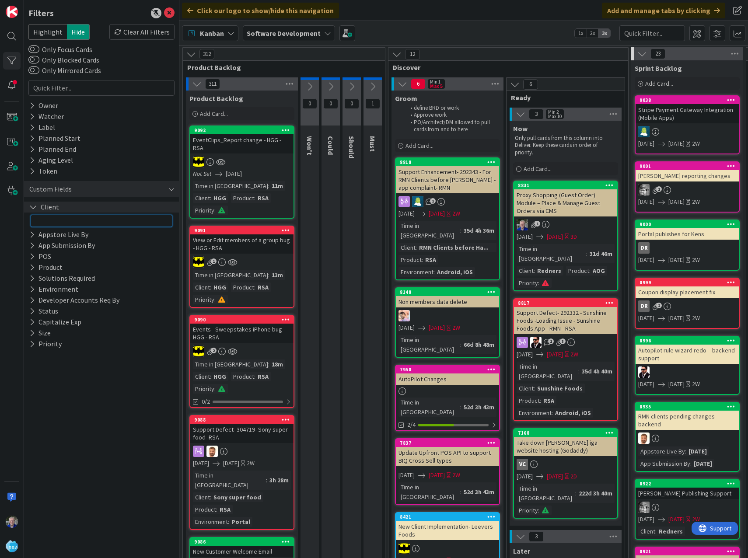
click at [70, 220] on input "text" at bounding box center [102, 221] width 142 height 12
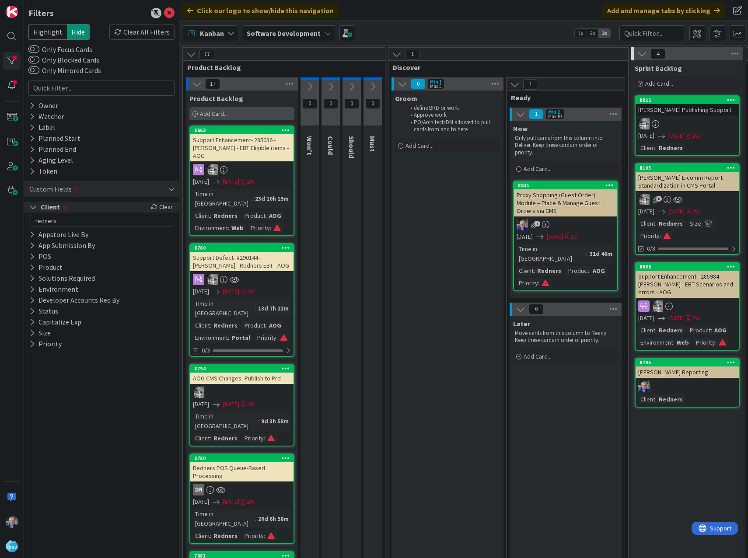
click at [248, 113] on div "Add Card..." at bounding box center [241, 113] width 105 height 13
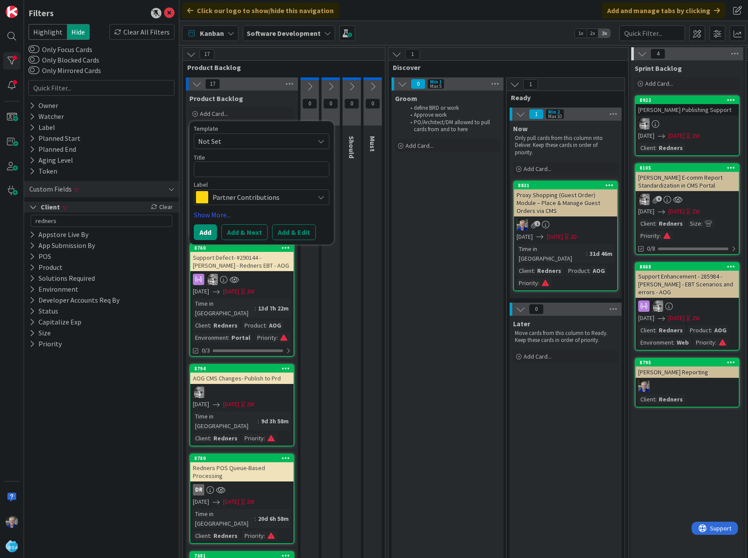
click at [281, 198] on span "Partner Contributions" at bounding box center [260, 197] width 97 height 12
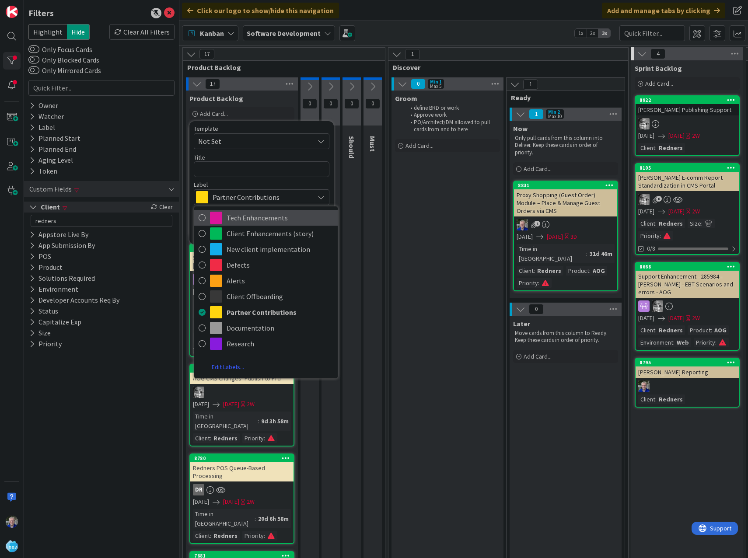
click at [203, 214] on icon at bounding box center [202, 217] width 7 height 13
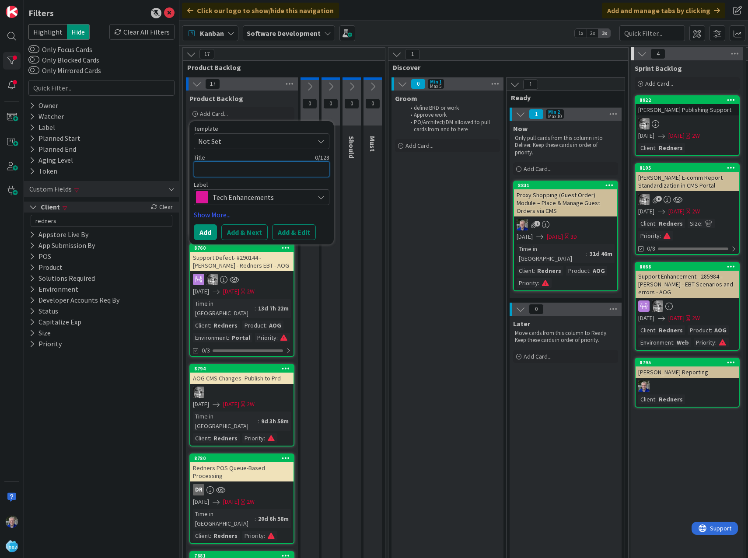
click at [234, 168] on textarea at bounding box center [262, 169] width 136 height 16
click at [282, 195] on span "Tech Enhancements" at bounding box center [260, 197] width 97 height 12
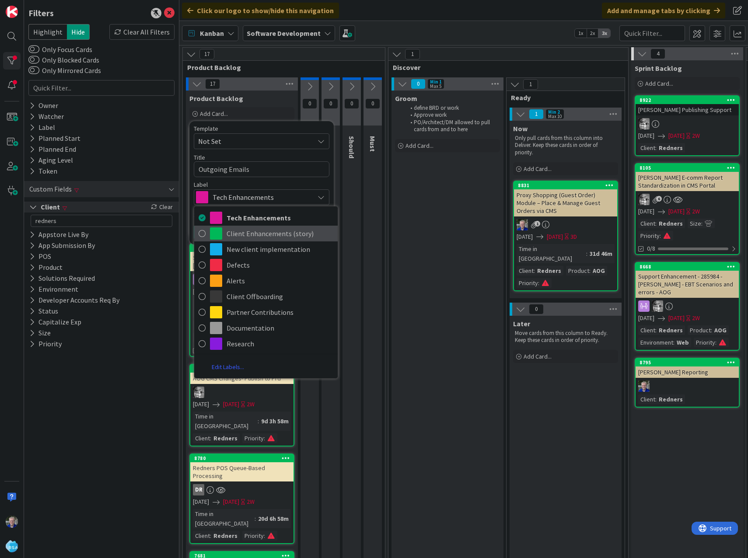
click at [201, 233] on icon at bounding box center [202, 233] width 7 height 13
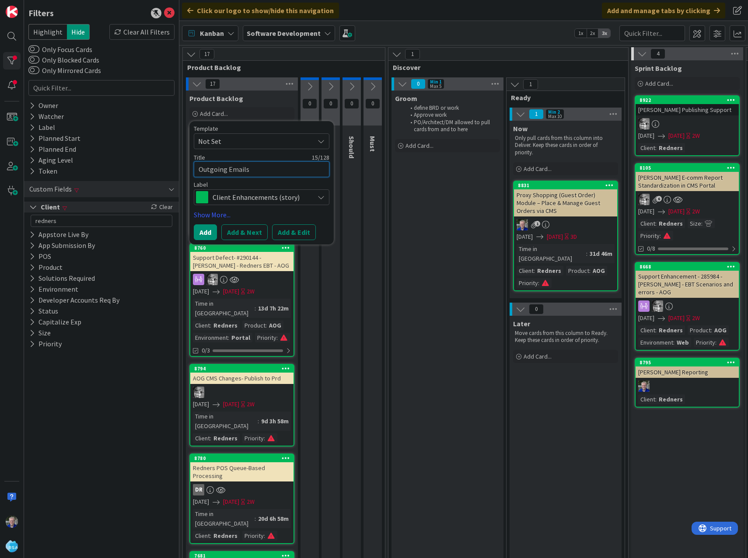
click at [266, 166] on textarea "Outgoing Emails" at bounding box center [262, 169] width 136 height 16
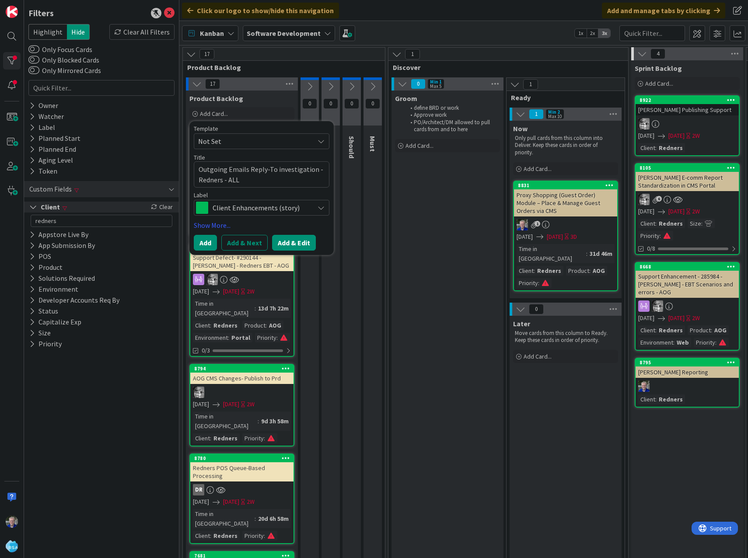
click at [282, 240] on button "Add & Edit" at bounding box center [294, 243] width 44 height 16
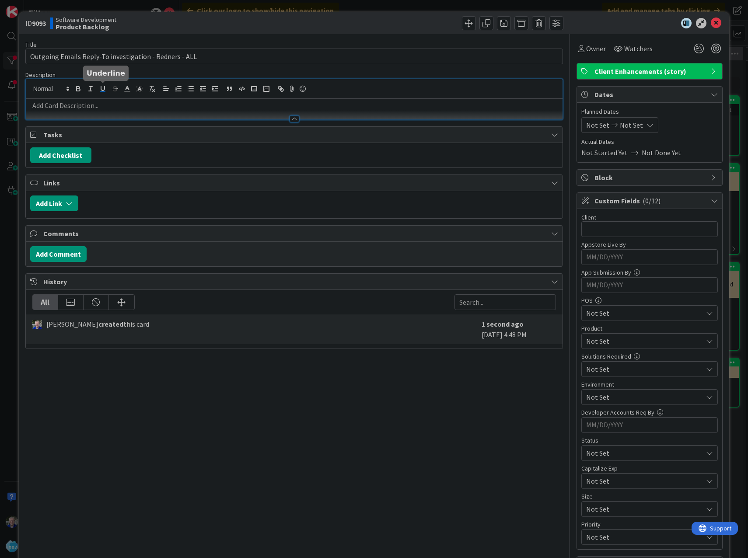
click at [100, 86] on div at bounding box center [294, 99] width 537 height 40
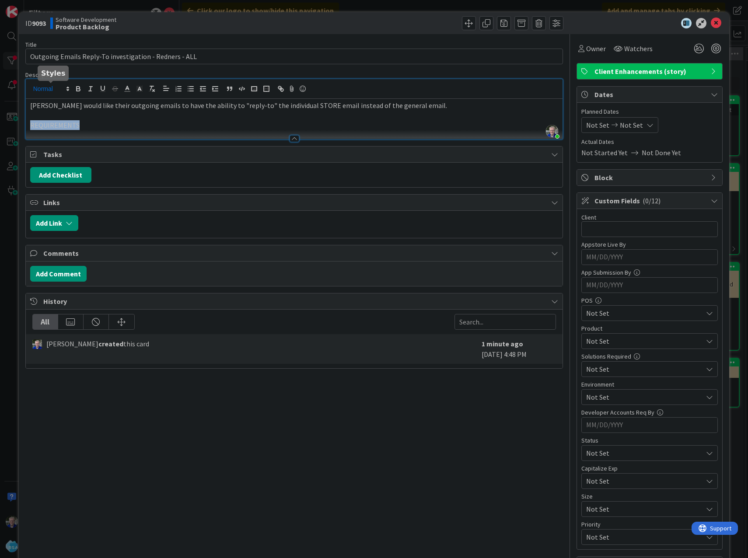
click at [49, 88] on span at bounding box center [50, 89] width 43 height 10
click at [45, 127] on span at bounding box center [50, 131] width 35 height 16
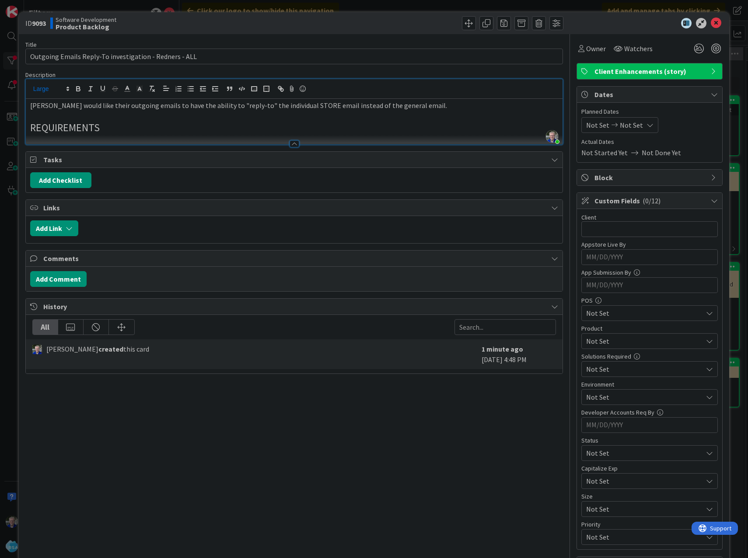
click at [115, 133] on p "REQUIREMENTS" at bounding box center [294, 127] width 528 height 15
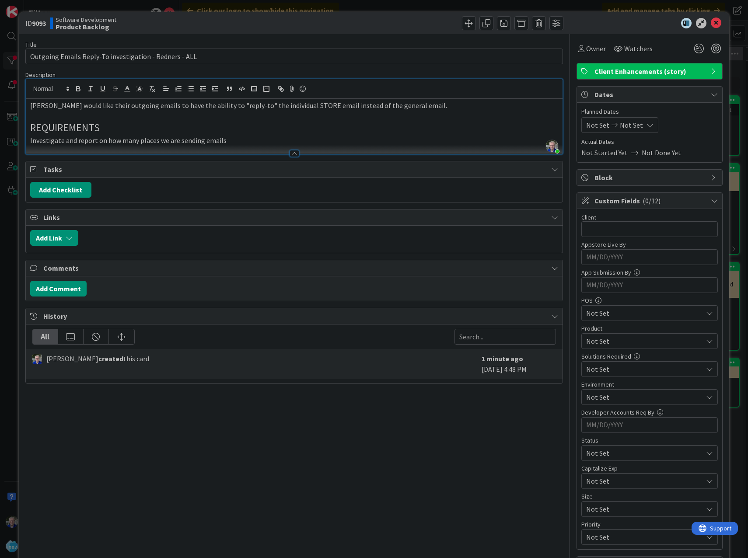
click at [225, 140] on p "Investigate and report on how many places we are sending emails" at bounding box center [294, 141] width 528 height 10
click at [176, 89] on icon "button" at bounding box center [175, 88] width 1 height 1
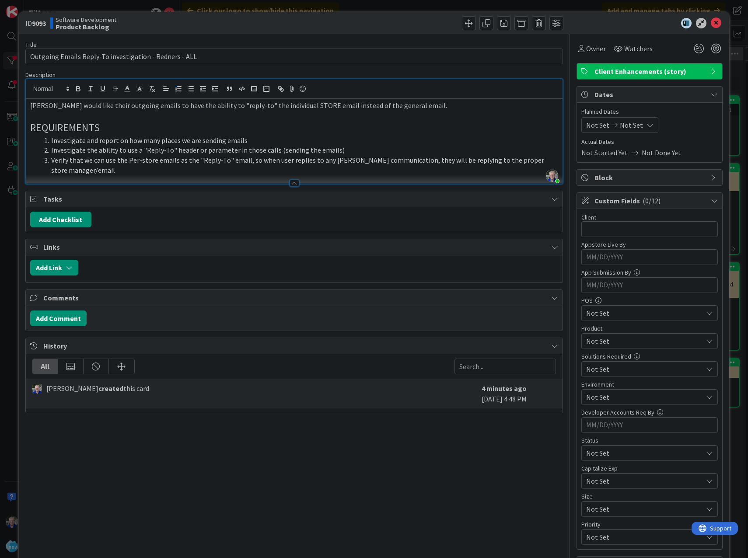
click at [334, 150] on li "Investigate the ability to use a "Reply-To" header or parameter in those calls …" at bounding box center [300, 150] width 518 height 10
drag, startPoint x: 258, startPoint y: 150, endPoint x: 265, endPoint y: 141, distance: 12.4
click at [265, 141] on li "Investigate and report on how many places we are sending emails" at bounding box center [300, 141] width 518 height 10
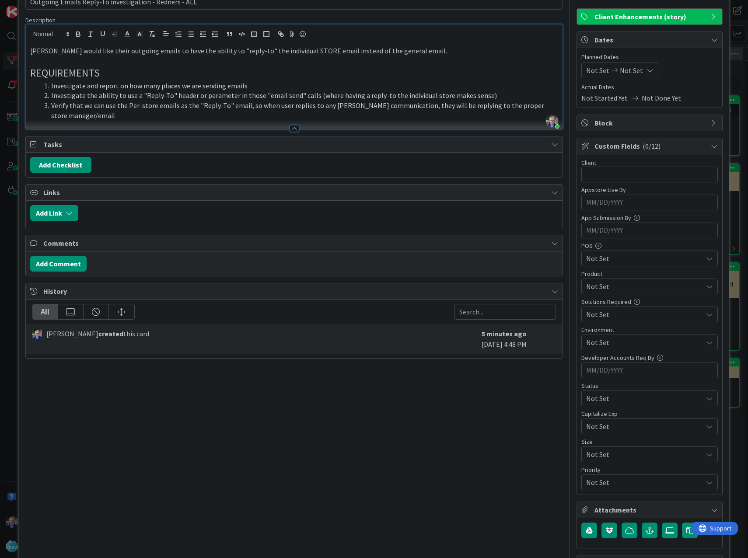
scroll to position [23, 0]
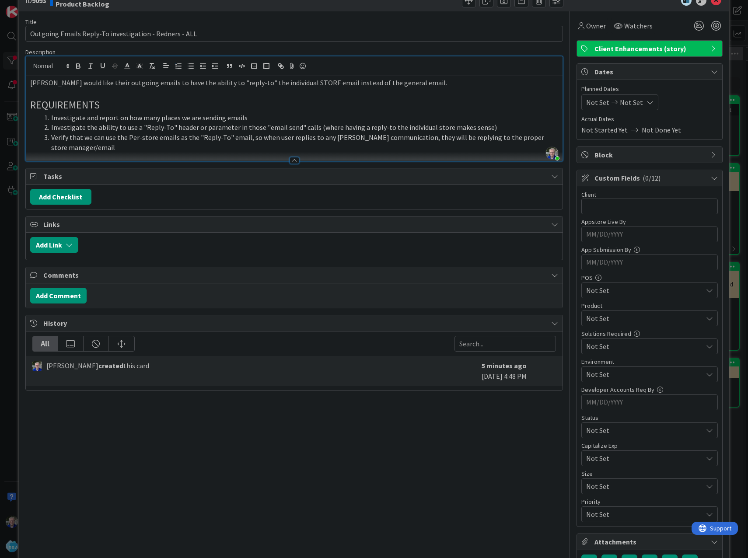
click at [123, 147] on li "Verify that we can use the Per-store emails as the "Reply-To" email, so when us…" at bounding box center [300, 142] width 518 height 20
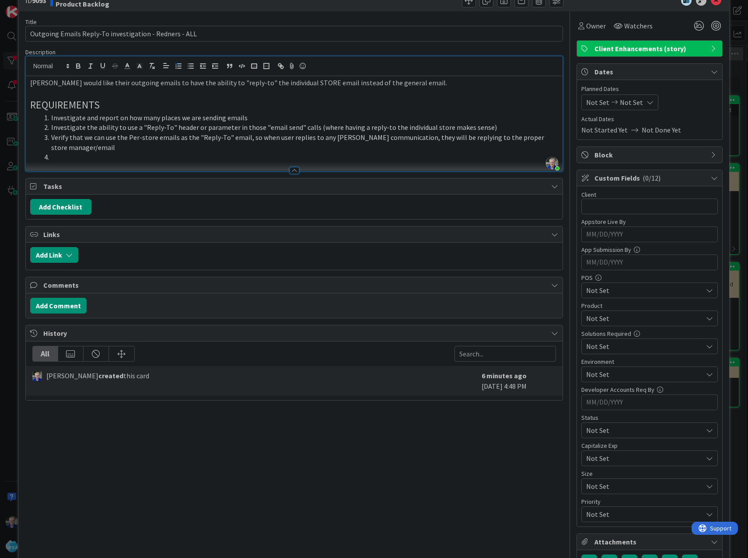
click at [31, 84] on p "[PERSON_NAME] would like their outgoing emails to have the ability to "reply-to…" at bounding box center [294, 83] width 528 height 10
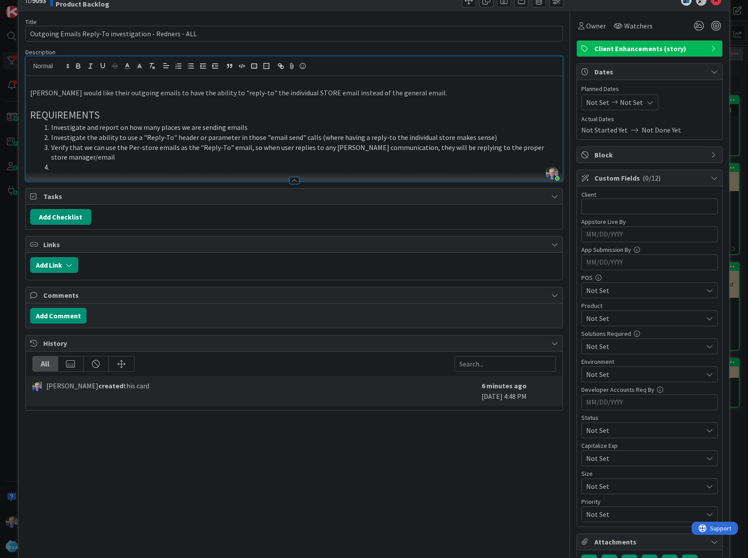
click at [31, 84] on p at bounding box center [294, 83] width 528 height 10
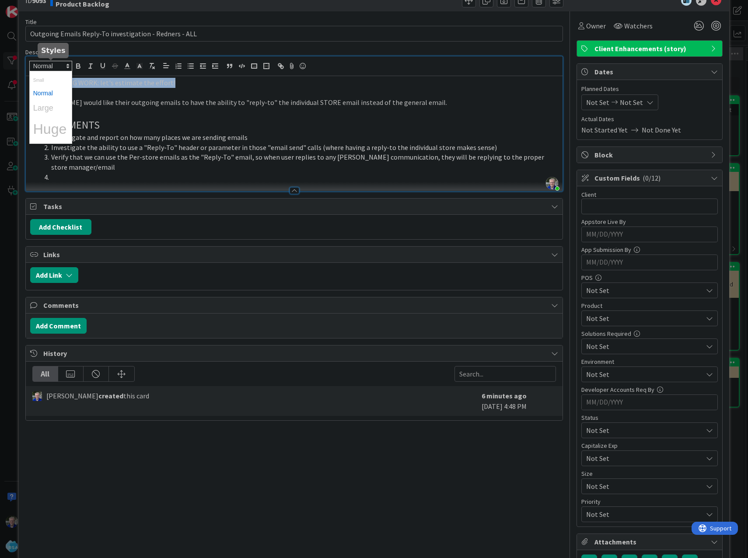
click at [64, 66] on icon at bounding box center [68, 66] width 8 height 8
click at [54, 102] on span at bounding box center [50, 108] width 35 height 16
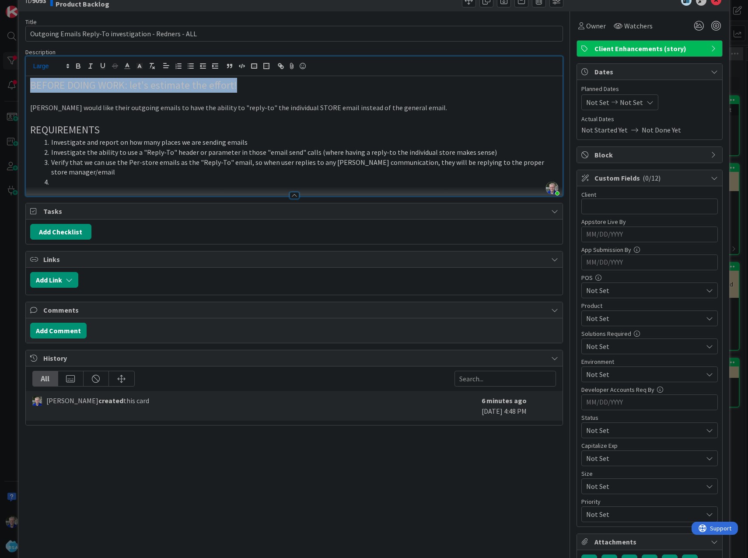
click at [259, 92] on p "BEFORE DOING WORK: let's estimate the effort!" at bounding box center [294, 85] width 528 height 15
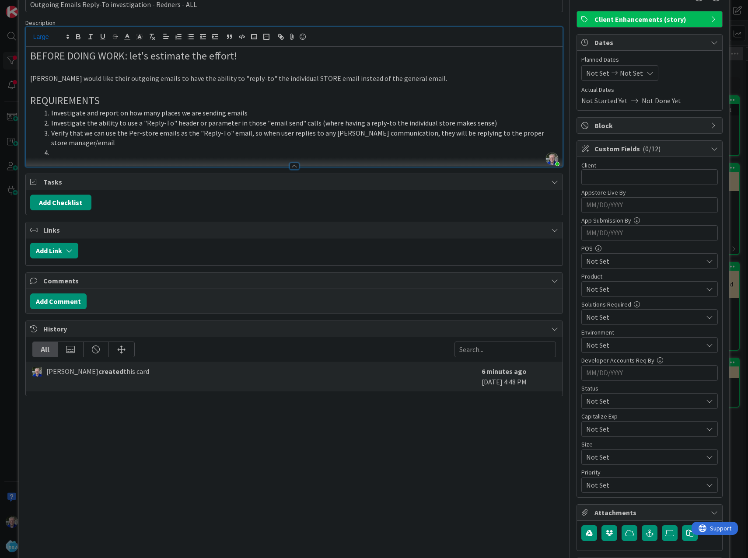
scroll to position [66, 0]
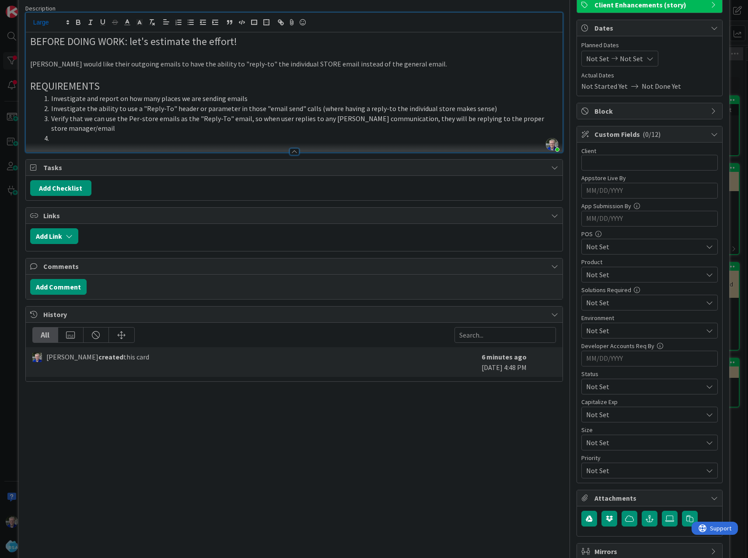
click at [108, 128] on li "Verify that we can use the Per-store emails as the "Reply-To" email, so when us…" at bounding box center [300, 124] width 518 height 20
click at [104, 125] on li "Verify that we can use the Per-store emails as the "Reply-To" email, so when us…" at bounding box center [300, 124] width 518 height 20
click at [74, 136] on li at bounding box center [300, 138] width 518 height 10
click at [578, 163] on input "text" at bounding box center [649, 163] width 136 height 16
click at [578, 273] on span "Not Set" at bounding box center [644, 274] width 116 height 10
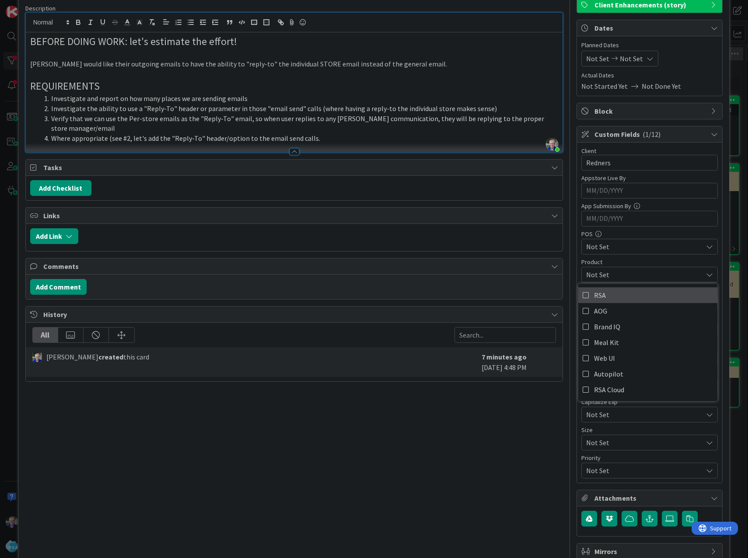
click at [578, 291] on icon at bounding box center [585, 295] width 7 height 13
click at [578, 307] on icon at bounding box center [585, 310] width 7 height 13
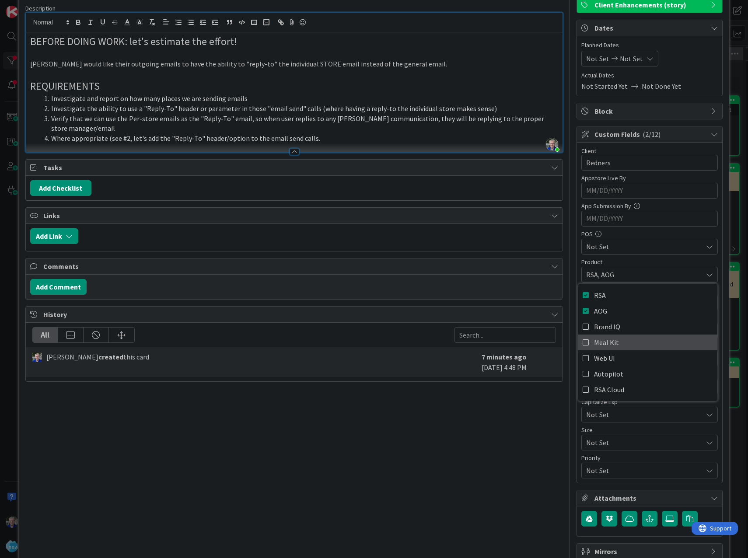
click at [578, 340] on icon at bounding box center [585, 342] width 7 height 13
click at [578, 393] on span "Not Set" at bounding box center [642, 386] width 112 height 12
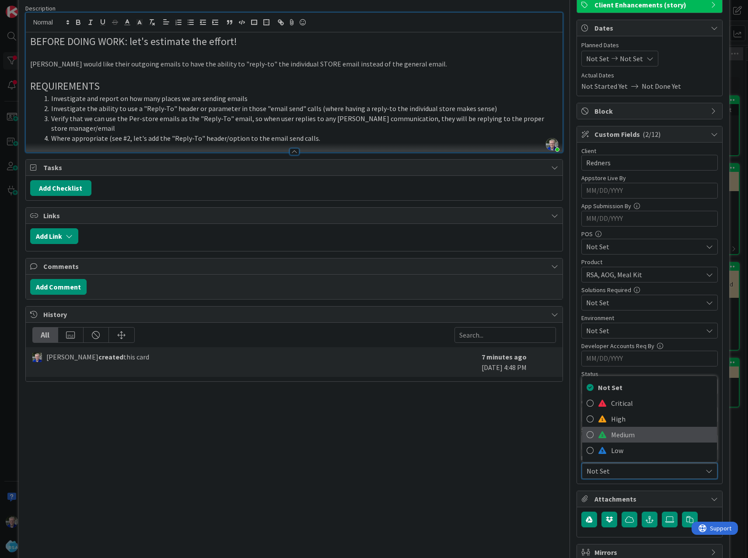
click at [578, 434] on link "Medium" at bounding box center [649, 435] width 135 height 16
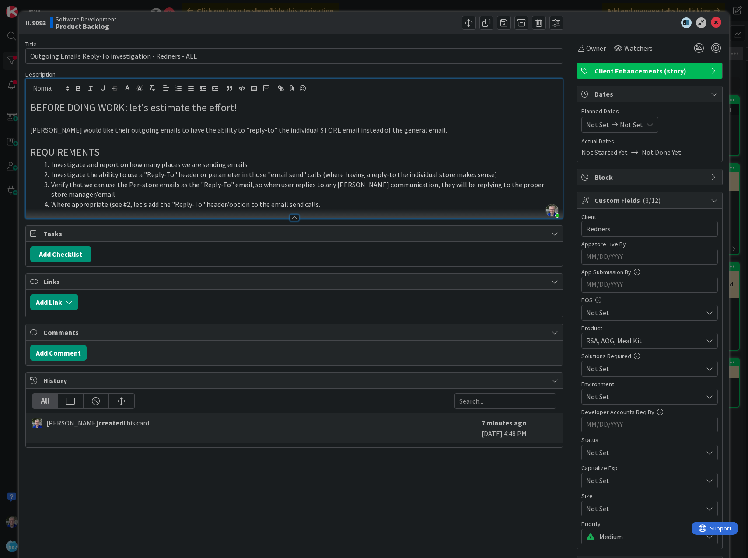
scroll to position [0, 0]
click at [578, 46] on icon at bounding box center [617, 48] width 9 height 7
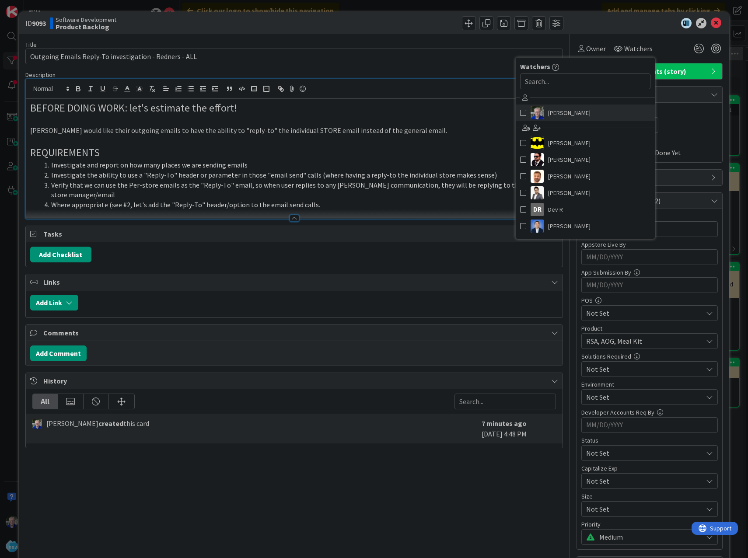
click at [520, 109] on span at bounding box center [523, 112] width 6 height 13
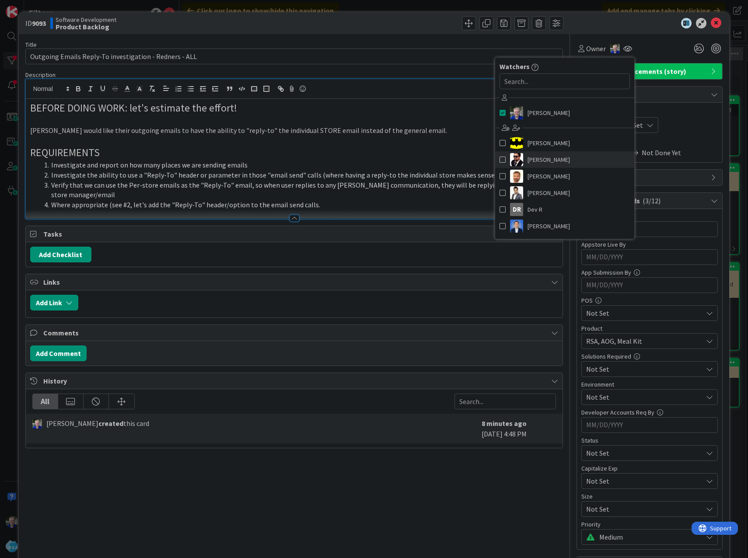
click at [499, 158] on span at bounding box center [502, 159] width 6 height 13
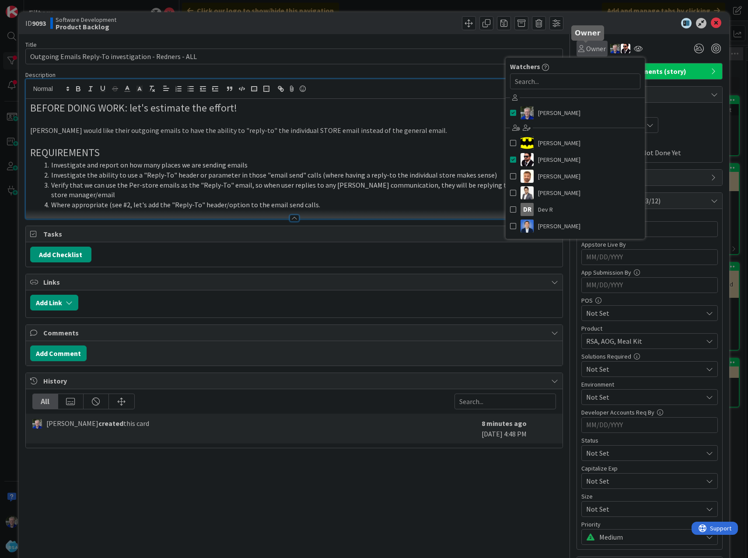
click at [578, 48] on span "Owner" at bounding box center [596, 48] width 20 height 10
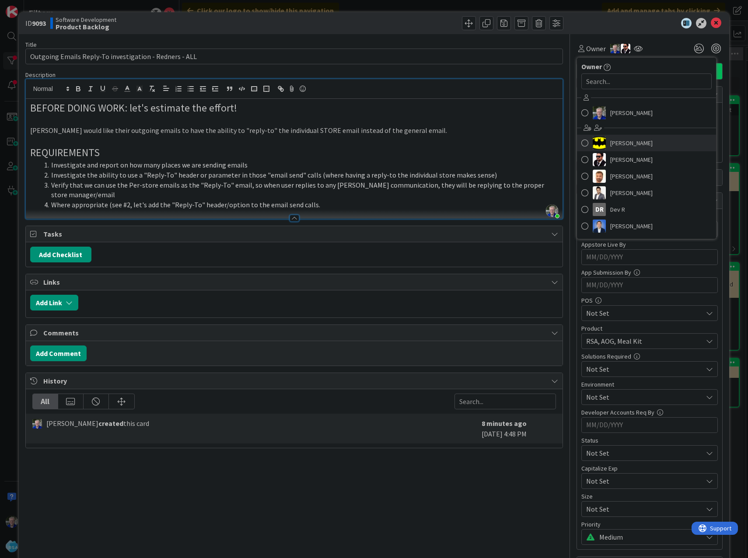
click at [578, 143] on span at bounding box center [584, 142] width 7 height 13
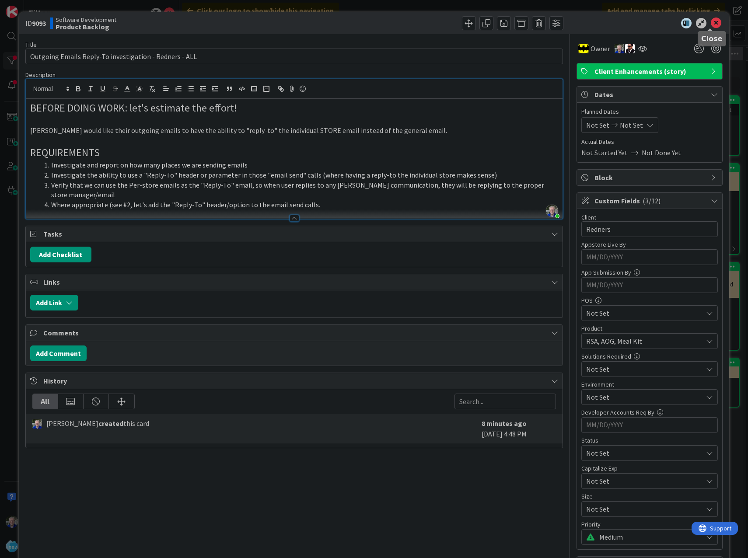
click at [578, 21] on icon at bounding box center [715, 23] width 10 height 10
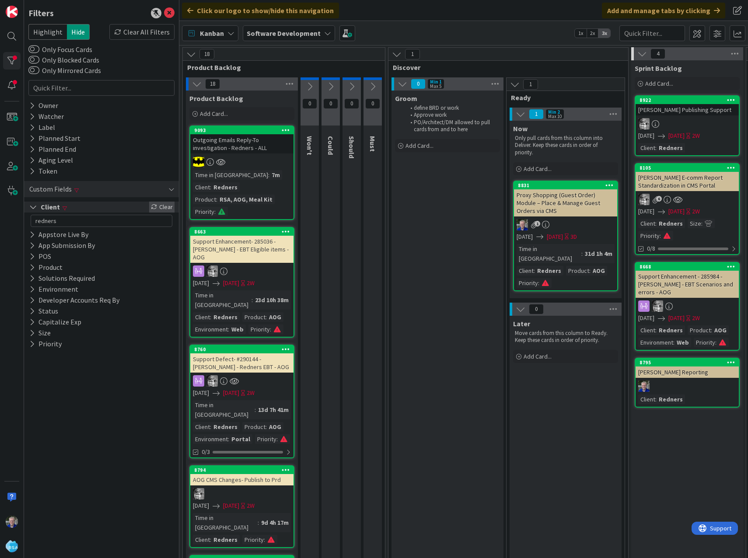
click at [165, 208] on div "Clear" at bounding box center [161, 207] width 25 height 11
